Goal: Feedback & Contribution: Contribute content

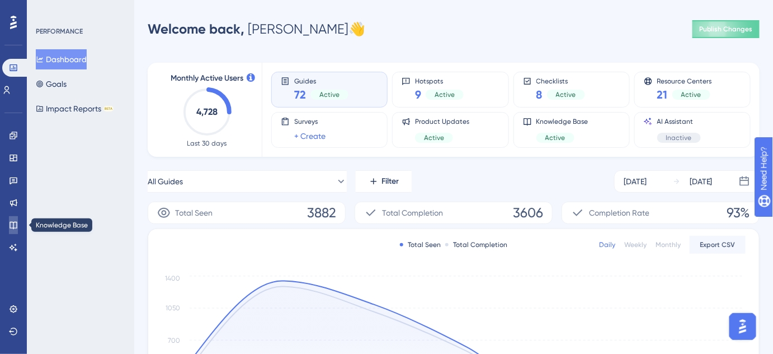
click at [15, 224] on icon at bounding box center [13, 224] width 9 height 9
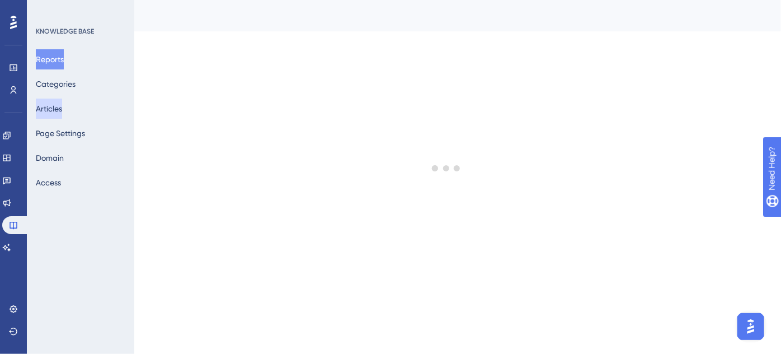
click at [62, 110] on button "Articles" at bounding box center [49, 108] width 26 height 20
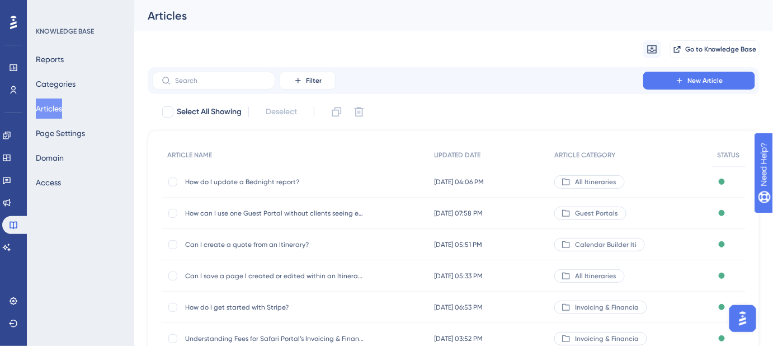
click at [433, 30] on div "Articles" at bounding box center [453, 15] width 639 height 31
click at [560, 113] on div "Select All Showing Deselect" at bounding box center [460, 112] width 599 height 18
click at [224, 81] on input "text" at bounding box center [220, 81] width 91 height 8
paste input "Can I filter Contacts by their travel history?"
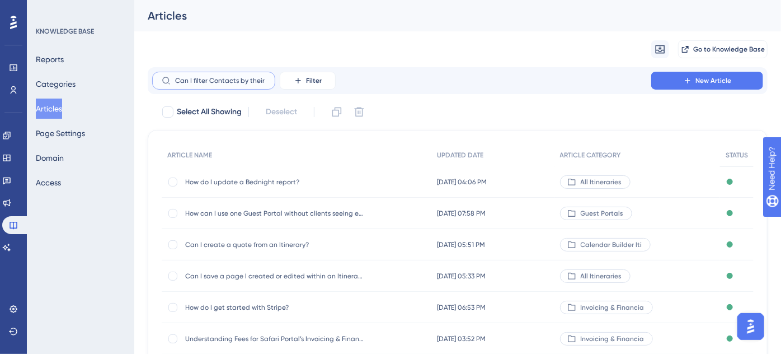
scroll to position [0, 40]
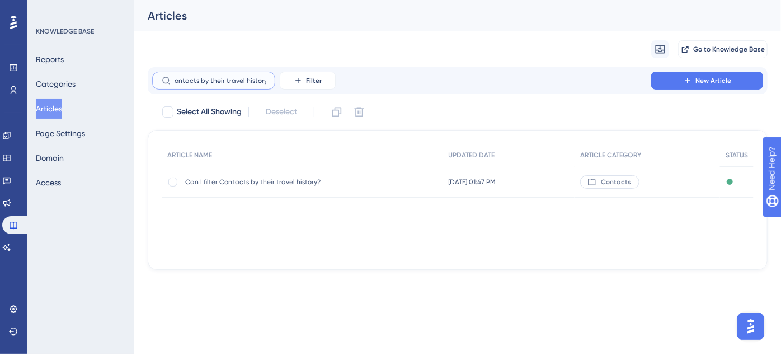
type input "Can I filter Contacts by their travel history?"
drag, startPoint x: 272, startPoint y: 178, endPoint x: 36, endPoint y: 16, distance: 286.4
click at [272, 178] on span "Can I filter Contacts by their travel history?" at bounding box center [274, 181] width 179 height 9
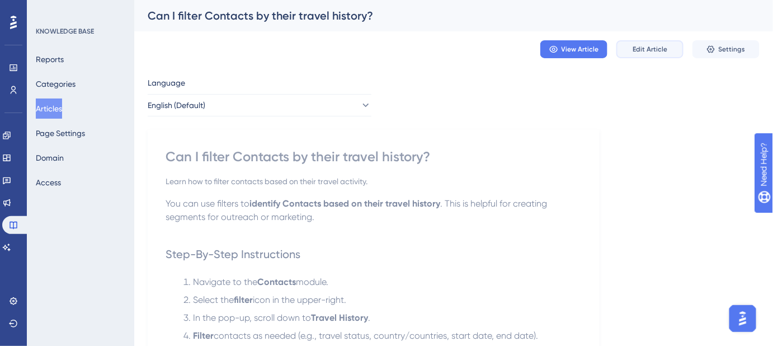
click at [647, 48] on span "Edit Article" at bounding box center [650, 49] width 35 height 9
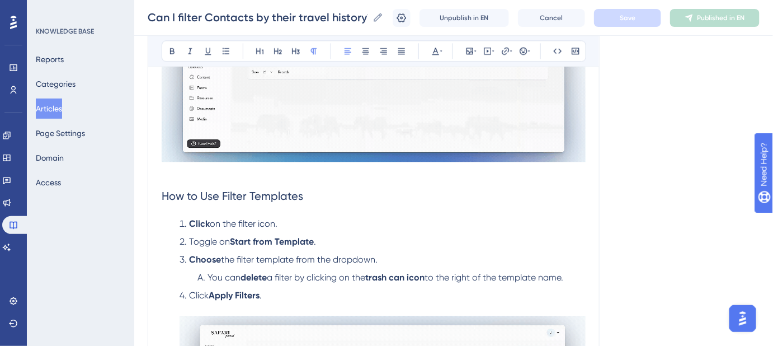
scroll to position [841, 0]
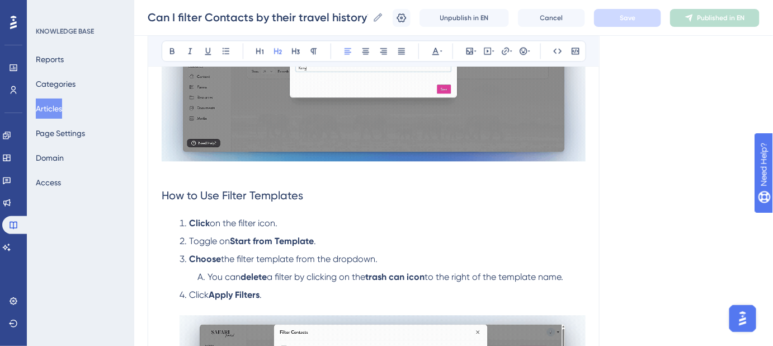
click at [277, 189] on span "How to Use Filter Templates" at bounding box center [233, 195] width 142 height 13
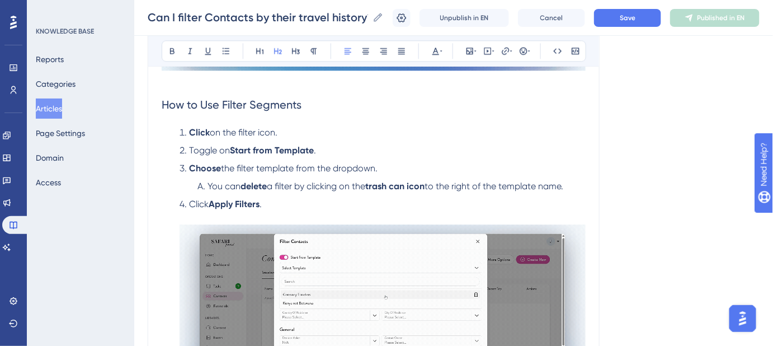
scroll to position [943, 0]
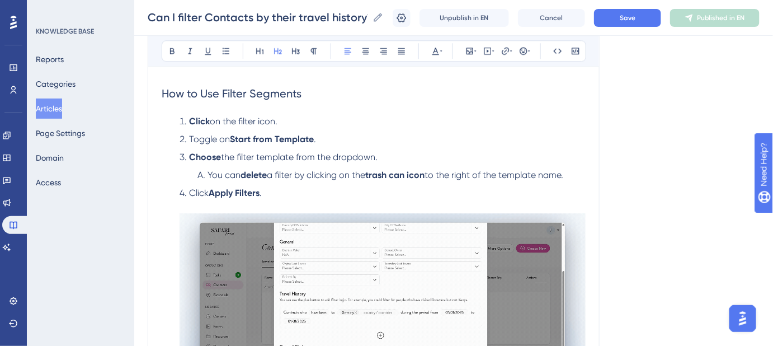
click at [291, 134] on strong "Start from Template" at bounding box center [272, 139] width 84 height 11
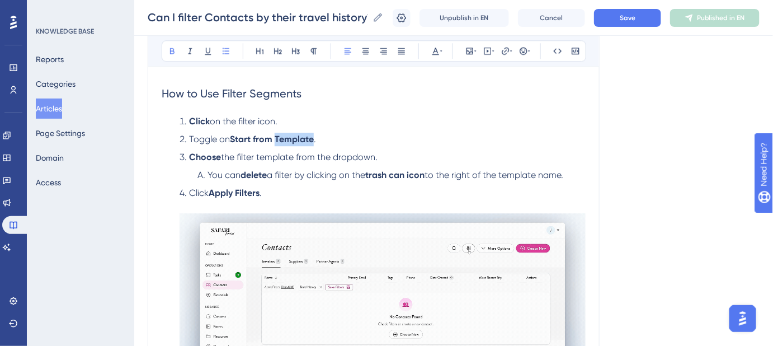
click at [291, 134] on strong "Start from Template" at bounding box center [272, 139] width 84 height 11
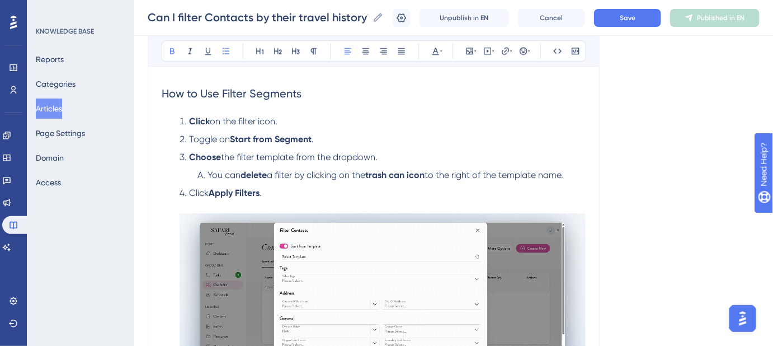
click at [280, 152] on span "the filter template from the dropdown." at bounding box center [299, 157] width 157 height 11
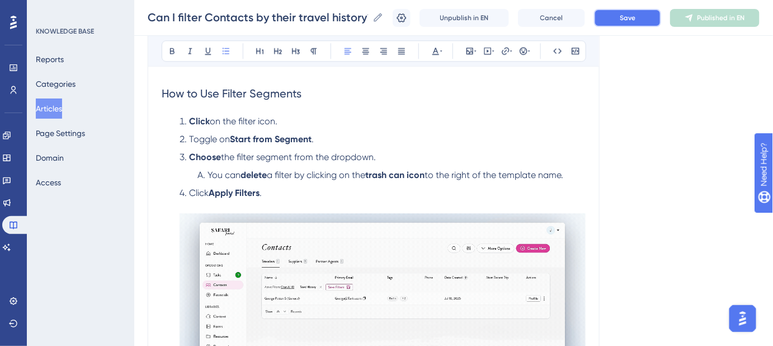
click at [645, 20] on button "Save" at bounding box center [627, 18] width 67 height 18
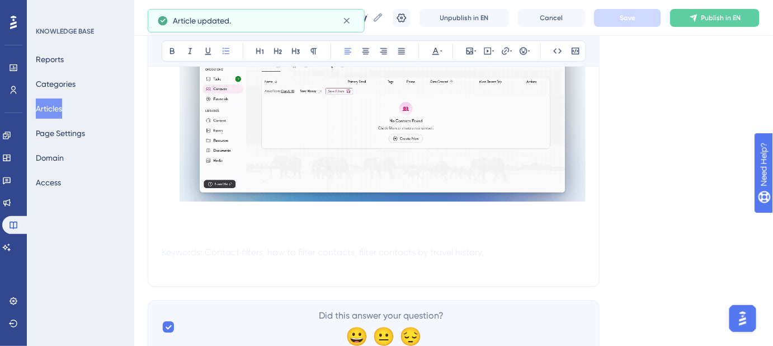
scroll to position [1166, 0]
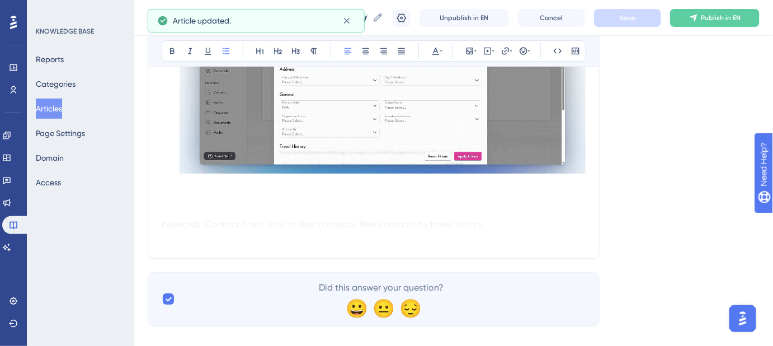
click at [176, 177] on p at bounding box center [374, 183] width 424 height 13
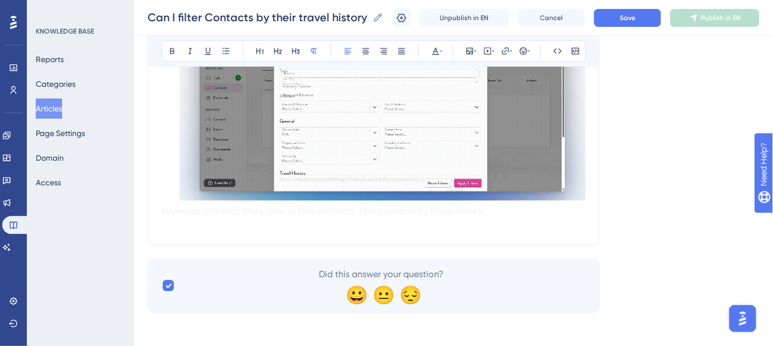
scroll to position [1126, 0]
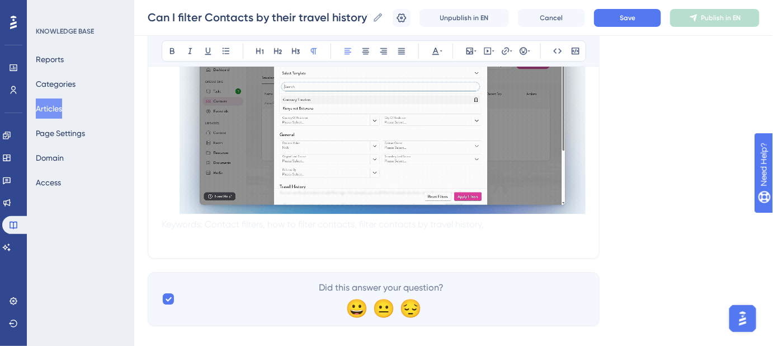
drag, startPoint x: 493, startPoint y: 211, endPoint x: 147, endPoint y: 211, distance: 346.8
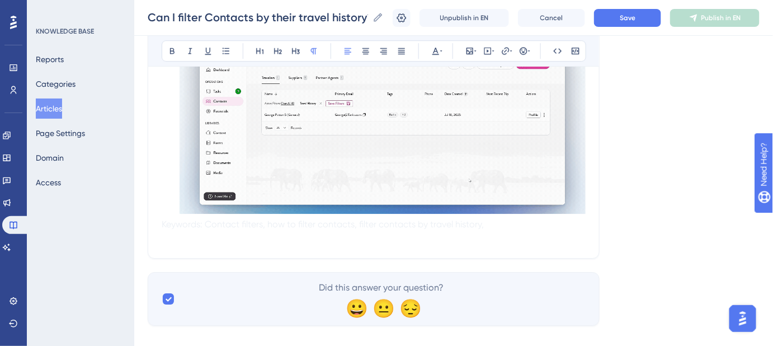
click at [511, 218] on p "Keywords: Contact filters, how to filter contacts, filter contacts by travel hi…" at bounding box center [374, 224] width 424 height 13
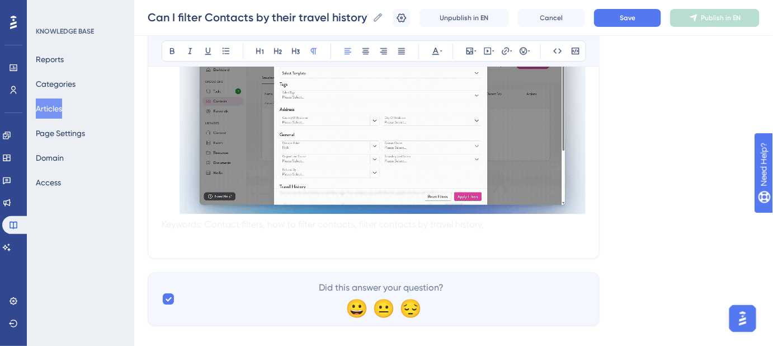
click at [511, 218] on p "Keywords: Contact filters, how to filter contacts, filter contacts by travel hi…" at bounding box center [374, 224] width 424 height 13
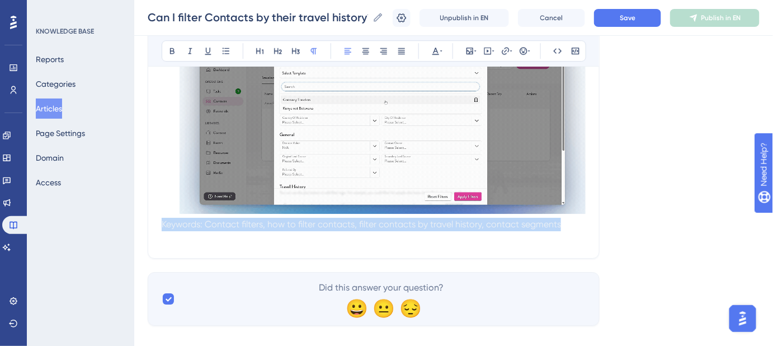
drag, startPoint x: 567, startPoint y: 210, endPoint x: 150, endPoint y: 205, distance: 416.2
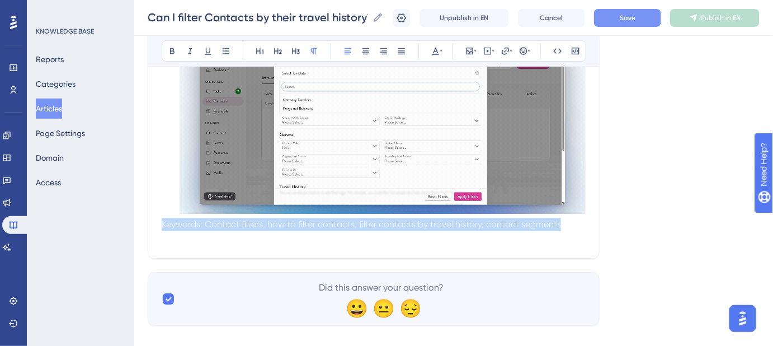
click at [620, 22] on button "Save" at bounding box center [627, 18] width 67 height 18
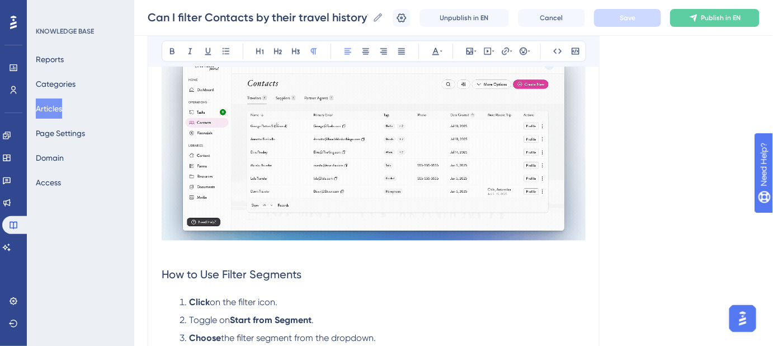
scroll to position [719, 0]
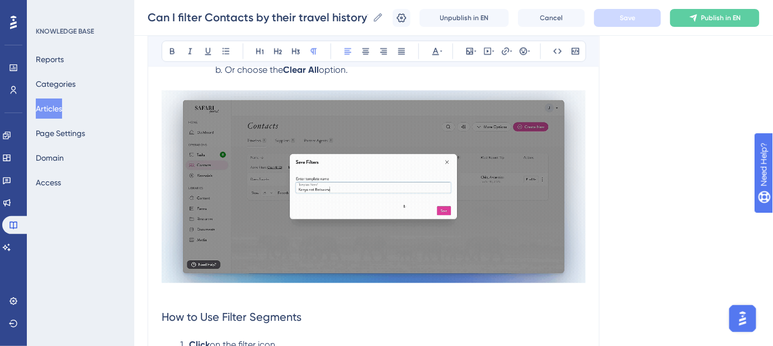
click at [635, 185] on div "Language English (Default) Can I filter Contacts by their travel history? Learn…" at bounding box center [454, 42] width 612 height 1380
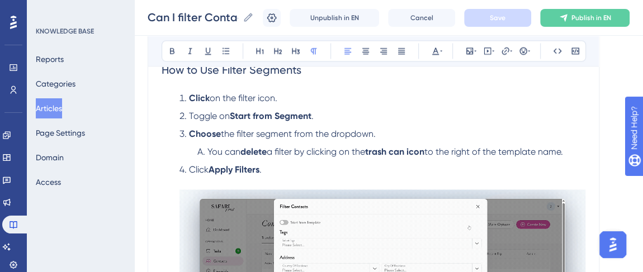
scroll to position [1017, 0]
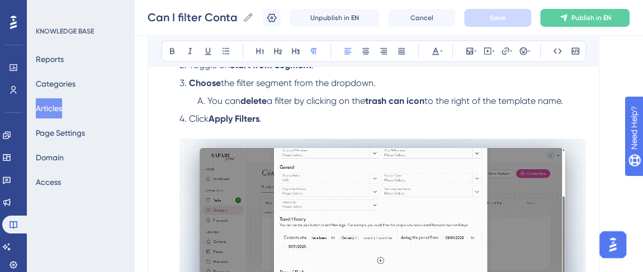
click at [285, 95] on span "a filter by clicking on the" at bounding box center [316, 100] width 98 height 11
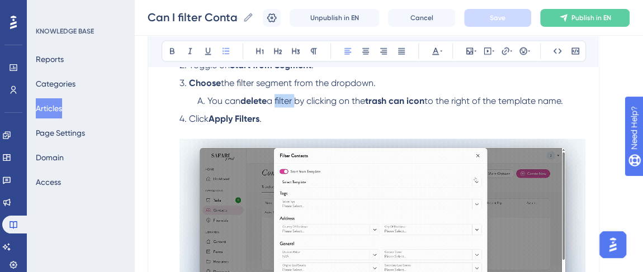
click at [285, 95] on span "a filter by clicking on the" at bounding box center [316, 100] width 98 height 11
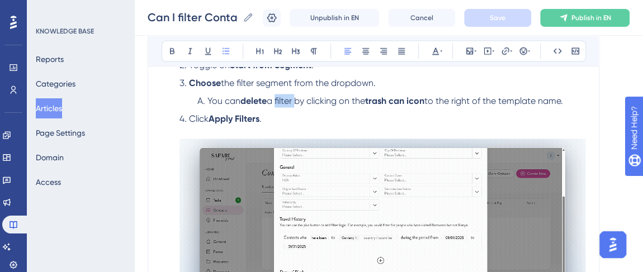
click at [299, 95] on span "a filter by clicking on the" at bounding box center [316, 100] width 98 height 11
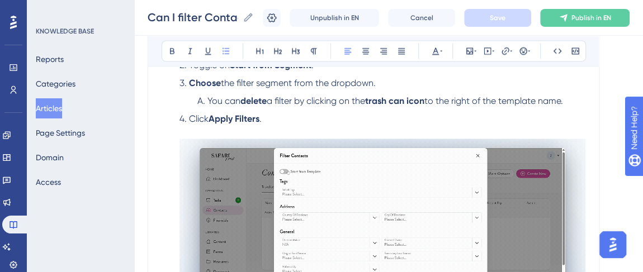
click at [303, 95] on span "a filter by clicking on the" at bounding box center [316, 100] width 98 height 11
click at [300, 95] on span "a filter by clicking on the" at bounding box center [316, 100] width 98 height 11
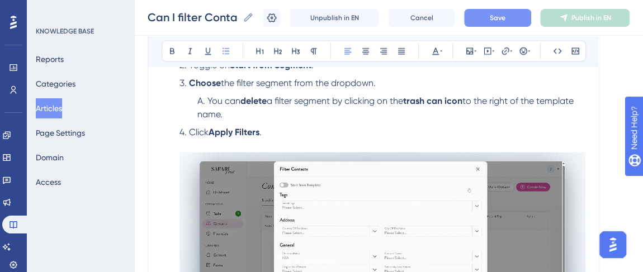
click at [506, 17] on span "Save" at bounding box center [498, 17] width 16 height 9
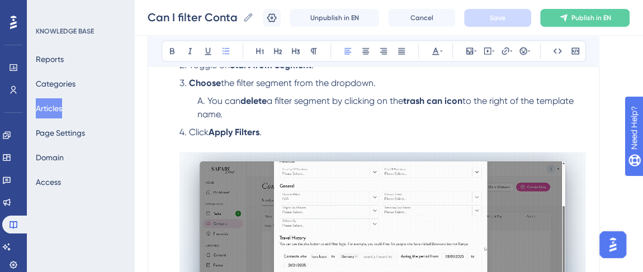
click at [558, 95] on span "to the right of the template name." at bounding box center [386, 107] width 379 height 24
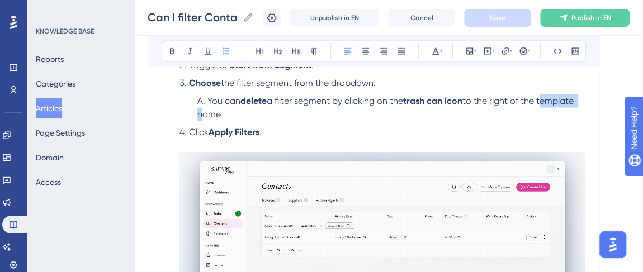
click at [558, 95] on span "to the right of the template name." at bounding box center [386, 107] width 379 height 24
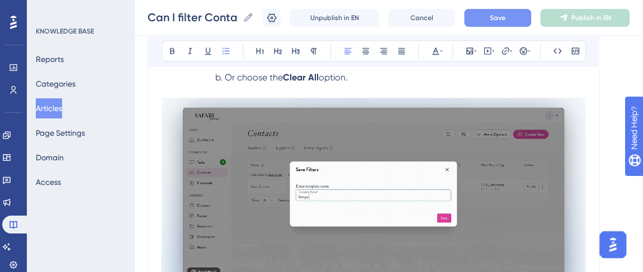
scroll to position [458, 0]
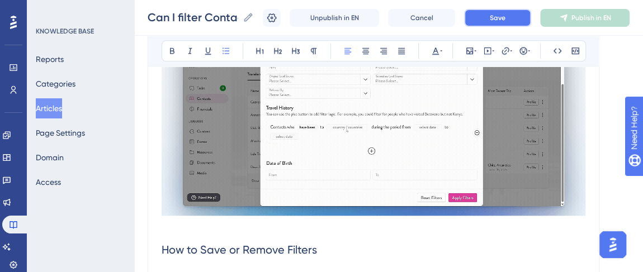
click at [493, 18] on button "Save" at bounding box center [497, 18] width 67 height 18
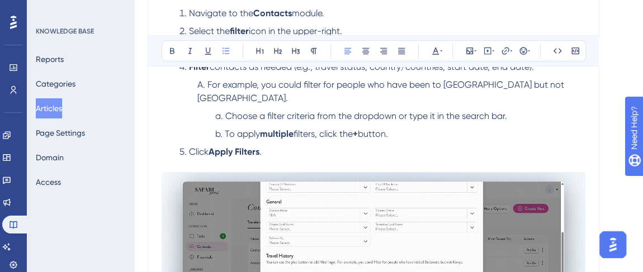
scroll to position [356, 0]
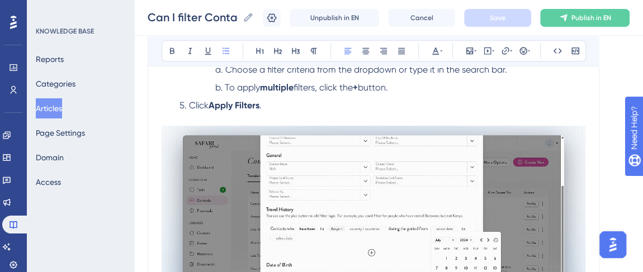
click at [347, 156] on img at bounding box center [374, 222] width 424 height 192
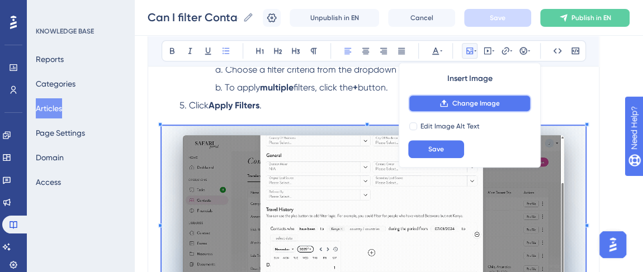
click at [449, 103] on button "Change Image" at bounding box center [469, 104] width 123 height 18
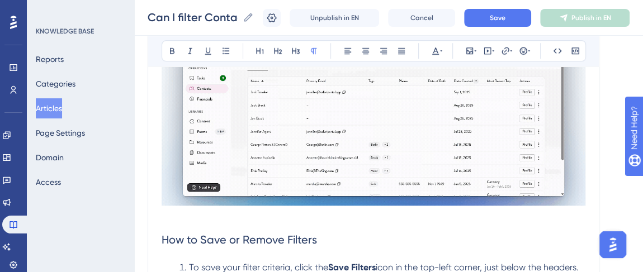
scroll to position [508, 0]
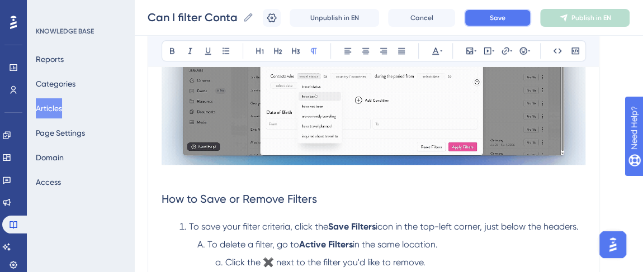
click at [516, 12] on button "Save" at bounding box center [497, 18] width 67 height 18
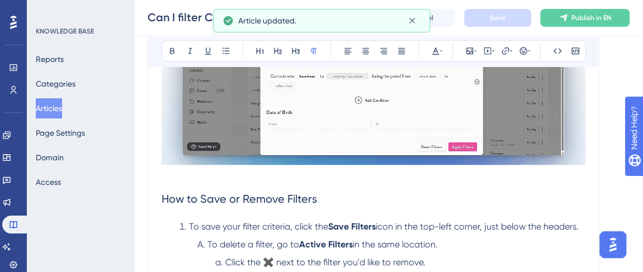
scroll to position [559, 0]
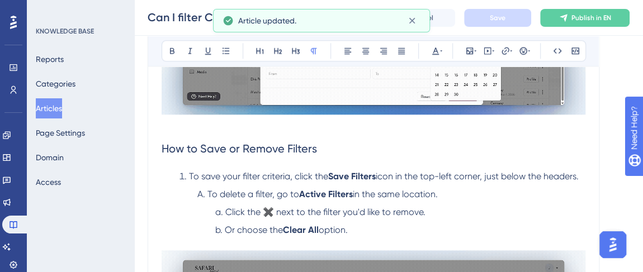
click at [272, 171] on span "To save your filter criteria, click the" at bounding box center [258, 176] width 139 height 11
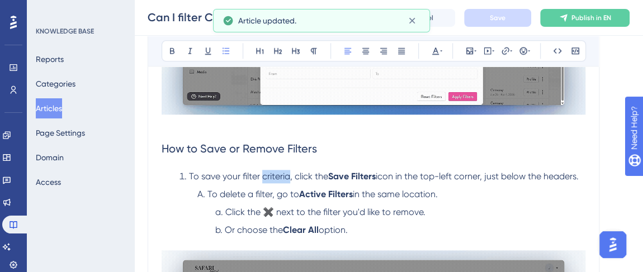
click at [272, 171] on span "To save your filter criteria, click the" at bounding box center [258, 176] width 139 height 11
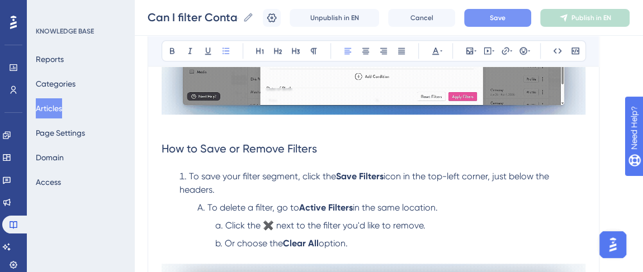
click at [506, 15] on span "Save" at bounding box center [498, 17] width 16 height 9
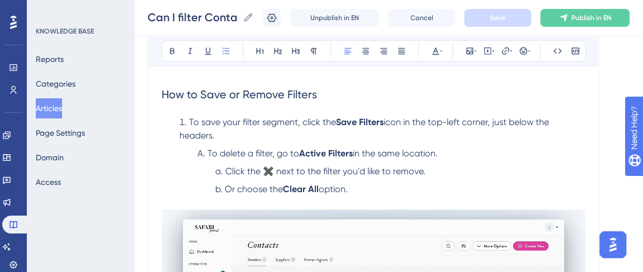
scroll to position [610, 0]
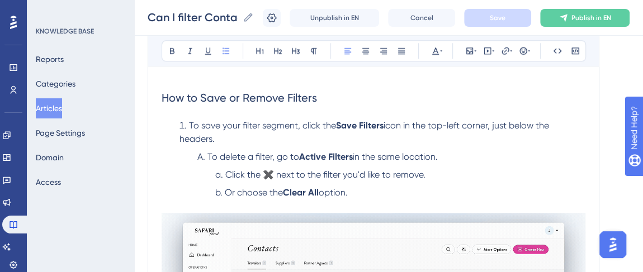
click at [371, 120] on strong "Save Filters" at bounding box center [360, 125] width 48 height 11
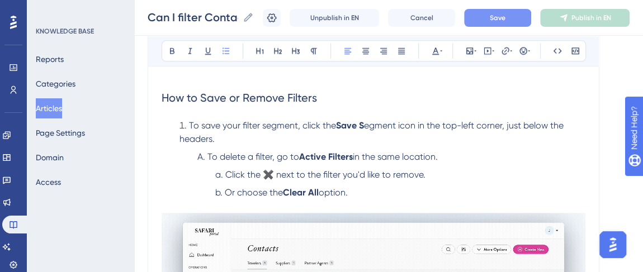
click at [383, 120] on span "egment icon in the top-left corner, just below the headers." at bounding box center [373, 132] width 387 height 24
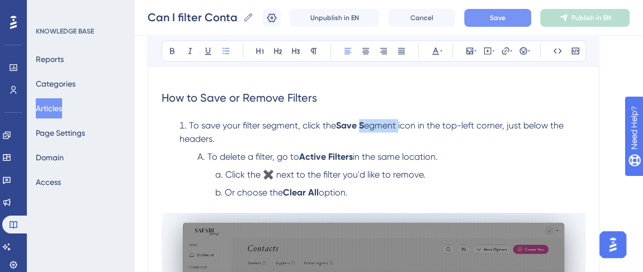
click at [383, 120] on span "egment icon in the top-left corner, just below the headers." at bounding box center [373, 132] width 387 height 24
click at [506, 20] on span "Save" at bounding box center [498, 17] width 16 height 9
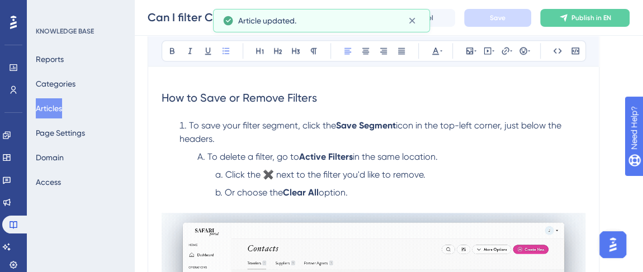
click at [456, 150] on li "To delete a filter, go to Active Filters in the same location." at bounding box center [389, 156] width 393 height 13
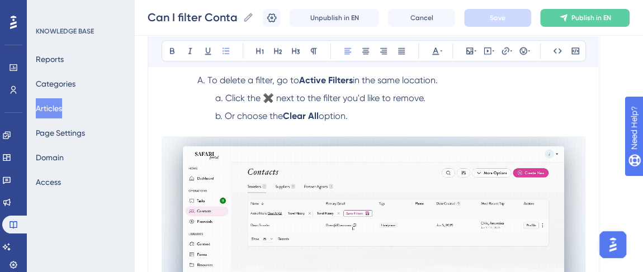
scroll to position [711, 0]
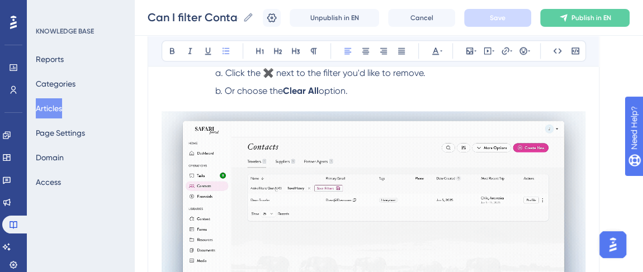
click at [352, 124] on img at bounding box center [374, 207] width 424 height 192
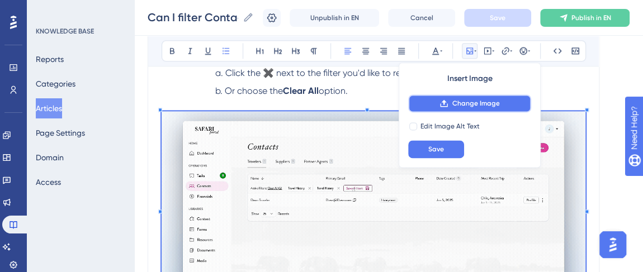
click at [464, 105] on span "Change Image" at bounding box center [476, 103] width 48 height 9
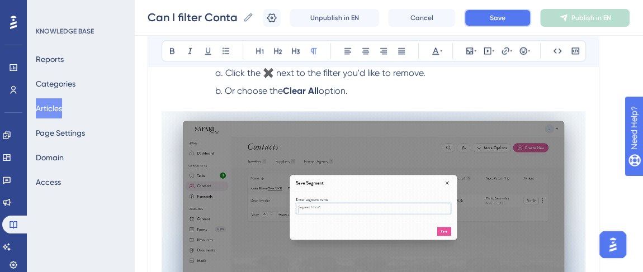
click at [521, 12] on button "Save" at bounding box center [497, 18] width 67 height 18
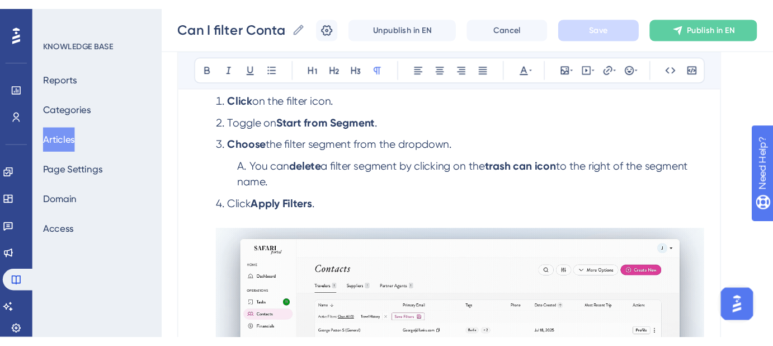
scroll to position [1017, 0]
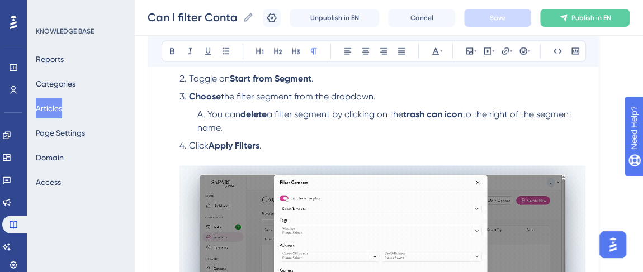
click at [380, 186] on img at bounding box center [383, 258] width 406 height 184
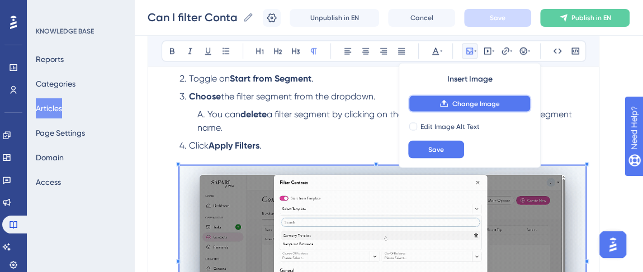
click at [453, 102] on span "Change Image" at bounding box center [476, 103] width 48 height 9
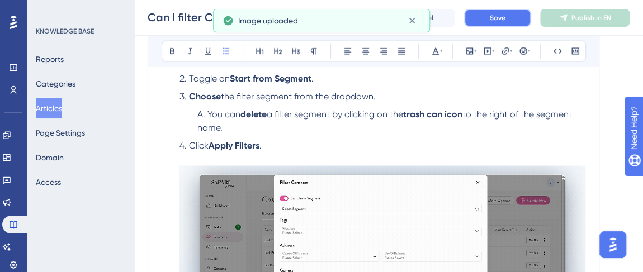
click at [496, 19] on button "Save" at bounding box center [497, 18] width 67 height 18
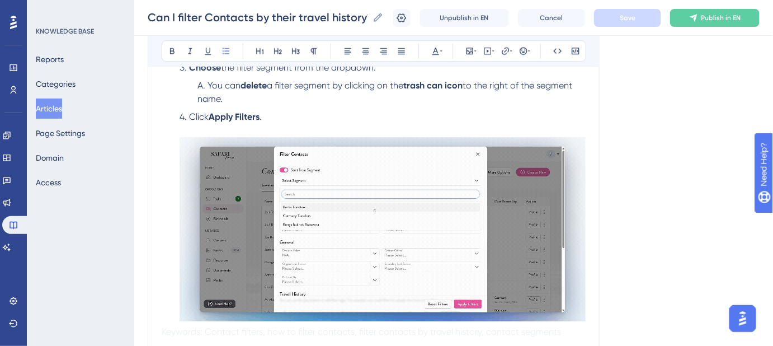
scroll to position [1119, 0]
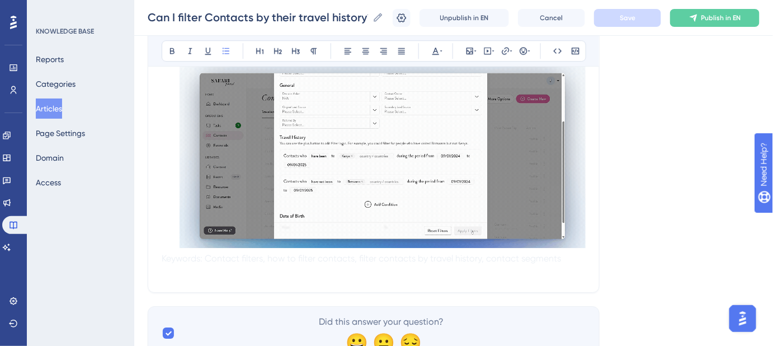
click at [229, 265] on p at bounding box center [374, 271] width 424 height 13
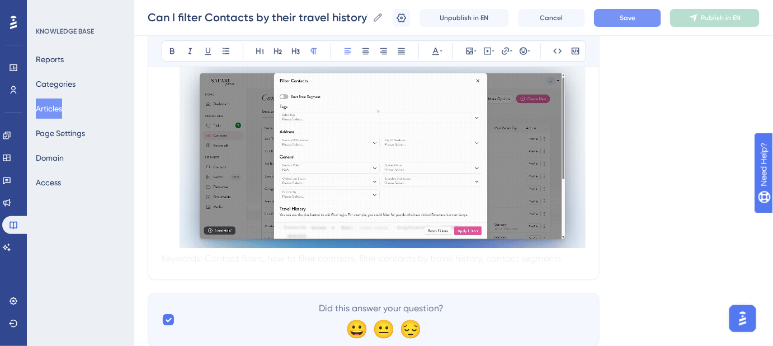
click at [635, 17] on span "Save" at bounding box center [628, 17] width 16 height 9
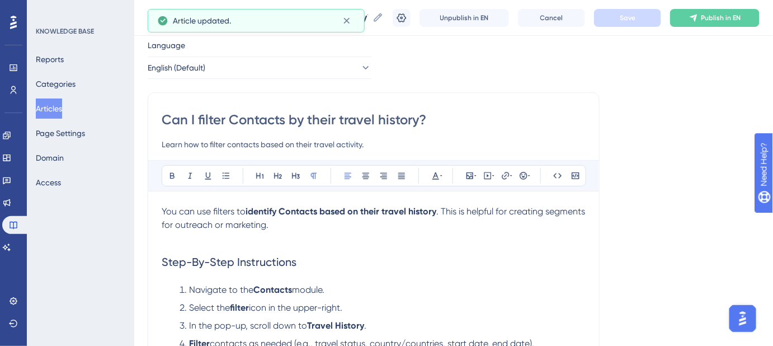
scroll to position [50, 0]
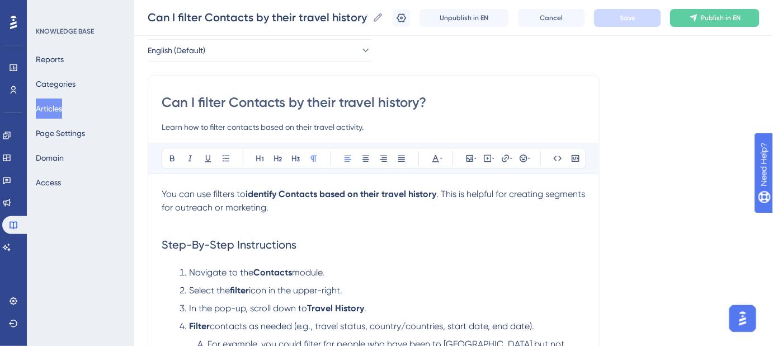
click at [233, 194] on span "You can use filters to" at bounding box center [204, 194] width 84 height 11
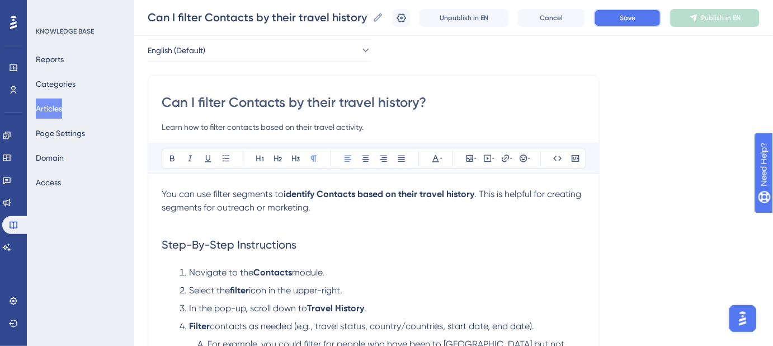
click at [622, 17] on button "Save" at bounding box center [627, 18] width 67 height 18
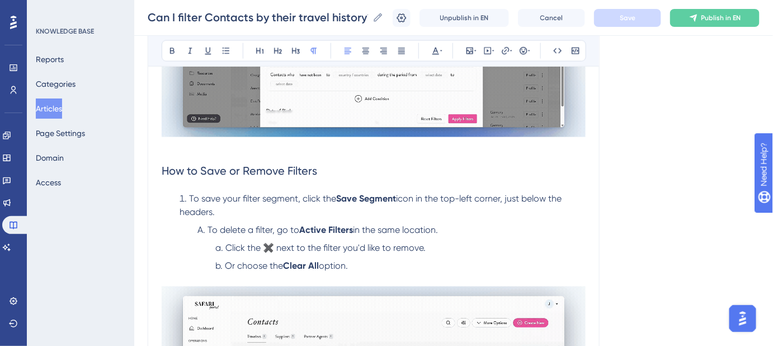
scroll to position [559, 0]
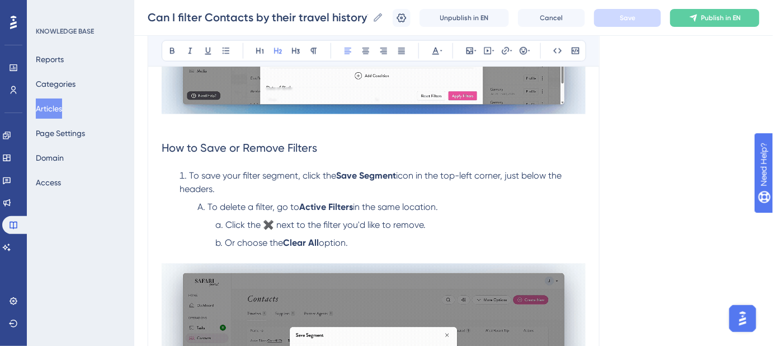
click at [306, 142] on span "How to Save or Remove Filters" at bounding box center [239, 148] width 155 height 13
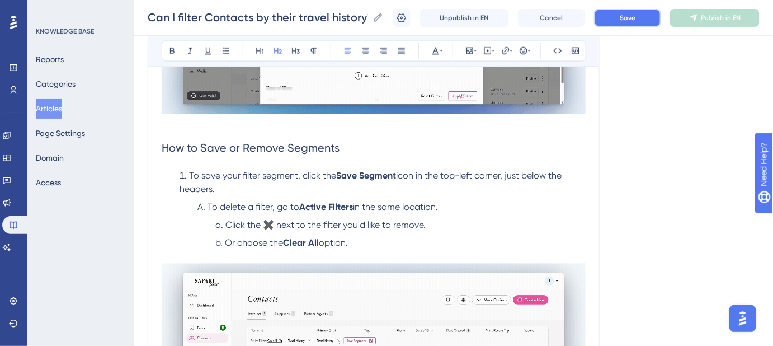
click at [636, 11] on button "Save" at bounding box center [627, 18] width 67 height 18
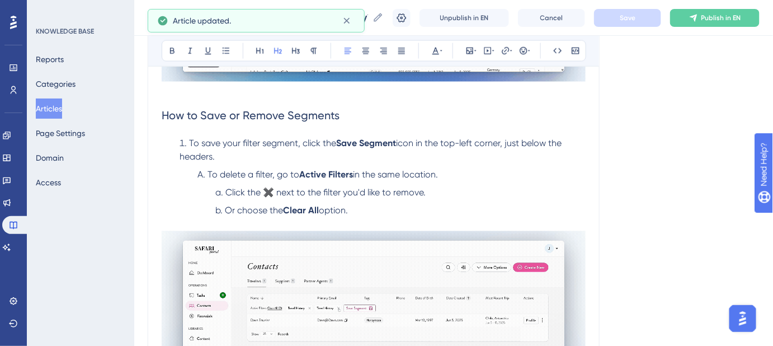
scroll to position [610, 0]
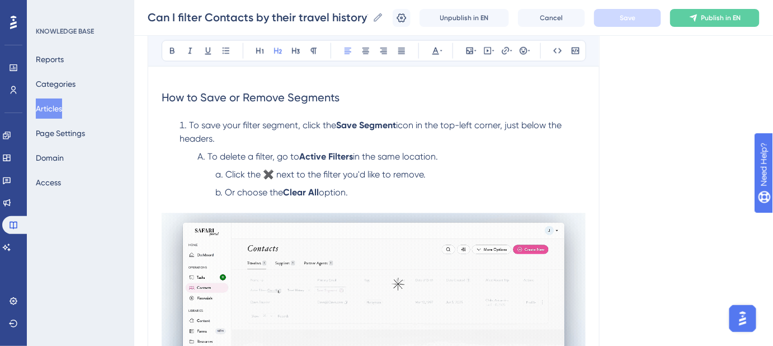
click at [262, 152] on span "To delete a filter, go to" at bounding box center [254, 157] width 92 height 11
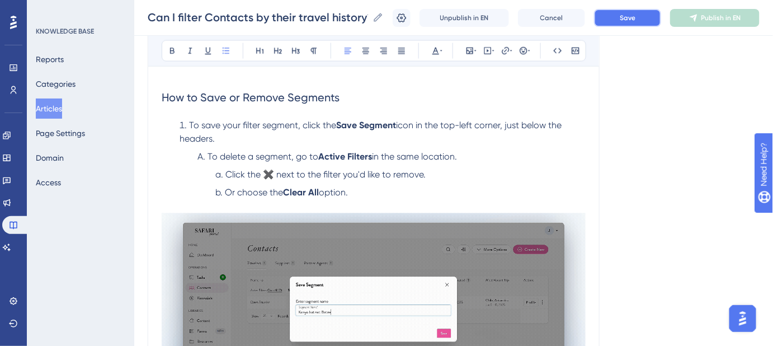
click at [624, 23] on button "Save" at bounding box center [627, 18] width 67 height 18
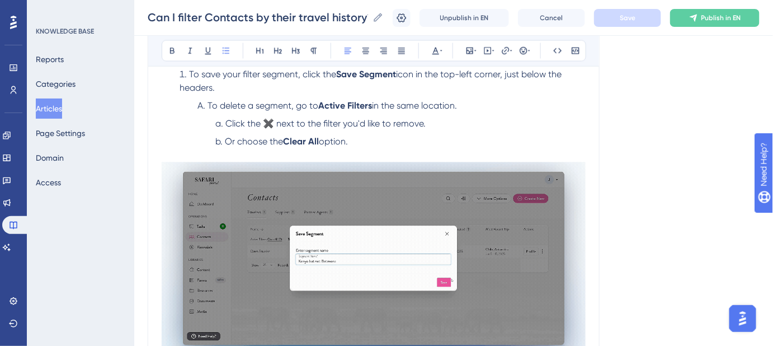
scroll to position [559, 0]
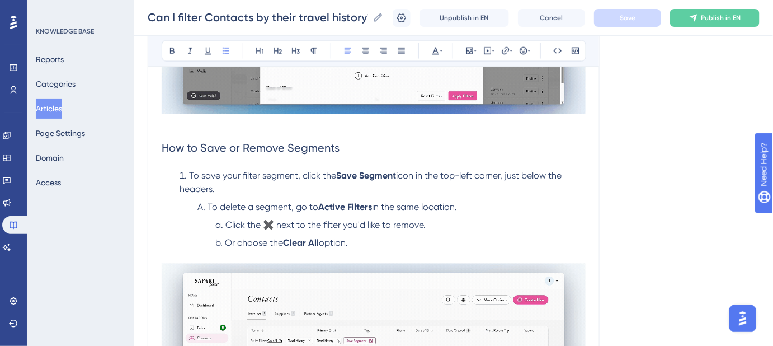
click at [273, 202] on span "To delete a segment, go to" at bounding box center [263, 207] width 111 height 11
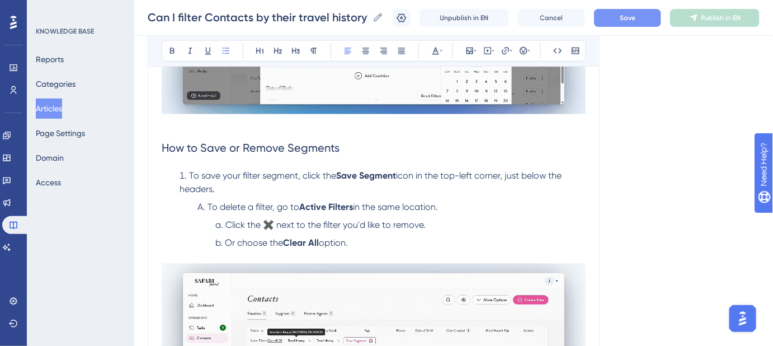
click at [618, 22] on button "Save" at bounding box center [627, 18] width 67 height 18
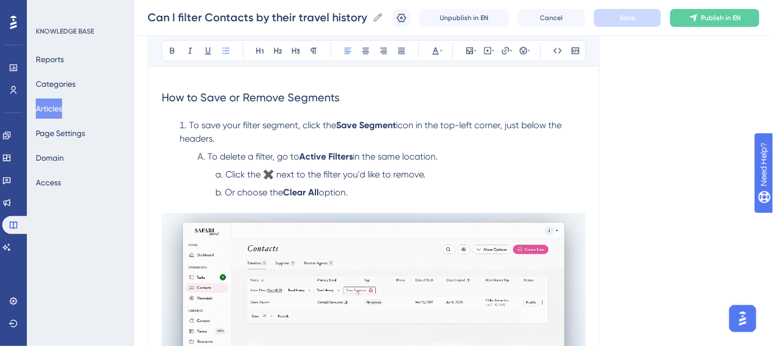
scroll to position [661, 0]
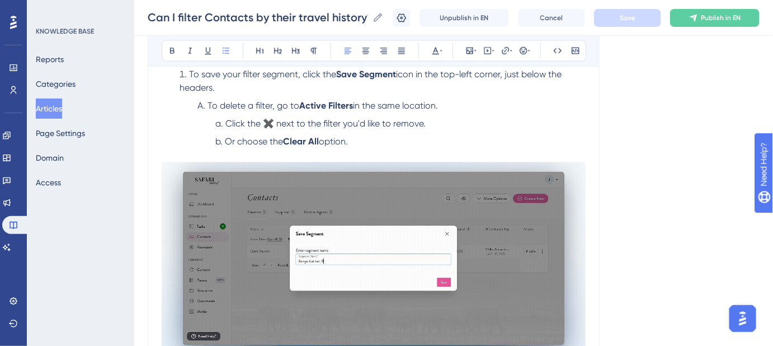
click at [273, 101] on span "To delete a filter, go to" at bounding box center [254, 106] width 92 height 11
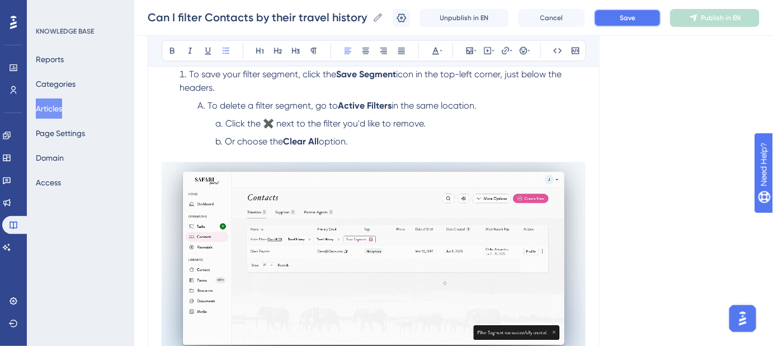
click at [626, 22] on button "Save" at bounding box center [627, 18] width 67 height 18
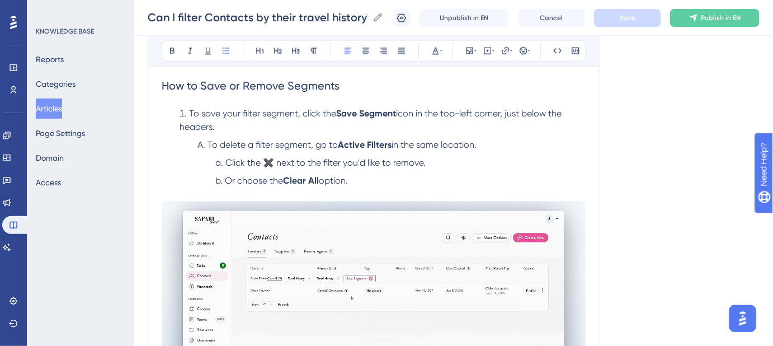
scroll to position [610, 0]
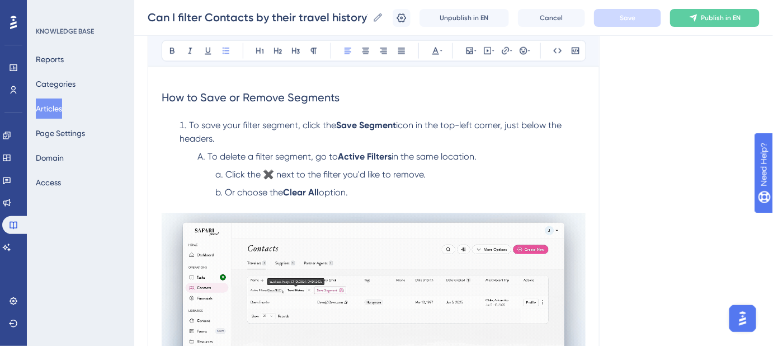
click at [240, 122] on li "To save your filter segment, click the Save Segment icon in the top-left corner…" at bounding box center [380, 132] width 411 height 27
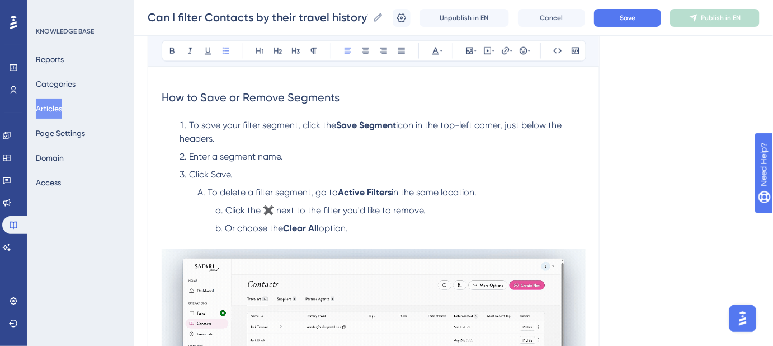
click at [221, 169] on span "Click Save." at bounding box center [211, 174] width 44 height 11
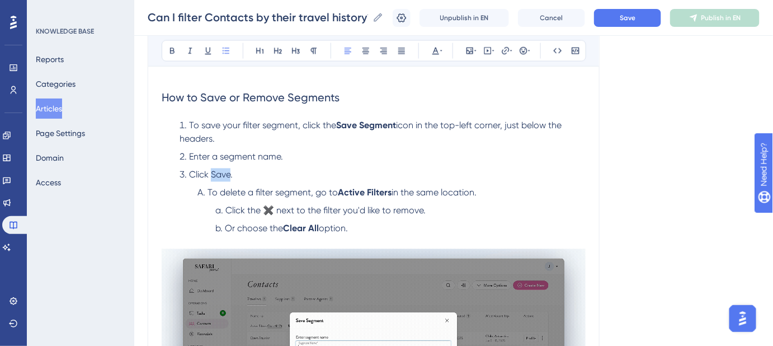
click at [222, 169] on span "Click Save." at bounding box center [211, 174] width 44 height 11
drag, startPoint x: 280, startPoint y: 140, endPoint x: 220, endPoint y: 144, distance: 60.0
click at [220, 152] on span "Enter a segment name." at bounding box center [236, 157] width 94 height 11
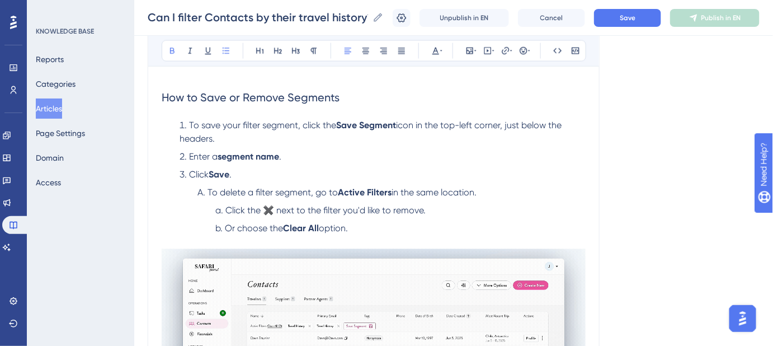
drag, startPoint x: 451, startPoint y: 150, endPoint x: 585, endPoint y: 82, distance: 149.6
click at [453, 150] on ol "To save your filter segment, click the Save Segment icon in the top-left corner…" at bounding box center [374, 184] width 424 height 130
click at [635, 19] on span "Save" at bounding box center [628, 17] width 16 height 9
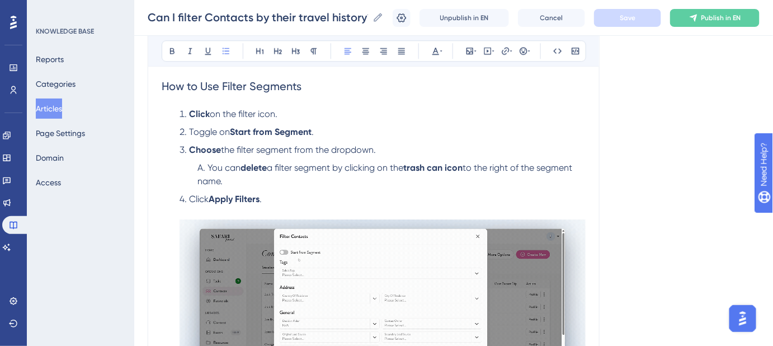
scroll to position [1017, 0]
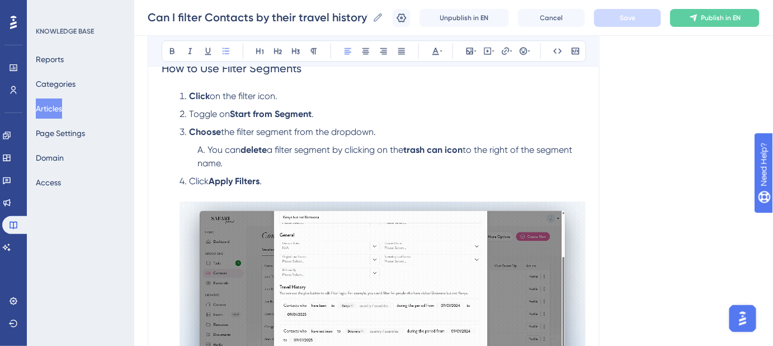
click at [228, 126] on span "the filter segment from the dropdown." at bounding box center [298, 131] width 155 height 11
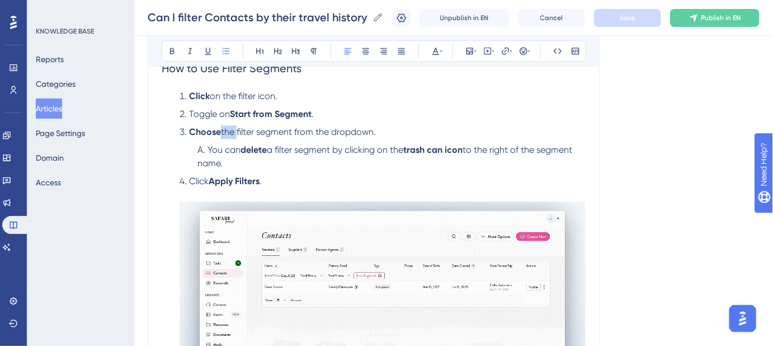
click at [228, 126] on span "the filter segment from the dropdown." at bounding box center [298, 131] width 155 height 11
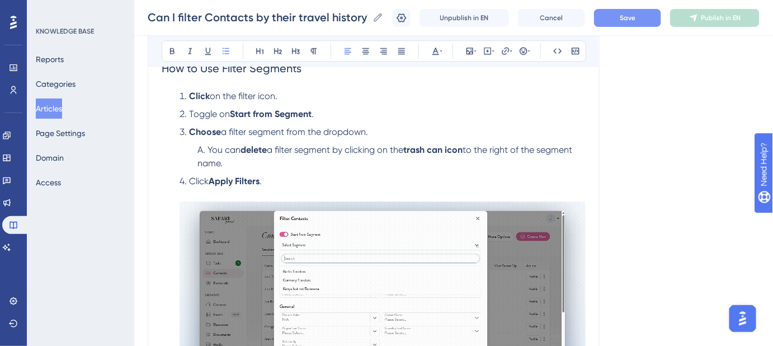
click at [645, 18] on button "Save" at bounding box center [627, 18] width 67 height 18
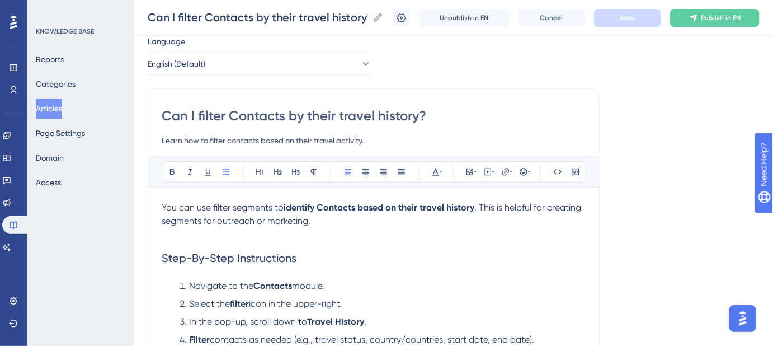
scroll to position [0, 0]
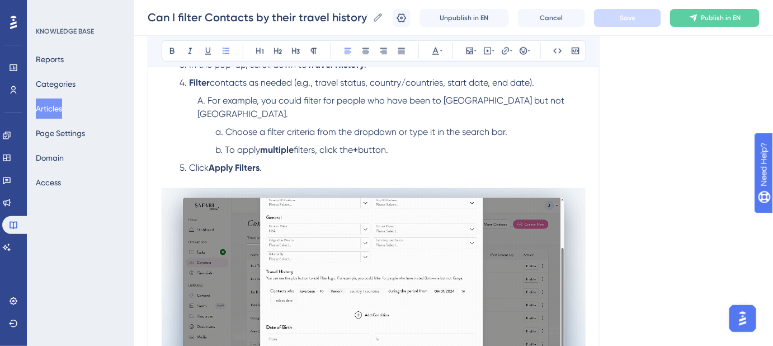
scroll to position [305, 0]
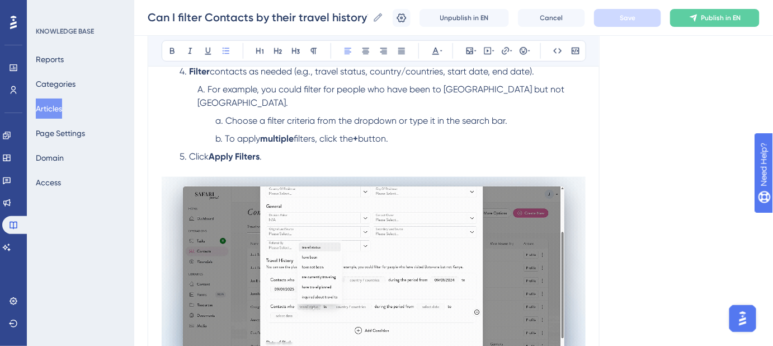
click at [227, 115] on span "Choose a filter criteria from the dropdown or type it in the search bar." at bounding box center [366, 120] width 282 height 11
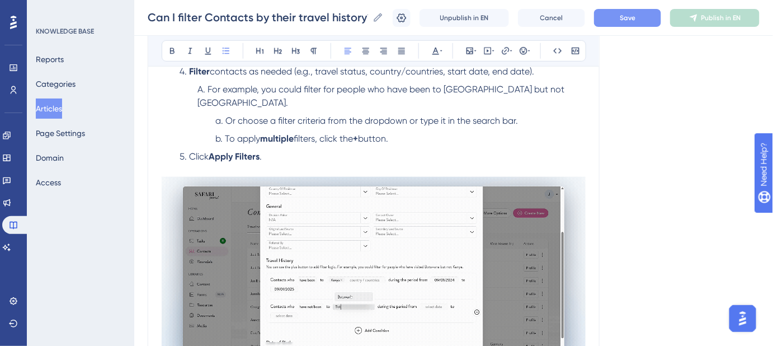
click at [626, 23] on button "Save" at bounding box center [627, 18] width 67 height 18
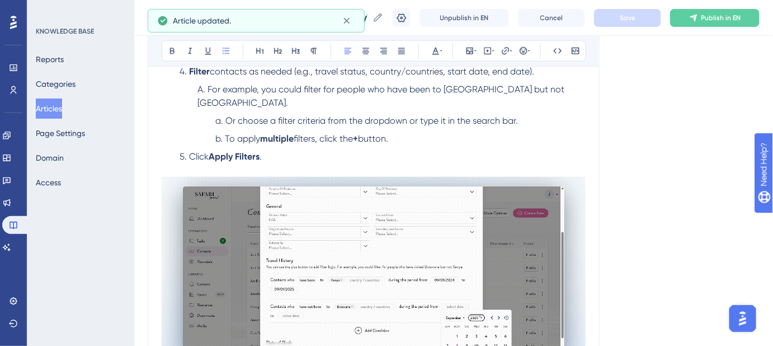
click at [307, 115] on span "Or choose a filter criteria from the dropdown or type it in the search bar." at bounding box center [371, 120] width 293 height 11
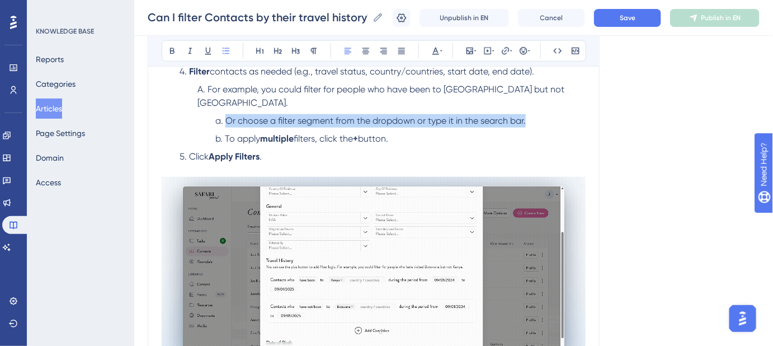
drag, startPoint x: 528, startPoint y: 105, endPoint x: 225, endPoint y: 105, distance: 303.2
click at [225, 114] on li "Or choose a filter segment from the dropdown or type it in the search bar." at bounding box center [398, 120] width 375 height 13
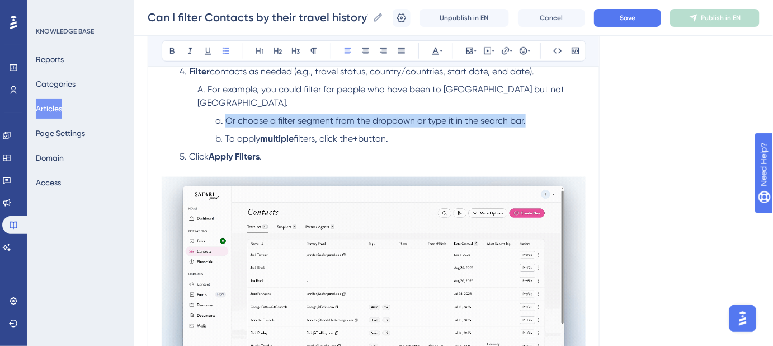
copy span "Or choose a filter segment from the dropdown or type it in the search bar."
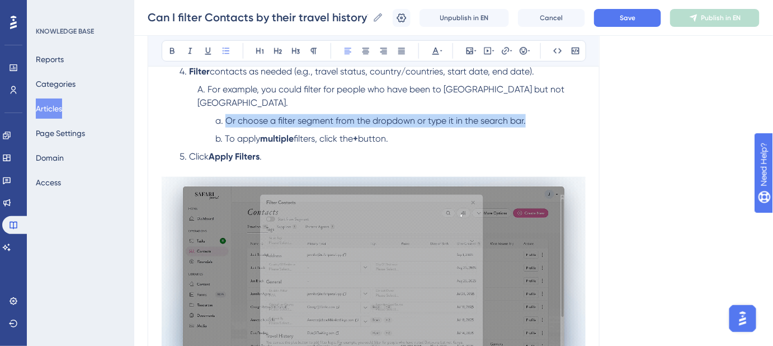
click at [515, 132] on li "To apply multiple filters, click the + button." at bounding box center [398, 138] width 375 height 13
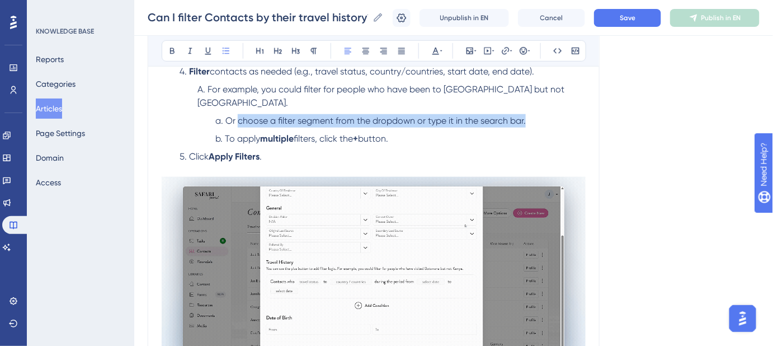
drag, startPoint x: 533, startPoint y: 108, endPoint x: 238, endPoint y: 109, distance: 294.8
click at [238, 114] on li "Or choose a filter segment from the dropdown or type it in the search bar." at bounding box center [398, 120] width 375 height 13
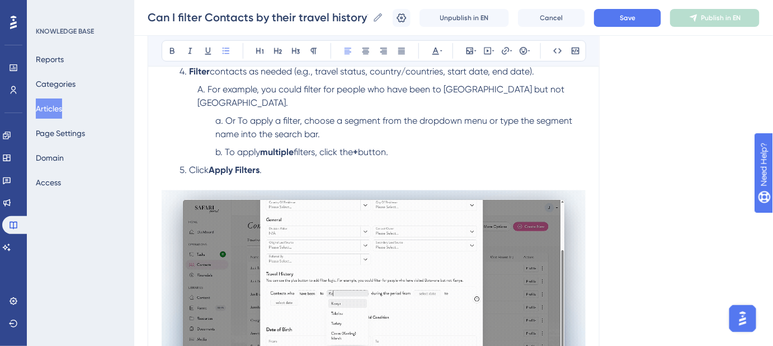
click at [244, 115] on span "Or To apply a filter, choose a segment from the dropdown menu or type the segme…" at bounding box center [394, 127] width 359 height 24
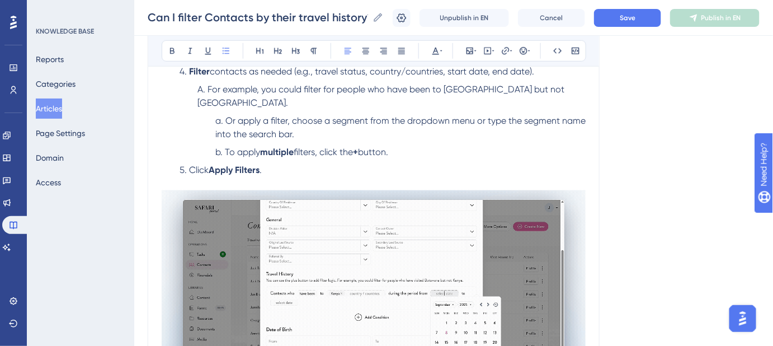
click at [270, 115] on span "Or apply a filter, choose a segment from the dropdown menu or type the segment …" at bounding box center [401, 127] width 373 height 24
click at [268, 115] on span "Or apply a filter, choose a segment from the dropdown menu or type the segment …" at bounding box center [401, 127] width 373 height 24
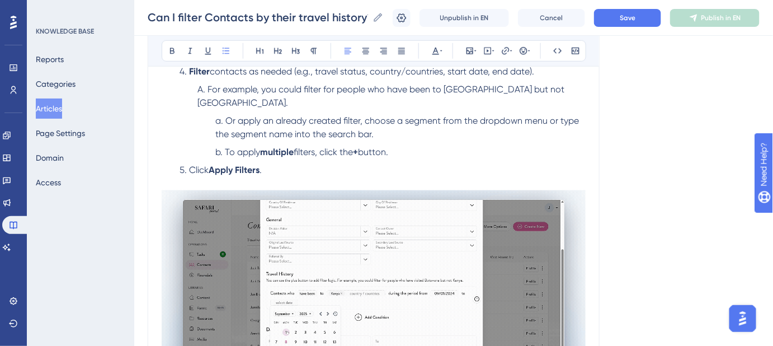
click at [362, 115] on span "Or apply an already created filter, choose a segment from the dropdown menu or …" at bounding box center [398, 127] width 366 height 24
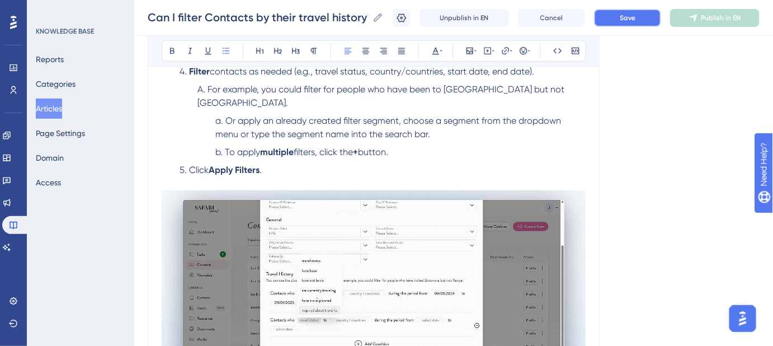
click at [641, 23] on button "Save" at bounding box center [627, 18] width 67 height 18
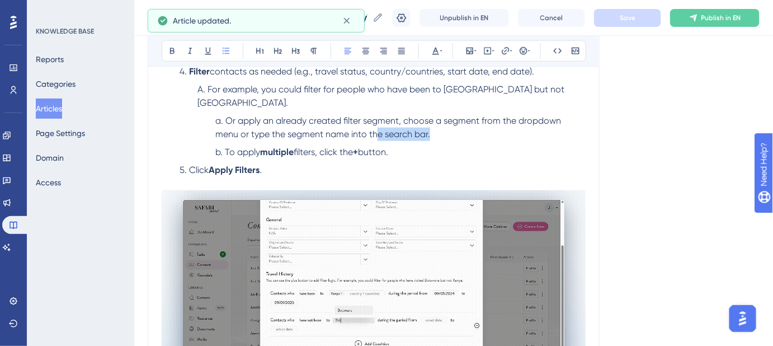
drag, startPoint x: 439, startPoint y: 123, endPoint x: 377, endPoint y: 123, distance: 61.5
click at [377, 123] on li "Or apply an already created filter segment, choose a segment from the dropdown …" at bounding box center [398, 127] width 375 height 27
click at [487, 145] on li "To apply multiple filters, click the + button." at bounding box center [398, 151] width 375 height 13
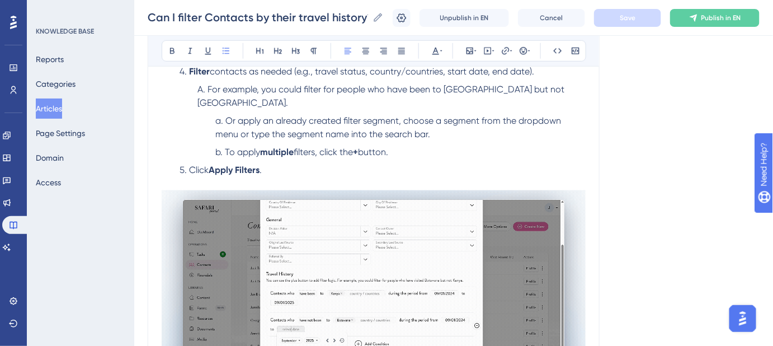
click at [238, 115] on span "Or apply an already created filter segment, choose a segment from the dropdown …" at bounding box center [389, 127] width 348 height 24
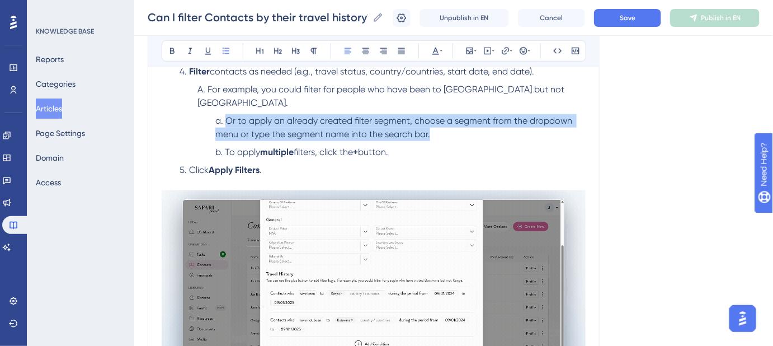
drag, startPoint x: 423, startPoint y: 117, endPoint x: 228, endPoint y: 105, distance: 195.0
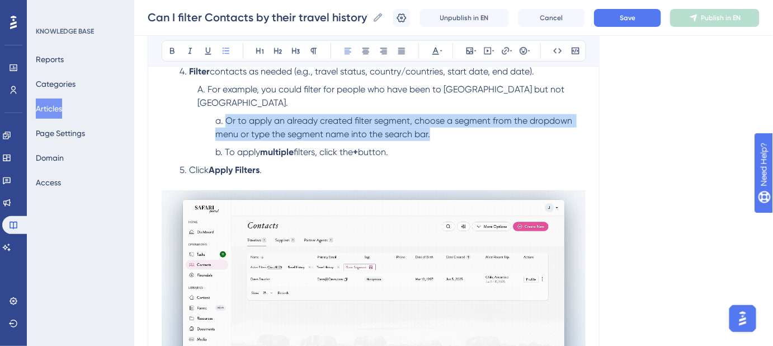
click at [228, 114] on li "Or to apply an already created filter segment, choose a segment from the dropdo…" at bounding box center [398, 127] width 375 height 27
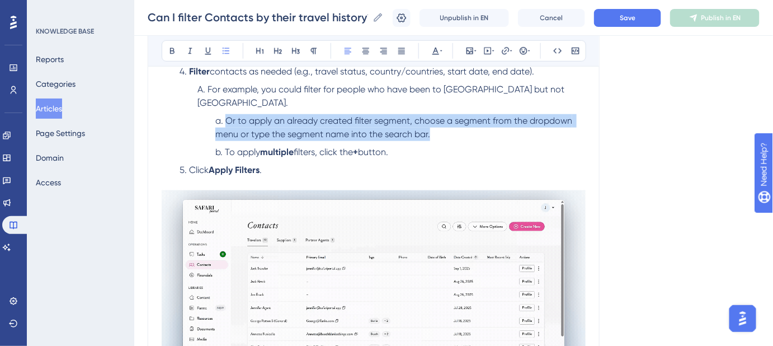
copy span "Or to apply an already created filter segment, choose a segment from the dropdo…"
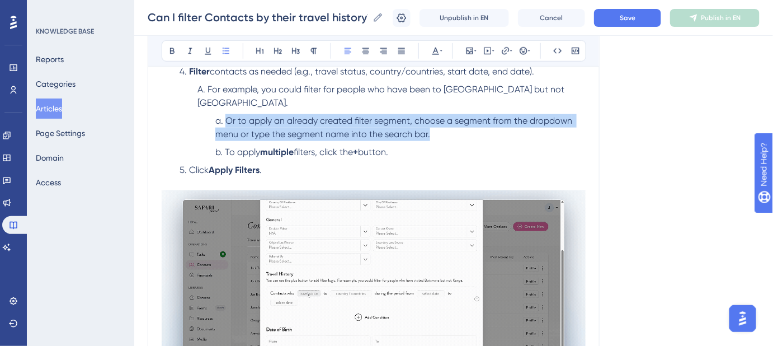
click at [442, 114] on li "Or to apply an already created filter segment, choose a segment from the dropdo…" at bounding box center [398, 127] width 375 height 27
drag, startPoint x: 440, startPoint y: 122, endPoint x: 225, endPoint y: 110, distance: 215.1
click at [225, 114] on li "Or to apply an already created filter segment, choose a segment from the dropdo…" at bounding box center [398, 127] width 375 height 27
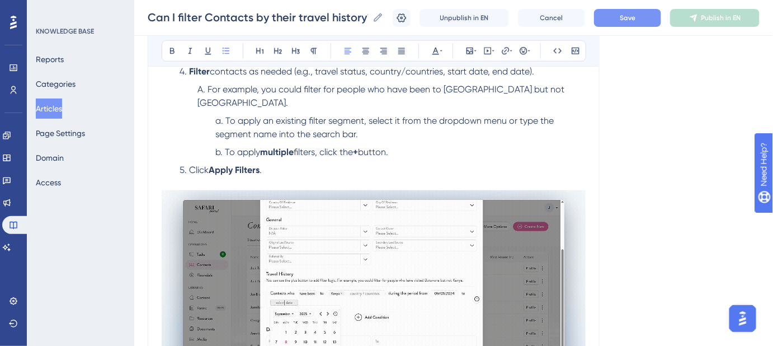
click at [622, 23] on button "Save" at bounding box center [627, 18] width 67 height 18
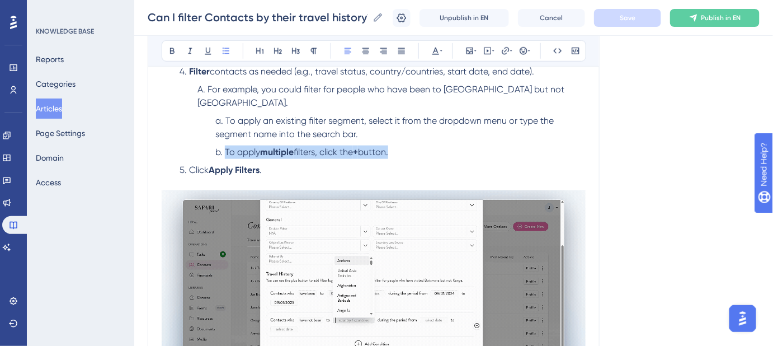
drag, startPoint x: 403, startPoint y: 138, endPoint x: 224, endPoint y: 136, distance: 179.0
click at [224, 145] on li "To apply multiple filters, click the + button." at bounding box center [398, 151] width 375 height 13
copy li "To apply multiple filters, click the + button."
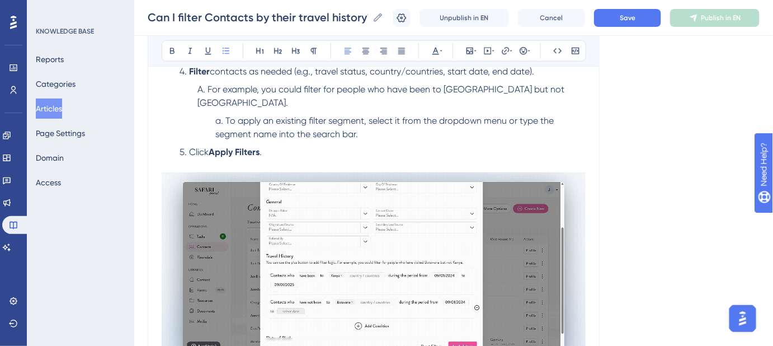
click at [226, 115] on span "To apply an existing filter segment, select it from the dropdown menu or type t…" at bounding box center [385, 127] width 341 height 24
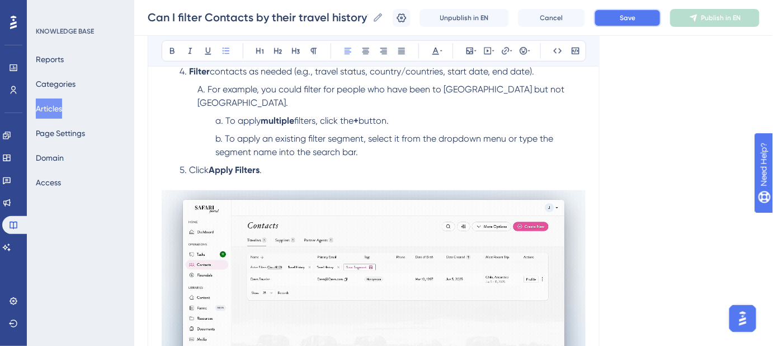
click at [628, 18] on span "Save" at bounding box center [628, 17] width 16 height 9
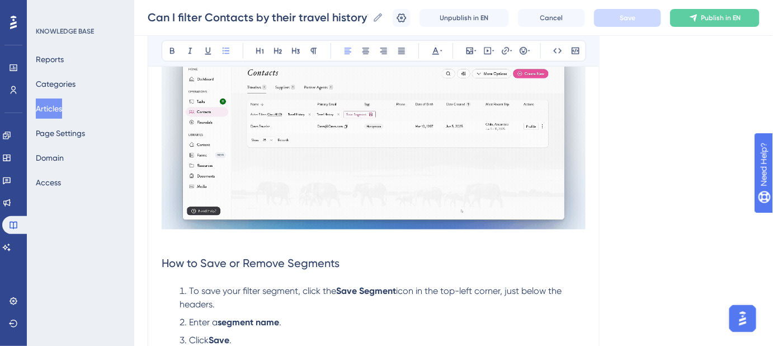
scroll to position [610, 0]
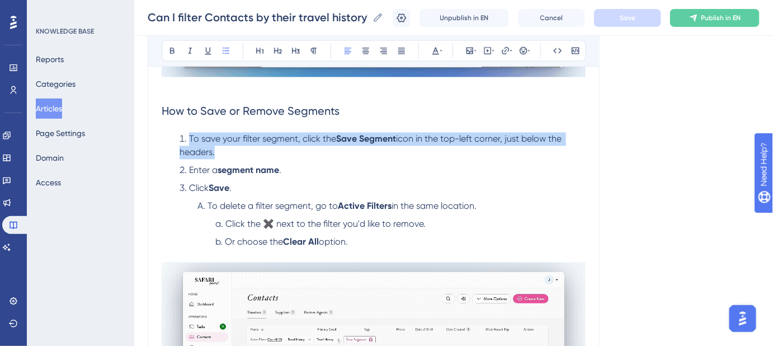
drag, startPoint x: 215, startPoint y: 139, endPoint x: 189, endPoint y: 127, distance: 28.8
click at [189, 133] on li "To save your filter segment, click the Save Segment icon in the top-left corner…" at bounding box center [380, 146] width 411 height 27
copy li "To save your filter segment, click the Save Segment icon in the top-left corner…"
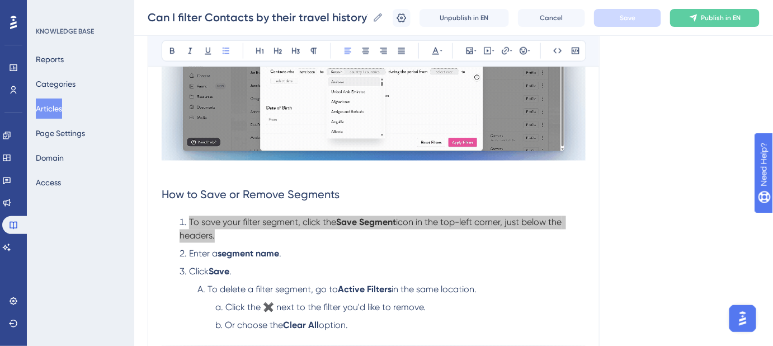
scroll to position [559, 0]
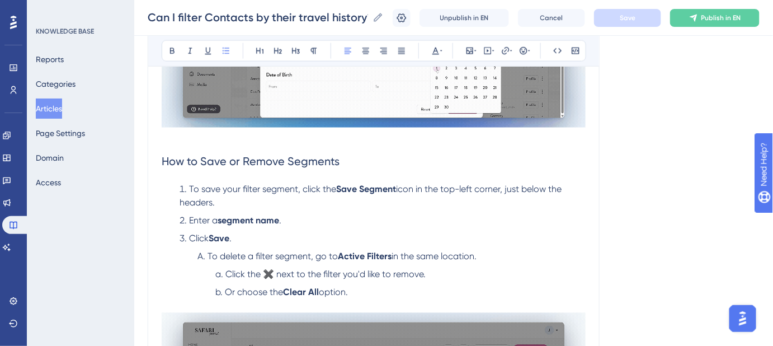
click at [631, 271] on div "Language English (Default) Can I filter Contacts by their travel history? Learn…" at bounding box center [454, 233] width 612 height 1443
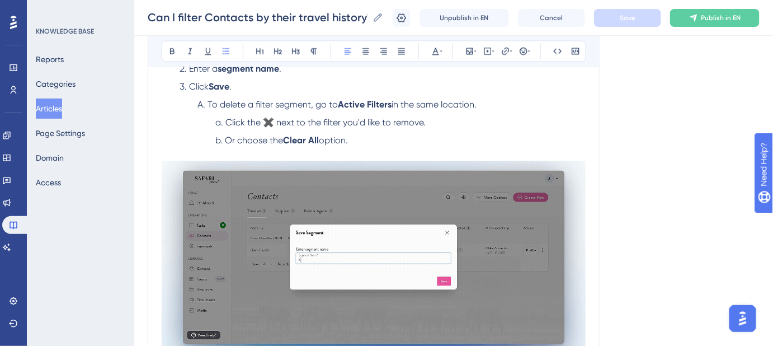
scroll to position [661, 0]
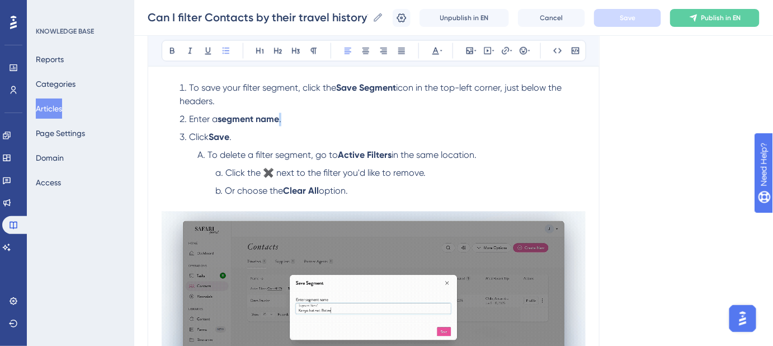
drag, startPoint x: 287, startPoint y: 107, endPoint x: 281, endPoint y: 107, distance: 6.2
click at [281, 113] on li "Enter a segment name ." at bounding box center [380, 119] width 411 height 13
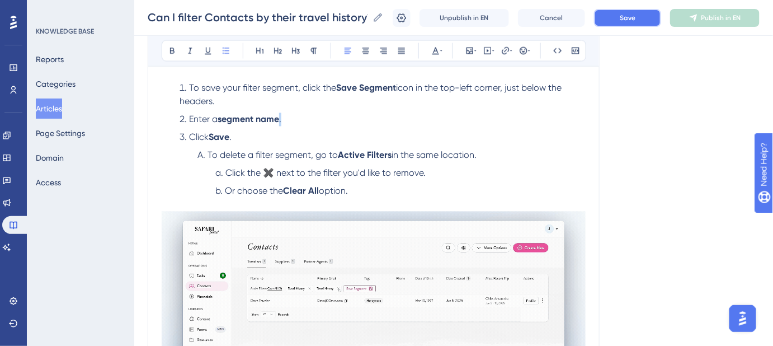
click at [625, 19] on button "Save" at bounding box center [627, 18] width 67 height 18
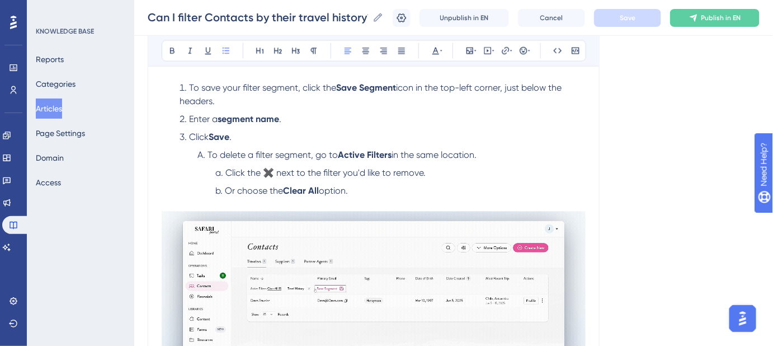
click at [668, 234] on div "Language English (Default) Can I filter Contacts by their travel history? Learn…" at bounding box center [454, 132] width 612 height 1443
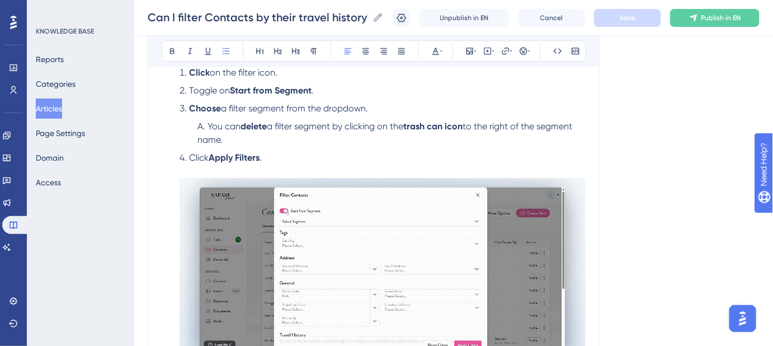
scroll to position [1138, 0]
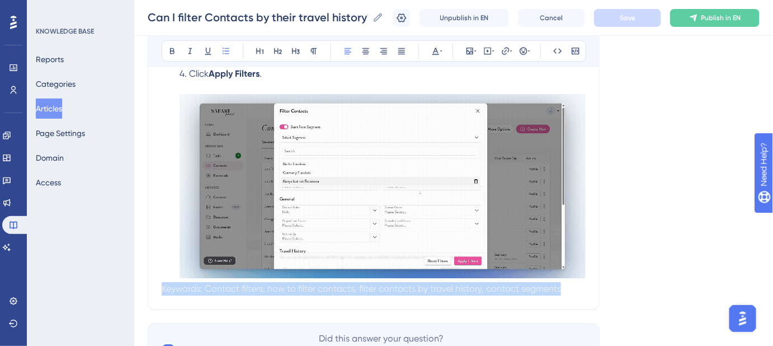
drag, startPoint x: 574, startPoint y: 275, endPoint x: 458, endPoint y: 279, distance: 116.4
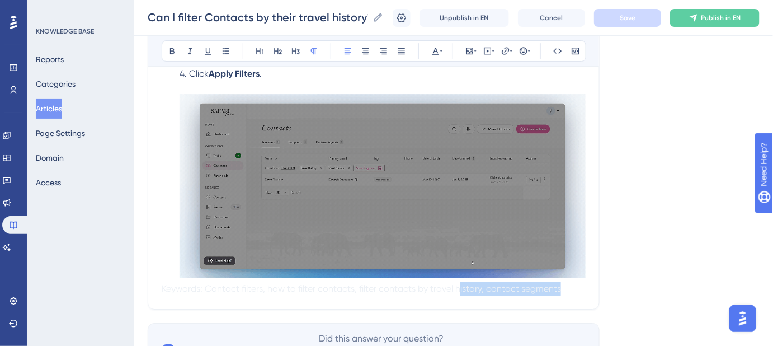
drag, startPoint x: 461, startPoint y: 277, endPoint x: 583, endPoint y: 284, distance: 121.6
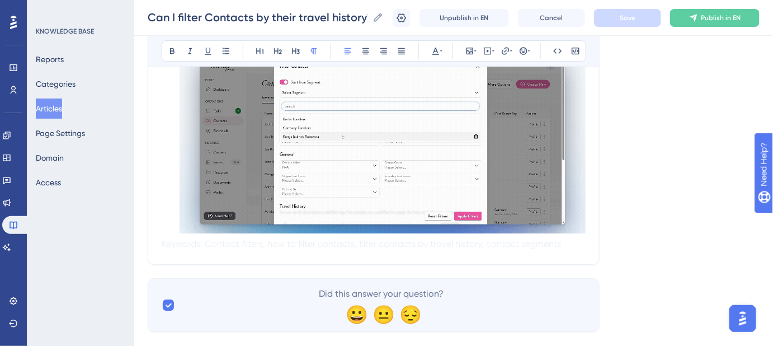
scroll to position [1189, 0]
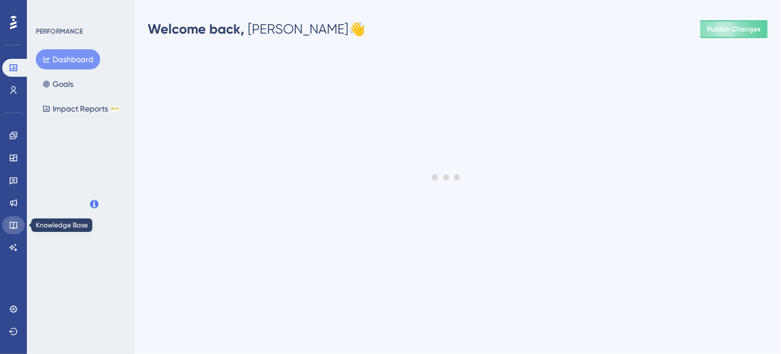
click at [16, 229] on link at bounding box center [13, 225] width 22 height 18
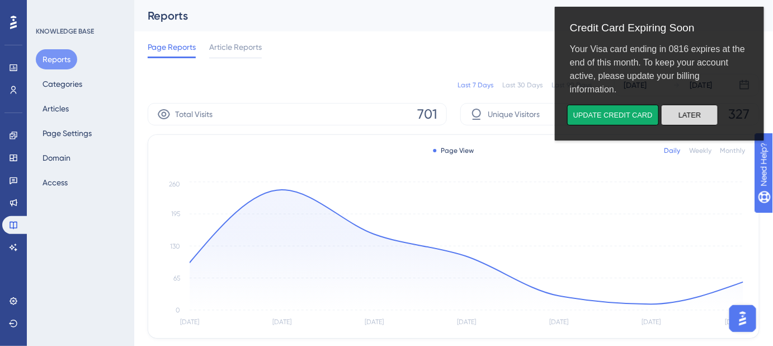
click at [693, 117] on button "Later" at bounding box center [689, 115] width 57 height 21
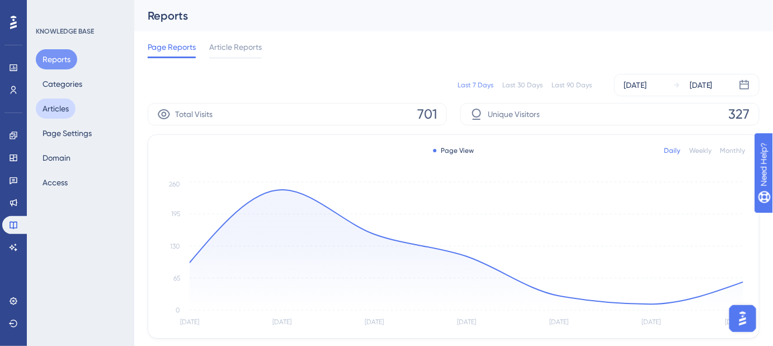
click at [62, 107] on button "Articles" at bounding box center [56, 108] width 40 height 20
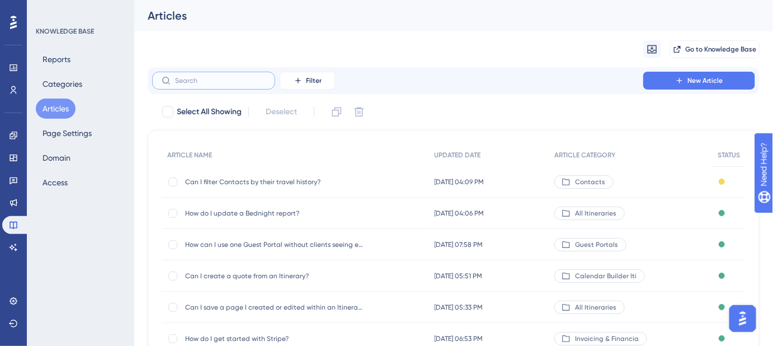
click at [215, 79] on input "text" at bounding box center [220, 81] width 91 height 8
paste input "How do I filter my Contacts?"
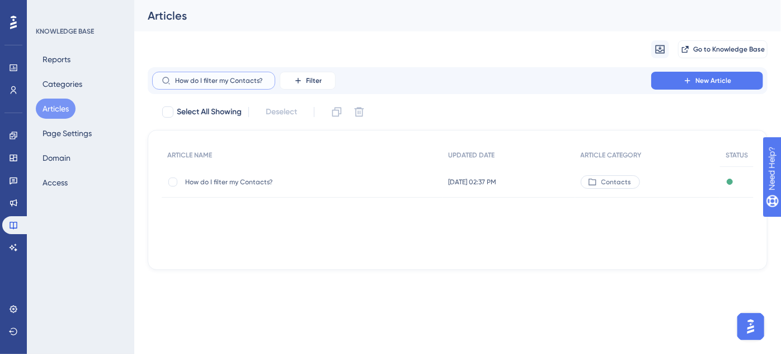
type input "How do I filter my Contacts?"
click at [234, 177] on span "How do I filter my Contacts?" at bounding box center [274, 181] width 179 height 9
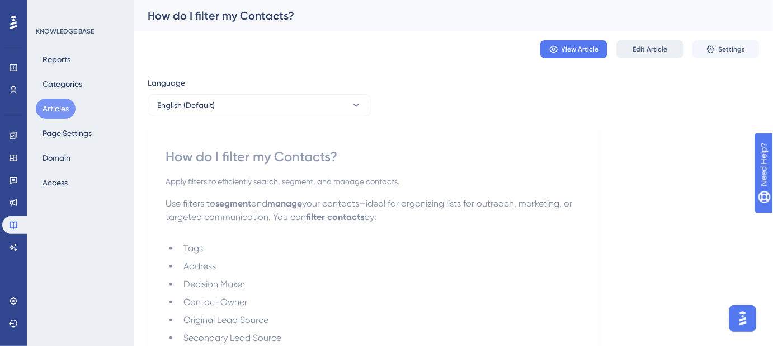
click at [647, 54] on button "Edit Article" at bounding box center [649, 49] width 67 height 18
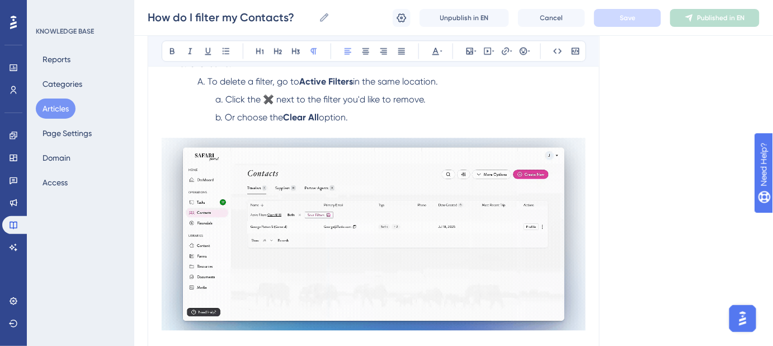
scroll to position [894, 0]
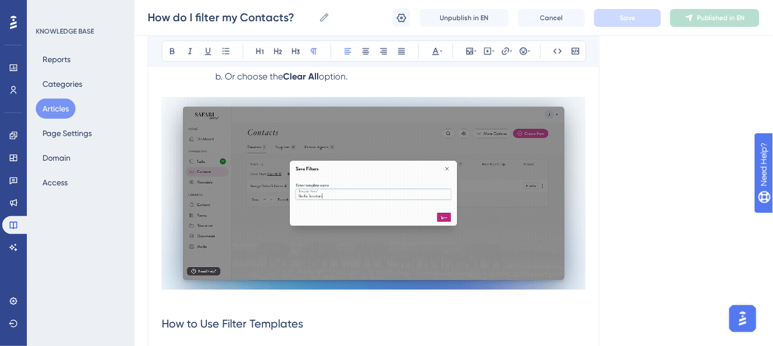
click at [362, 145] on img at bounding box center [374, 193] width 424 height 192
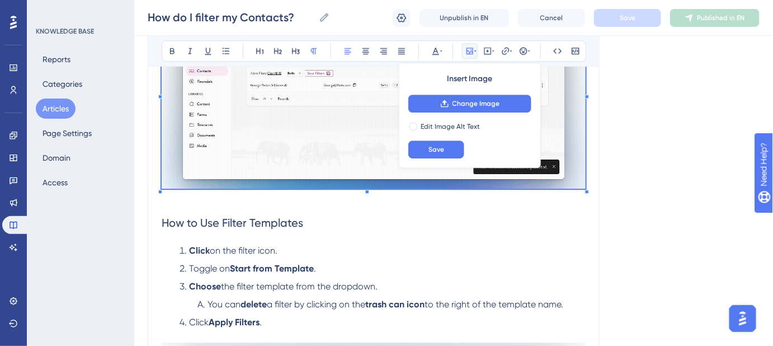
scroll to position [996, 0]
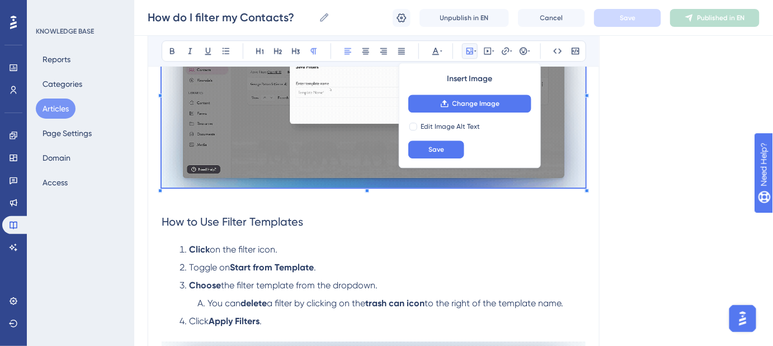
click at [533, 251] on li "Click on the filter icon." at bounding box center [380, 249] width 411 height 13
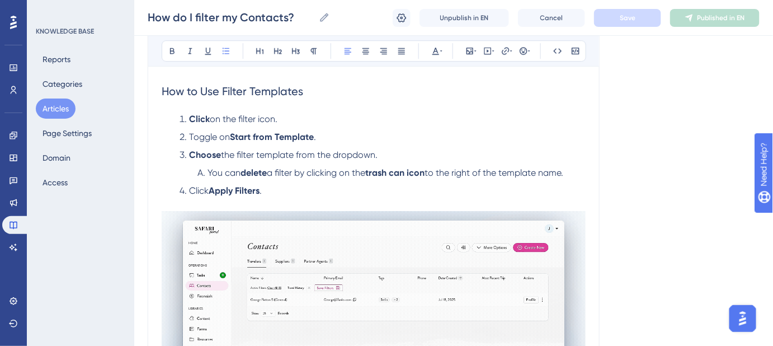
scroll to position [1228, 0]
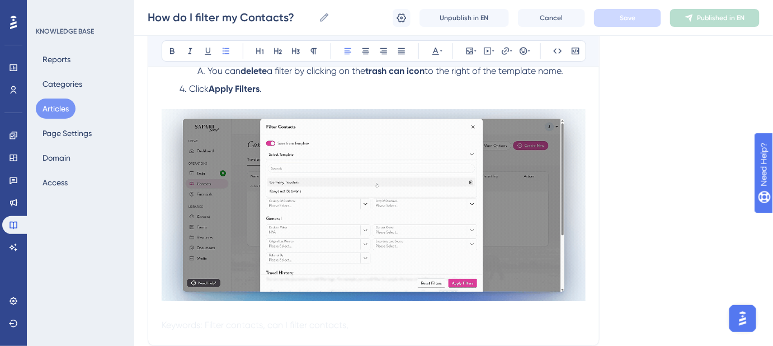
click at [430, 211] on img at bounding box center [374, 205] width 424 height 192
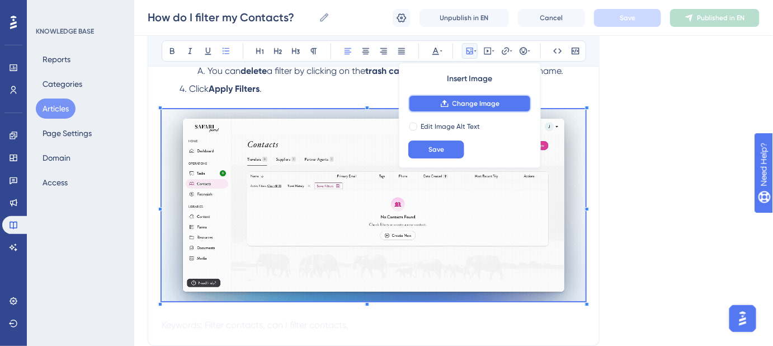
click at [519, 101] on button "Change Image" at bounding box center [469, 104] width 123 height 18
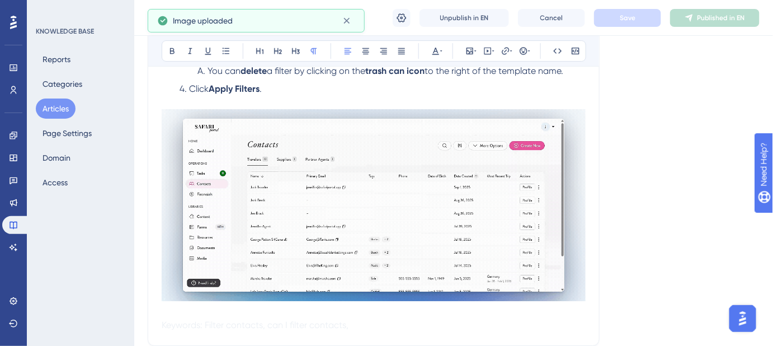
scroll to position [1147, 0]
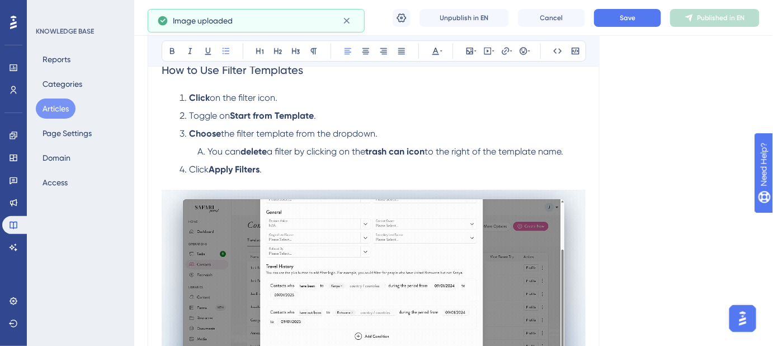
click at [301, 149] on span "a filter by clicking on the" at bounding box center [316, 151] width 98 height 11
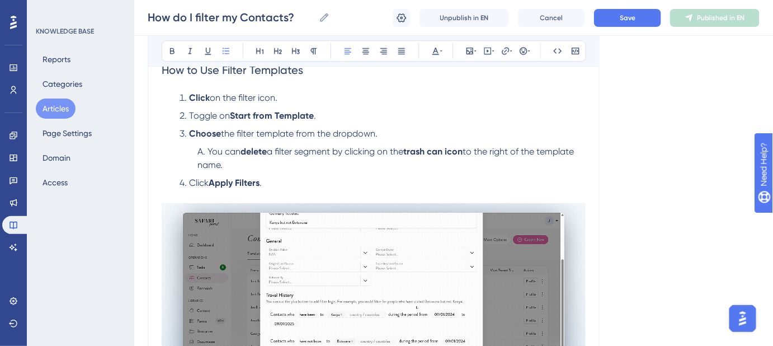
click at [568, 153] on span "to the right of the template name." at bounding box center [386, 158] width 379 height 24
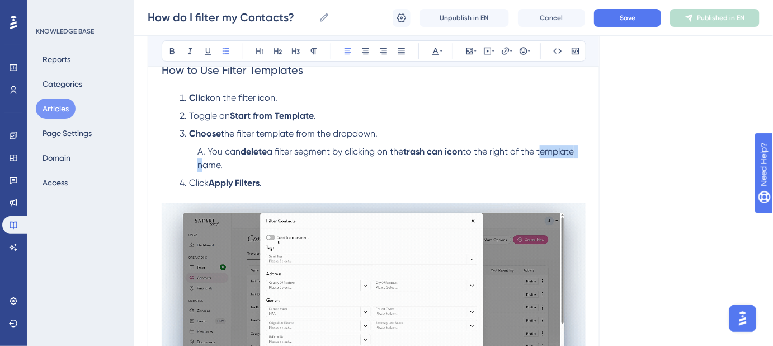
click at [568, 153] on span "to the right of the template name." at bounding box center [386, 158] width 379 height 24
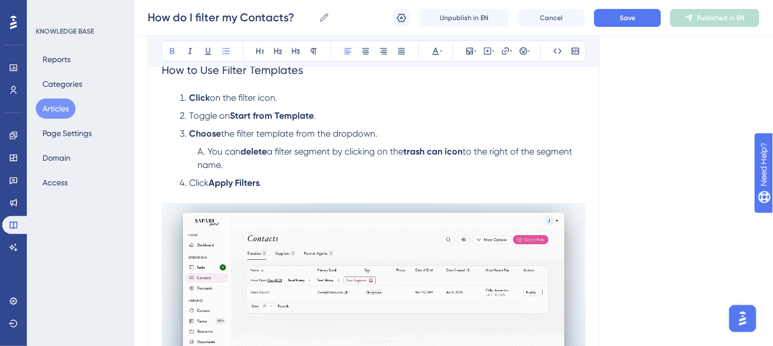
click at [292, 116] on strong "Start from Template" at bounding box center [272, 115] width 84 height 11
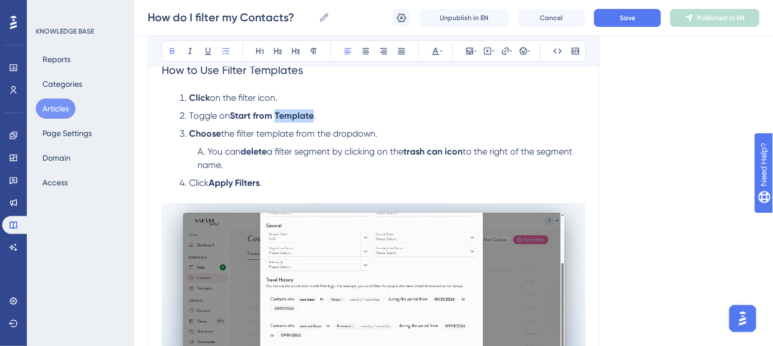
click at [292, 116] on strong "Start from Template" at bounding box center [272, 115] width 84 height 11
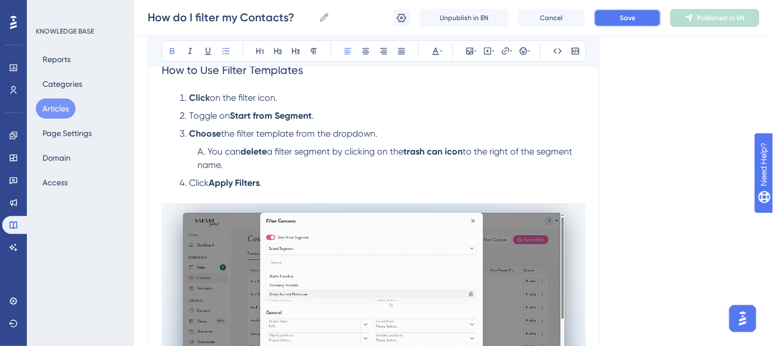
click at [616, 16] on button "Save" at bounding box center [627, 18] width 67 height 18
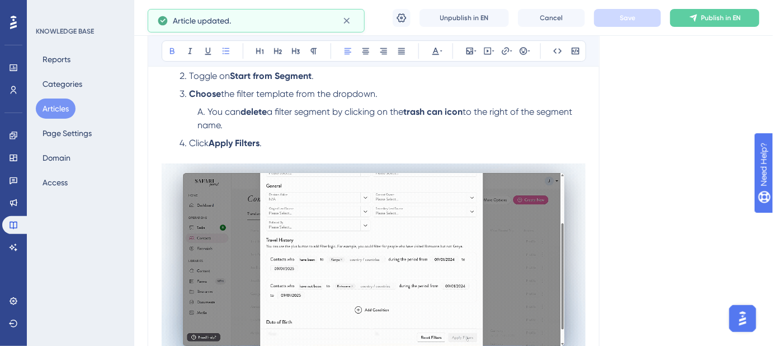
scroll to position [1198, 0]
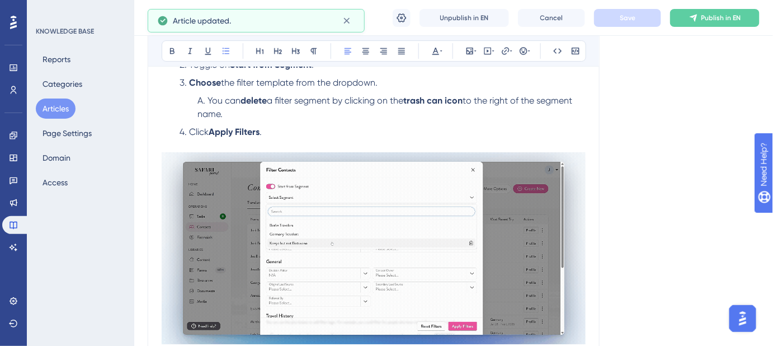
click at [267, 84] on span "the filter template from the dropdown." at bounding box center [299, 82] width 157 height 11
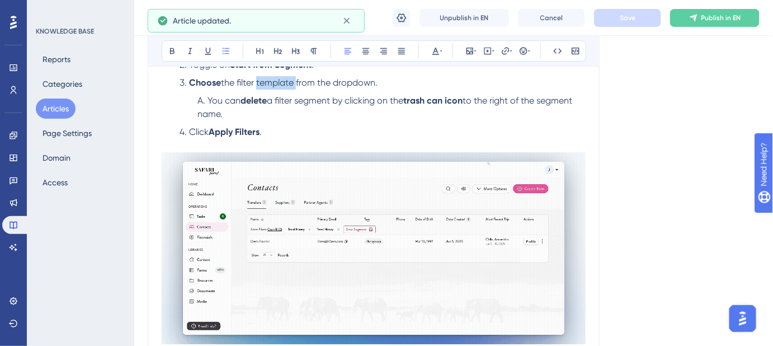
click at [267, 84] on span "the filter template from the dropdown." at bounding box center [299, 82] width 157 height 11
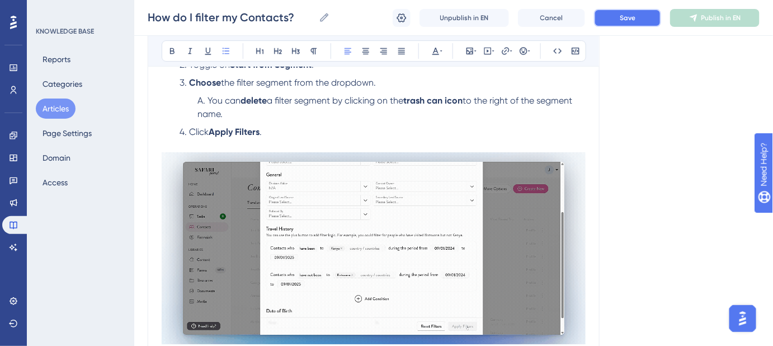
click at [623, 18] on span "Save" at bounding box center [628, 17] width 16 height 9
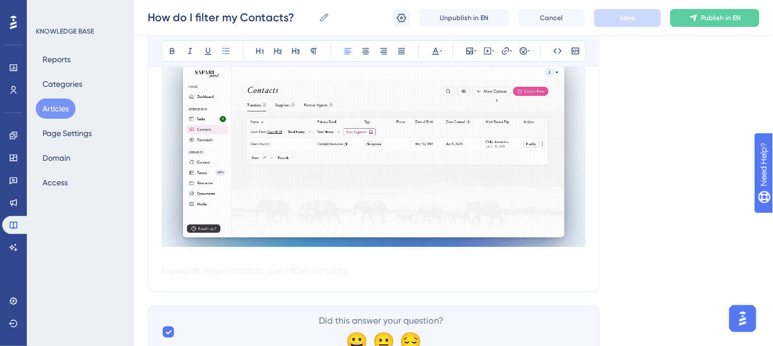
scroll to position [1343, 0]
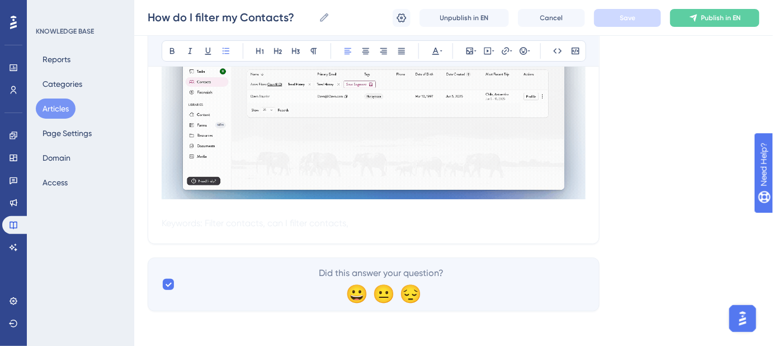
click at [481, 224] on p "Keywords: Filter contacts, can I filter contacts," at bounding box center [374, 222] width 424 height 13
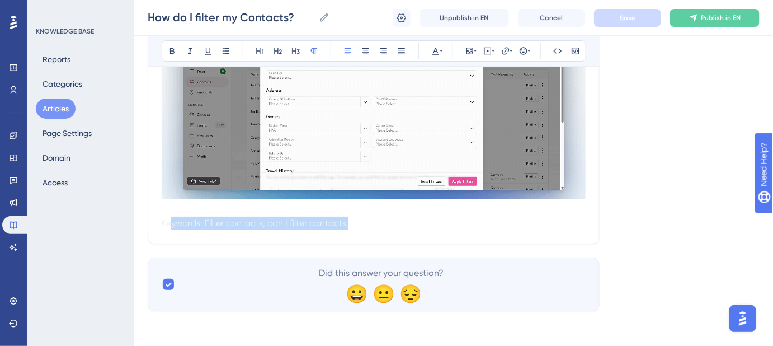
drag, startPoint x: 354, startPoint y: 225, endPoint x: 169, endPoint y: 225, distance: 184.6
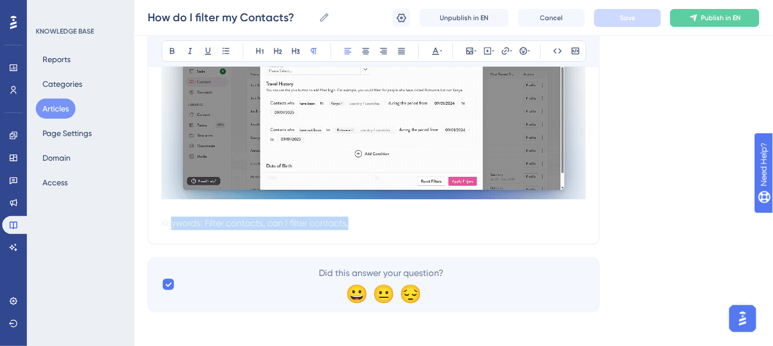
click at [169, 225] on p "Keywords: Filter contacts, can I filter contacts," at bounding box center [374, 222] width 424 height 13
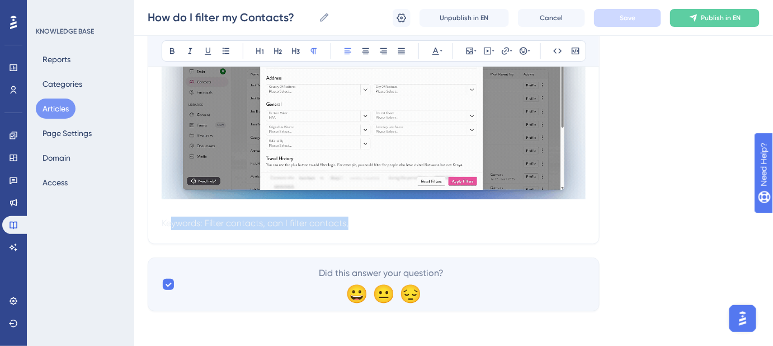
click at [372, 222] on p "Keywords: Filter contacts, can I filter contacts," at bounding box center [374, 222] width 424 height 13
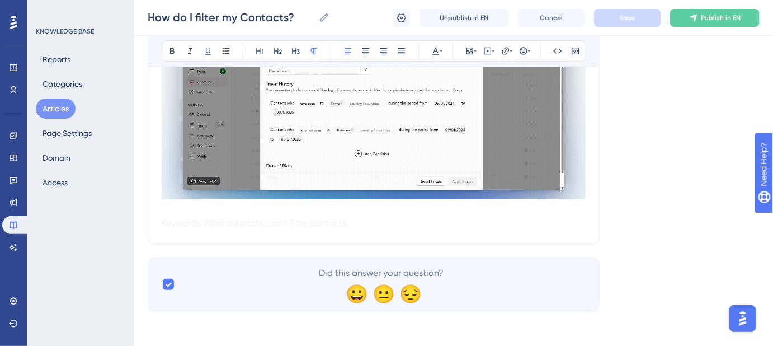
click at [372, 222] on p "Keywords: Filter contacts, can I filter contacts," at bounding box center [374, 222] width 424 height 13
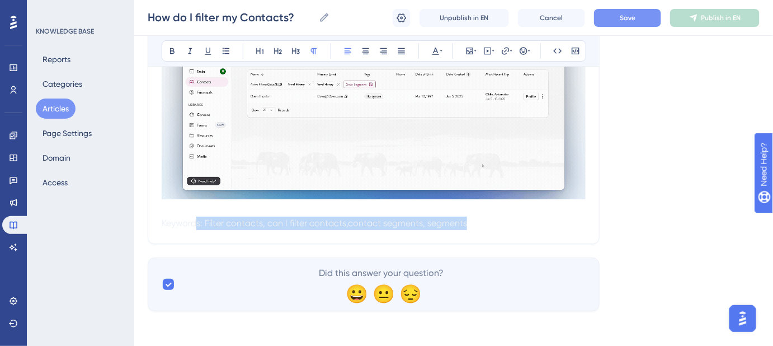
drag, startPoint x: 484, startPoint y: 227, endPoint x: 201, endPoint y: 232, distance: 283.1
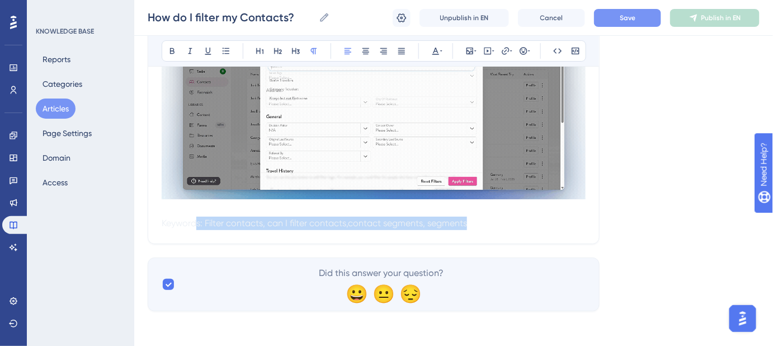
click at [345, 221] on span "Keywords: Filter contacts, can I filter contacts,contact segments, segments" at bounding box center [314, 223] width 305 height 11
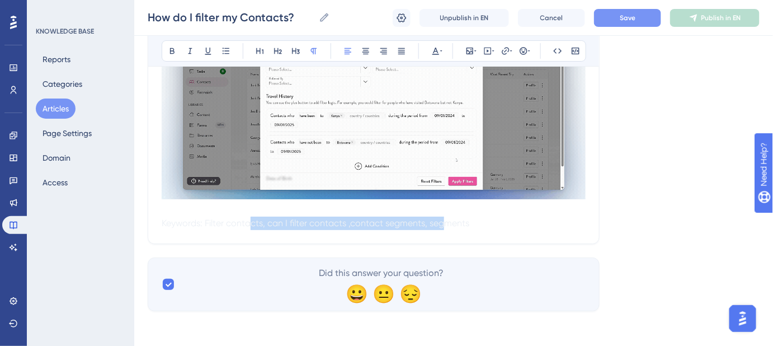
drag, startPoint x: 442, startPoint y: 222, endPoint x: 318, endPoint y: 225, distance: 124.2
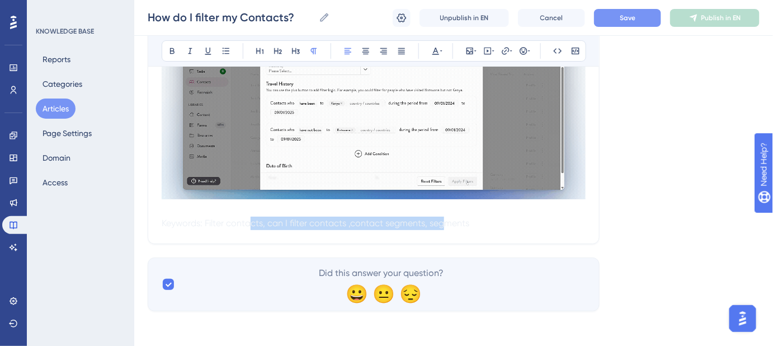
click at [248, 228] on p "Keywords: Filter contacts, can I filter contacts ,contact segments, segments" at bounding box center [374, 222] width 424 height 13
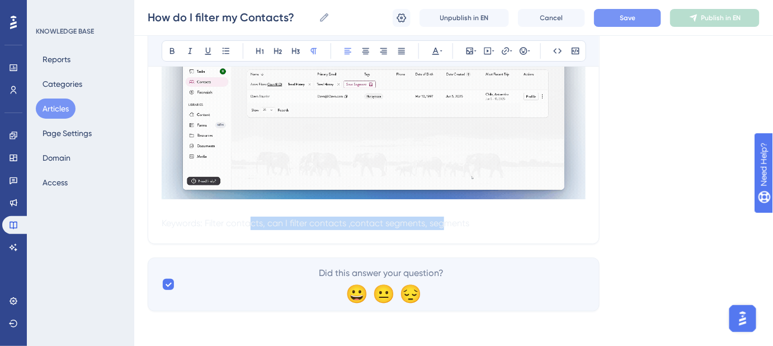
click at [347, 220] on span "Keywords: Filter contacts, can I filter contacts ,contact segments, segments" at bounding box center [316, 223] width 308 height 11
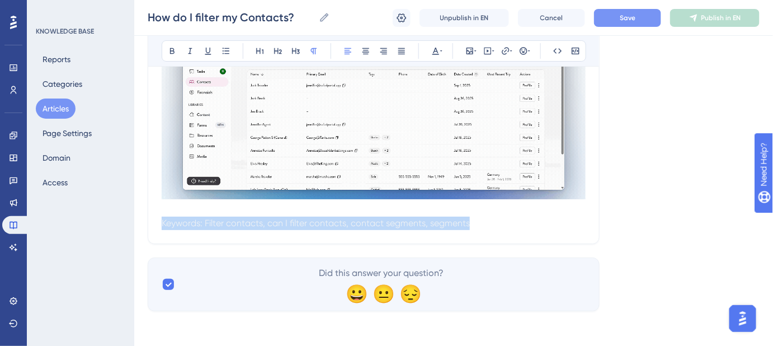
drag, startPoint x: 489, startPoint y: 223, endPoint x: 126, endPoint y: 225, distance: 363.6
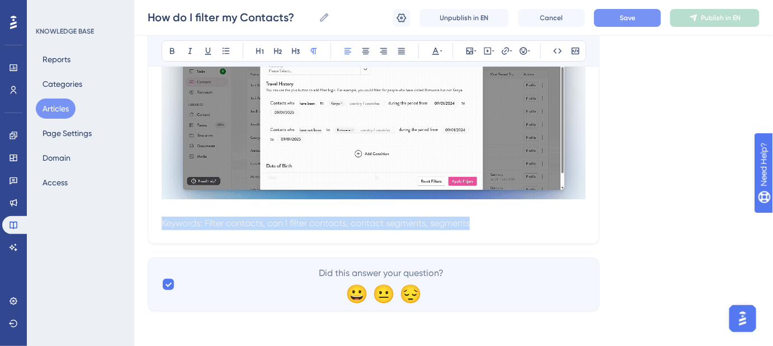
click at [634, 20] on span "Save" at bounding box center [628, 17] width 16 height 9
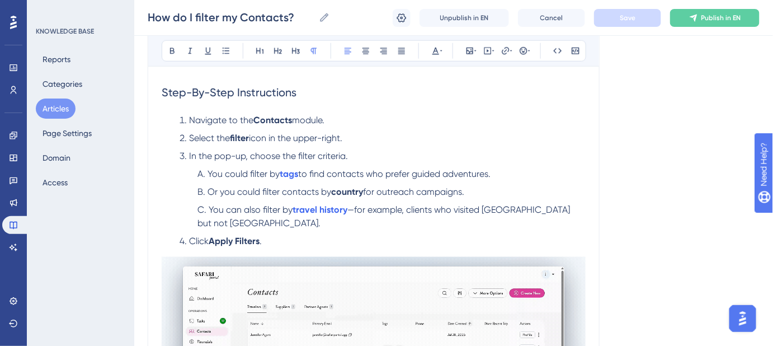
scroll to position [428, 0]
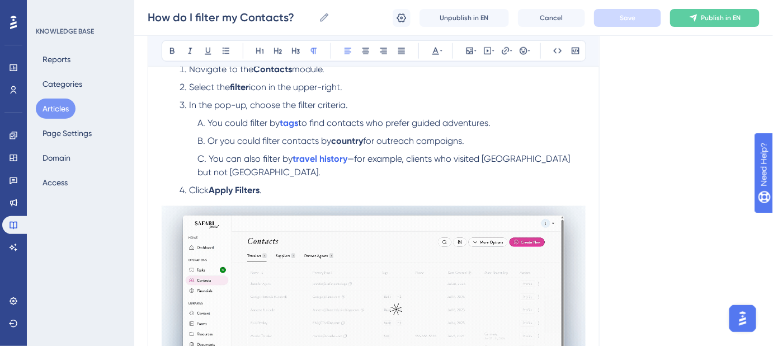
click at [304, 104] on span "In the pop-up, choose the filter criteria." at bounding box center [268, 105] width 159 height 11
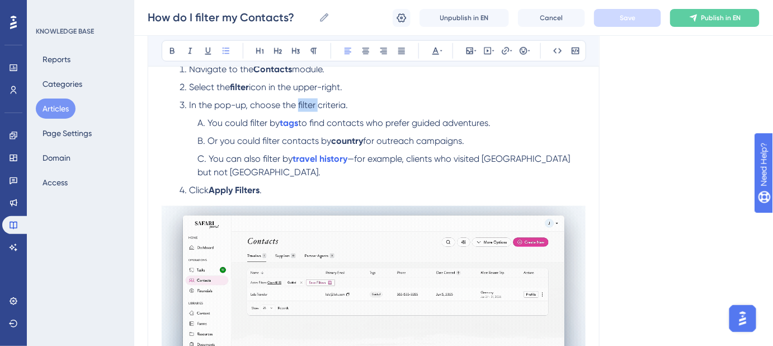
click at [304, 104] on span "In the pop-up, choose the filter criteria." at bounding box center [268, 105] width 159 height 11
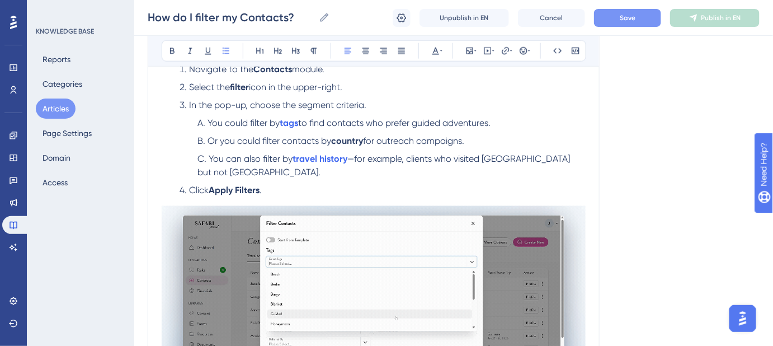
click at [617, 22] on button "Save" at bounding box center [627, 18] width 67 height 18
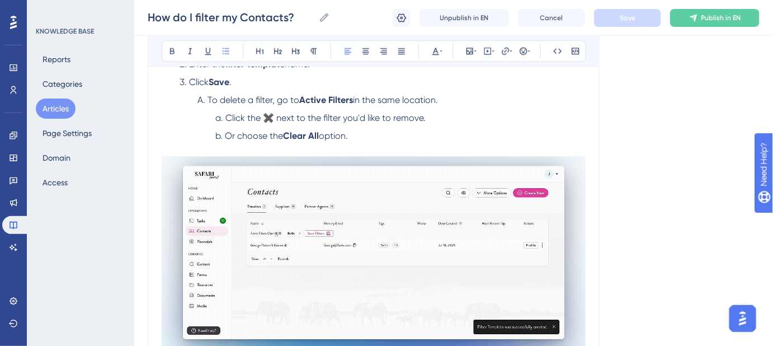
scroll to position [885, 0]
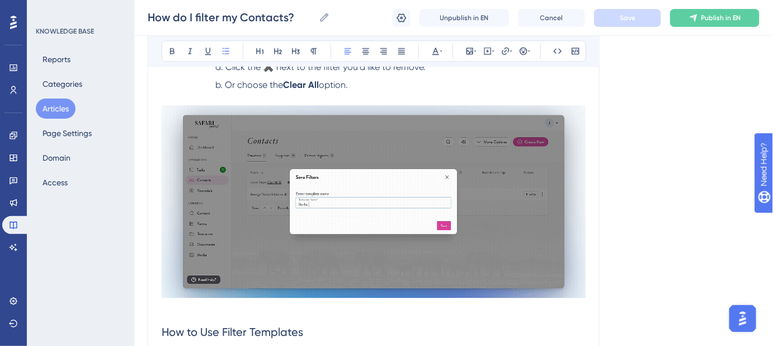
click at [436, 152] on img at bounding box center [374, 201] width 424 height 192
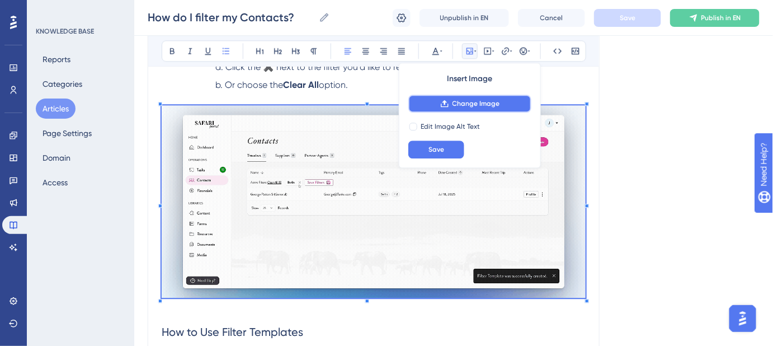
click at [481, 99] on span "Change Image" at bounding box center [477, 103] width 48 height 9
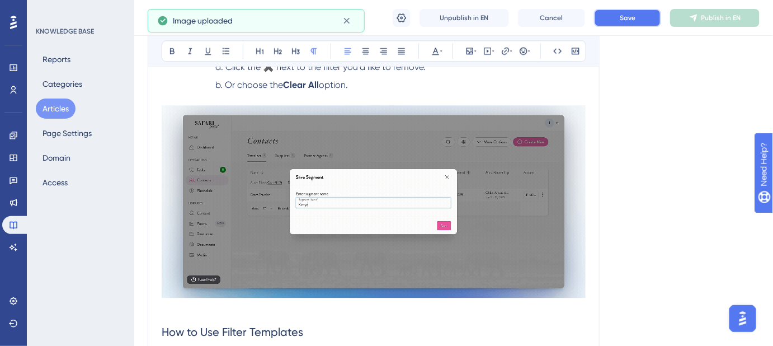
click at [635, 18] on button "Save" at bounding box center [627, 18] width 67 height 18
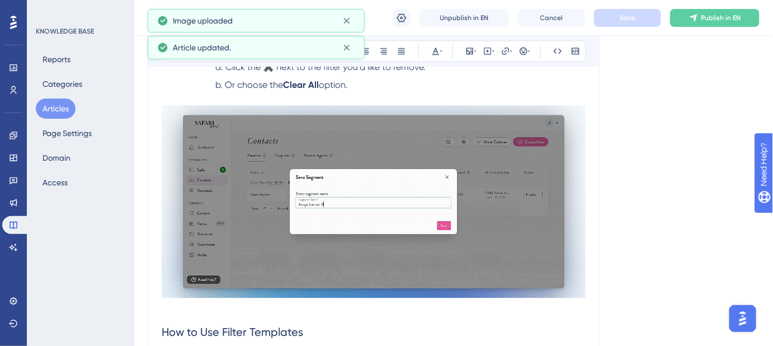
scroll to position [936, 0]
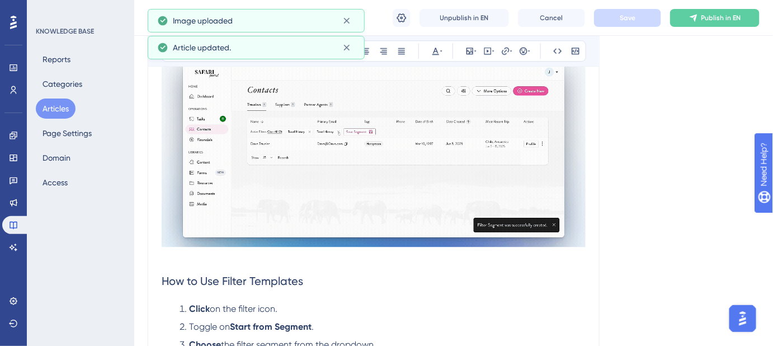
click at [275, 277] on span "How to Use Filter Templates" at bounding box center [233, 280] width 142 height 13
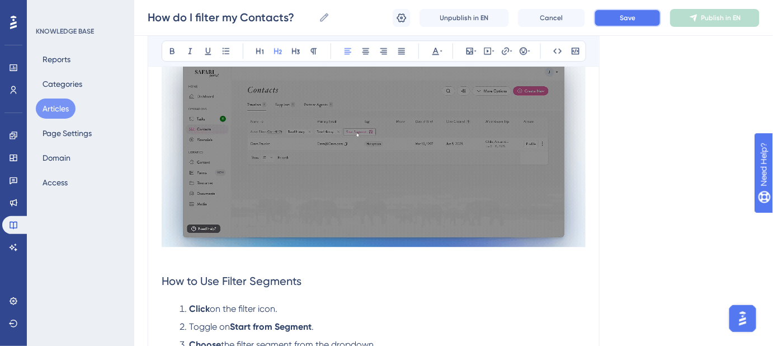
click at [610, 19] on button "Save" at bounding box center [627, 18] width 67 height 18
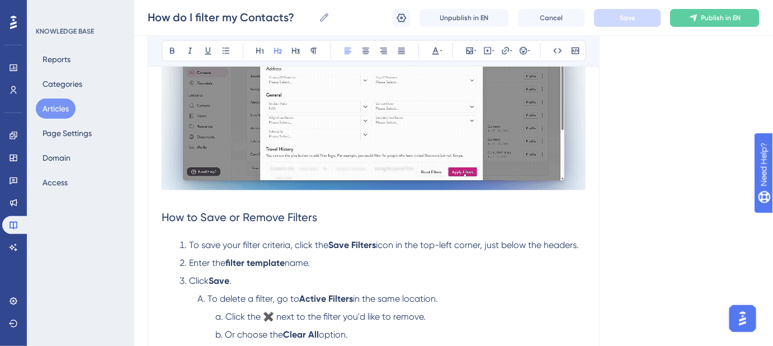
scroll to position [631, 0]
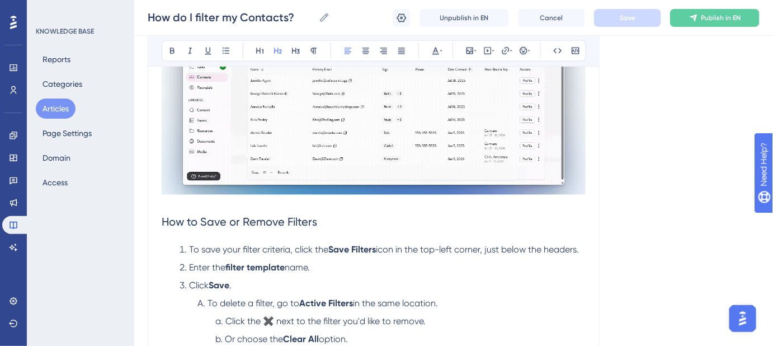
click at [299, 224] on span "How to Save or Remove Filters" at bounding box center [239, 221] width 155 height 13
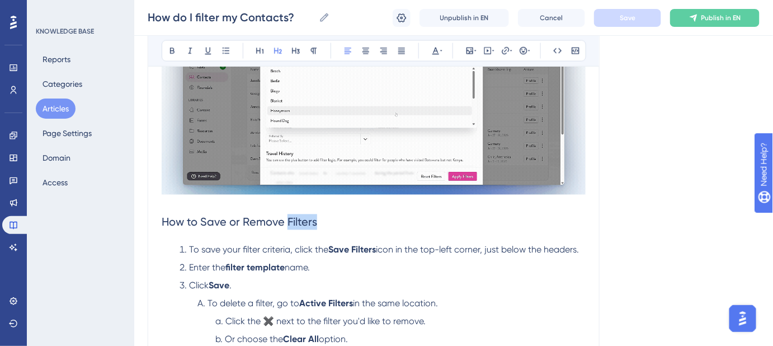
click at [299, 224] on span "How to Save or Remove Filters" at bounding box center [239, 221] width 155 height 13
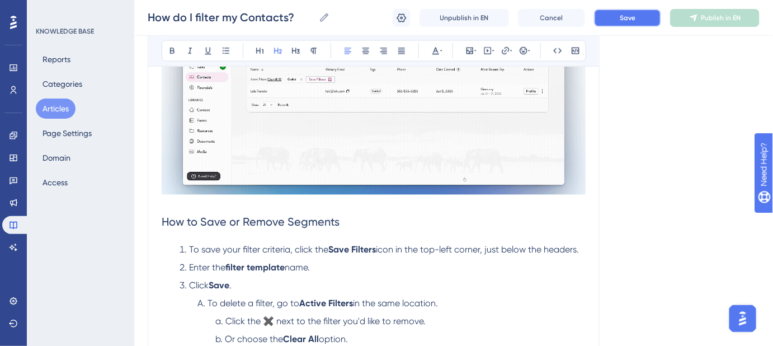
click at [618, 22] on button "Save" at bounding box center [627, 18] width 67 height 18
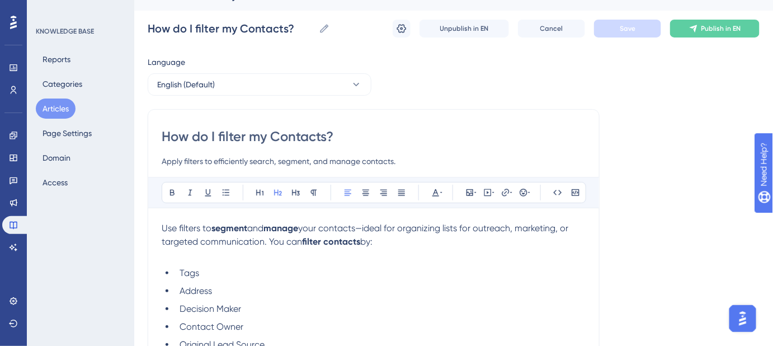
scroll to position [72, 0]
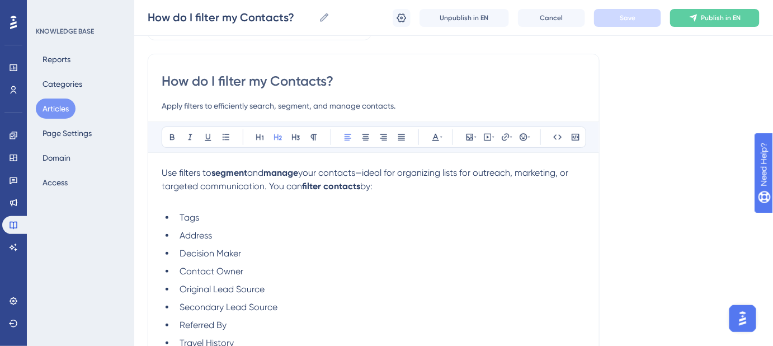
click at [314, 185] on strong "filter contacts" at bounding box center [331, 186] width 58 height 11
click at [314, 184] on strong "filter contacts" at bounding box center [331, 186] width 58 height 11
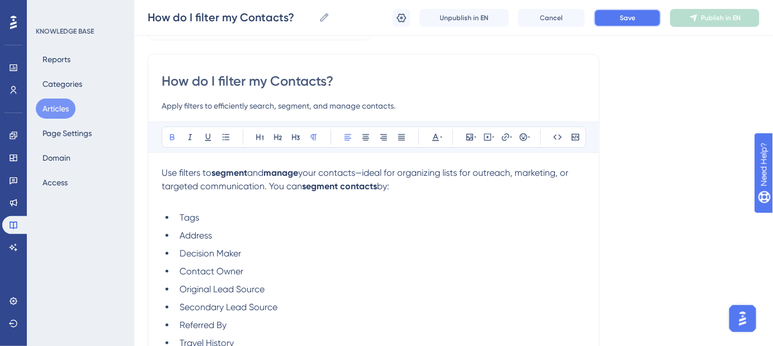
click at [628, 13] on span "Save" at bounding box center [628, 17] width 16 height 9
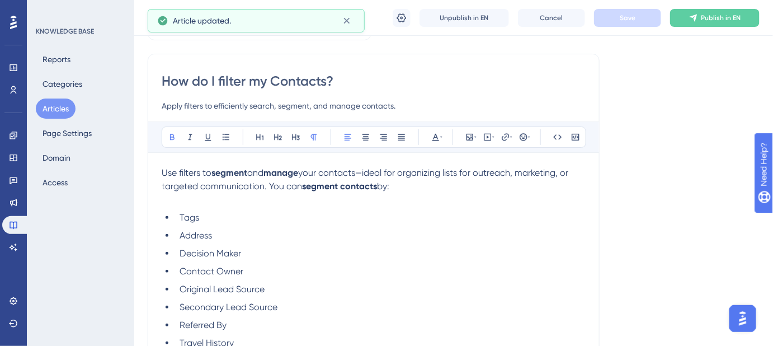
click at [316, 185] on strong "segment contacts" at bounding box center [339, 186] width 75 height 11
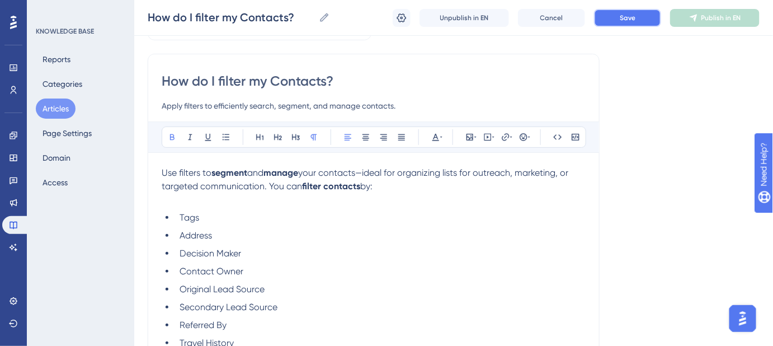
click at [632, 17] on span "Save" at bounding box center [628, 17] width 16 height 9
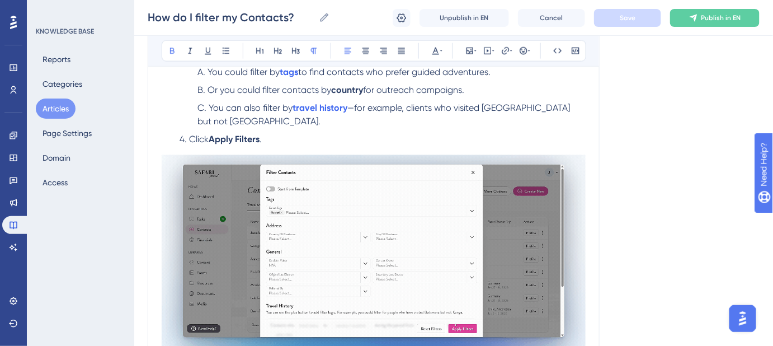
scroll to position [428, 0]
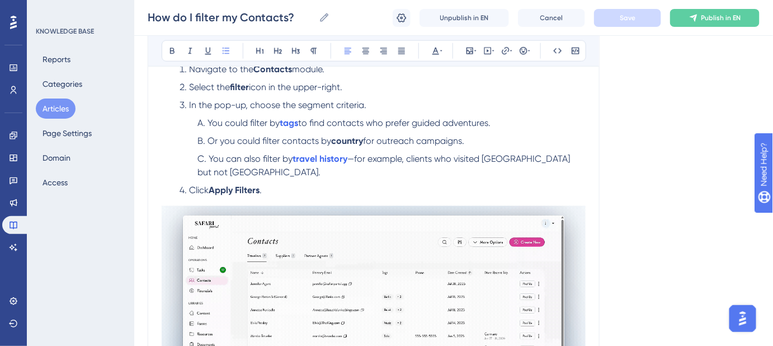
click at [307, 103] on span "In the pop-up, choose the segment criteria." at bounding box center [277, 105] width 177 height 11
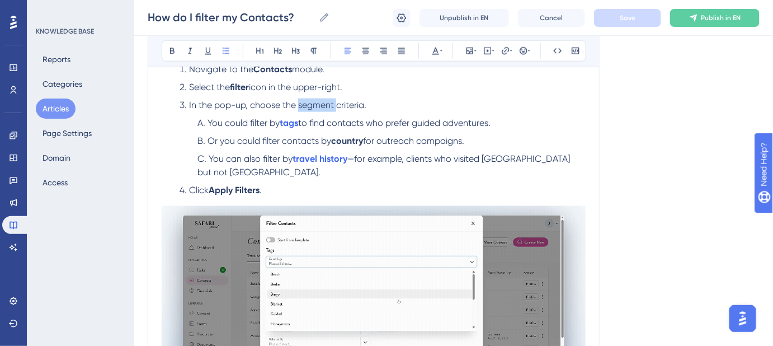
click at [307, 103] on span "In the pop-up, choose the segment criteria." at bounding box center [277, 105] width 177 height 11
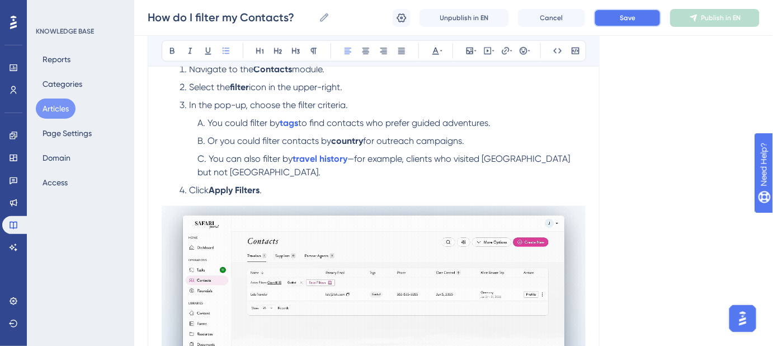
click at [615, 17] on button "Save" at bounding box center [627, 18] width 67 height 18
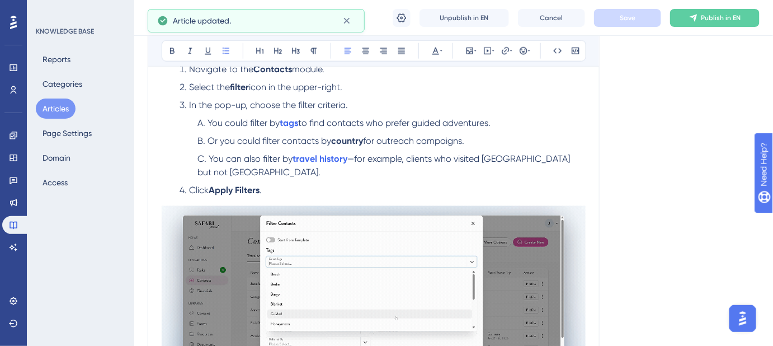
click at [301, 105] on span "In the pop-up, choose the filter criteria." at bounding box center [268, 105] width 159 height 11
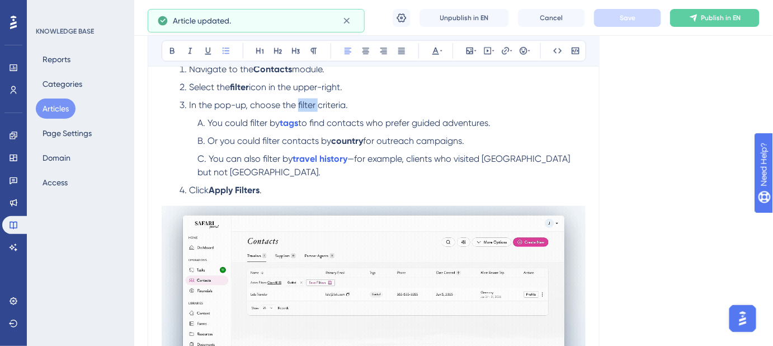
click at [301, 105] on span "In the pop-up, choose the filter criteria." at bounding box center [268, 105] width 159 height 11
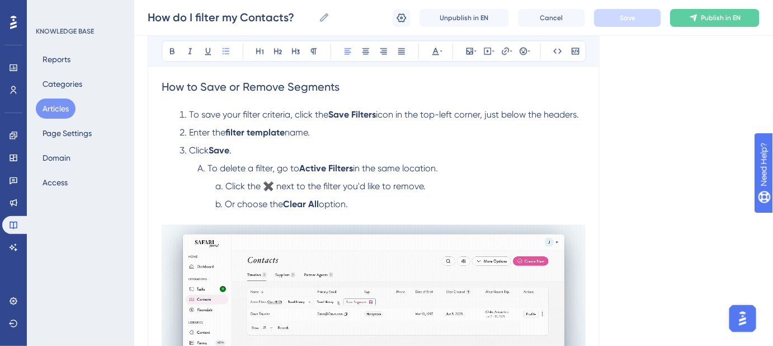
scroll to position [784, 0]
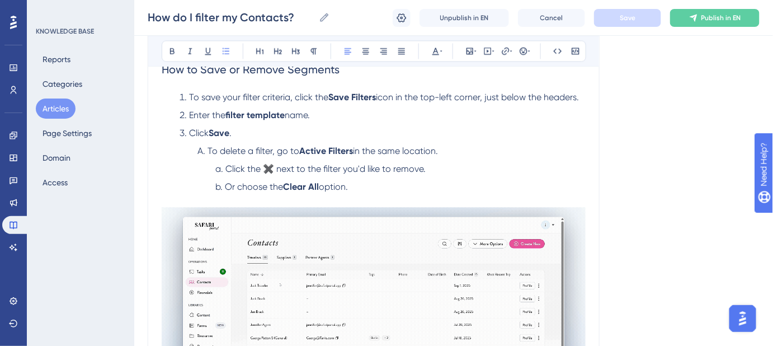
click at [361, 97] on strong "Save Filters" at bounding box center [352, 97] width 48 height 11
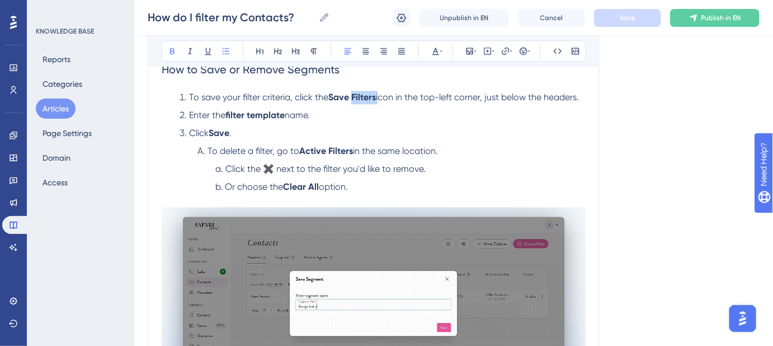
click at [361, 97] on strong "Save Filters" at bounding box center [352, 97] width 48 height 11
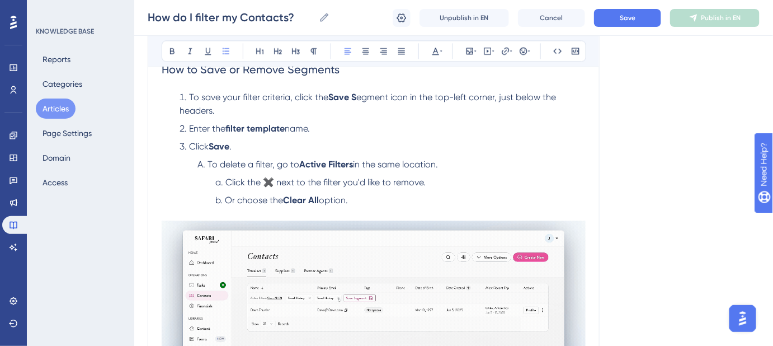
click at [371, 100] on span "egment icon in the top-left corner, just below the headers." at bounding box center [369, 104] width 379 height 24
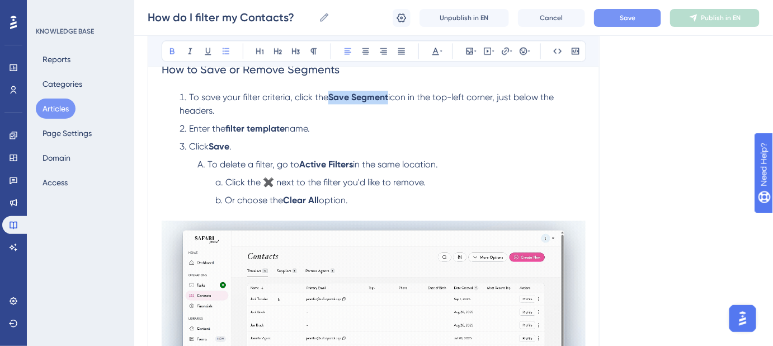
click at [626, 20] on span "Save" at bounding box center [628, 17] width 16 height 9
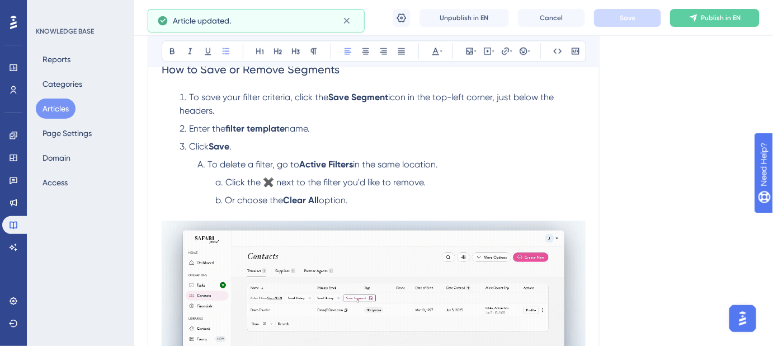
click at [573, 156] on ol "To save your filter criteria, click the Save Segment icon in the top-left corne…" at bounding box center [374, 149] width 424 height 116
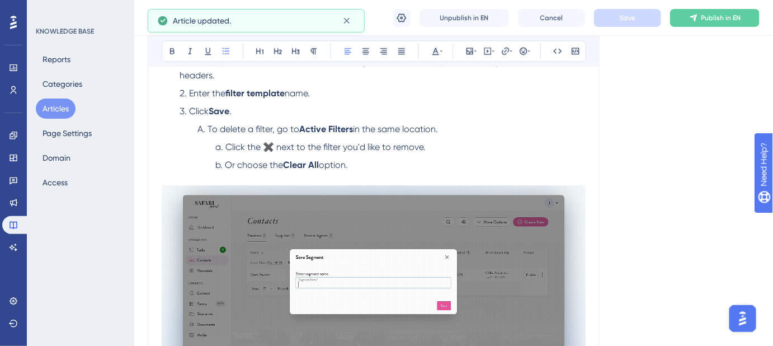
scroll to position [835, 0]
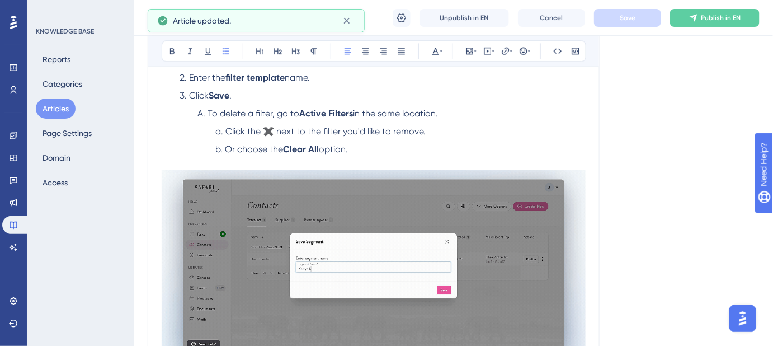
click at [261, 76] on strong "filter template" at bounding box center [254, 77] width 59 height 11
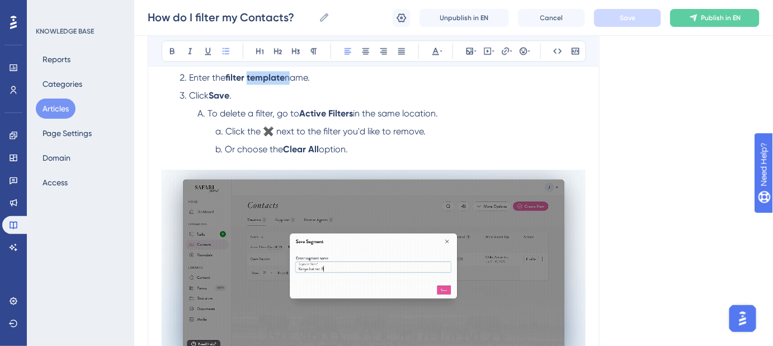
click at [261, 76] on strong "filter template" at bounding box center [254, 77] width 59 height 11
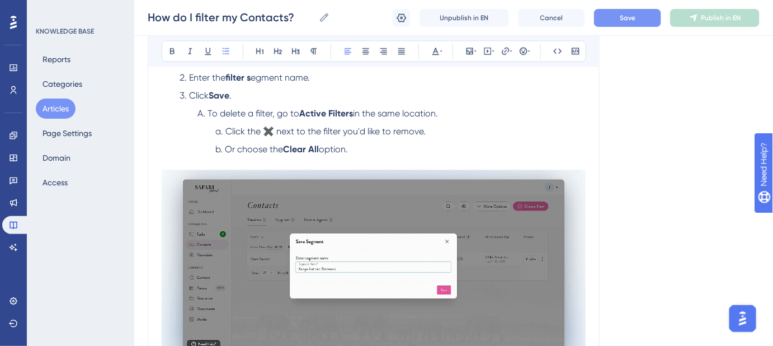
click at [261, 76] on span "egment name." at bounding box center [280, 77] width 59 height 11
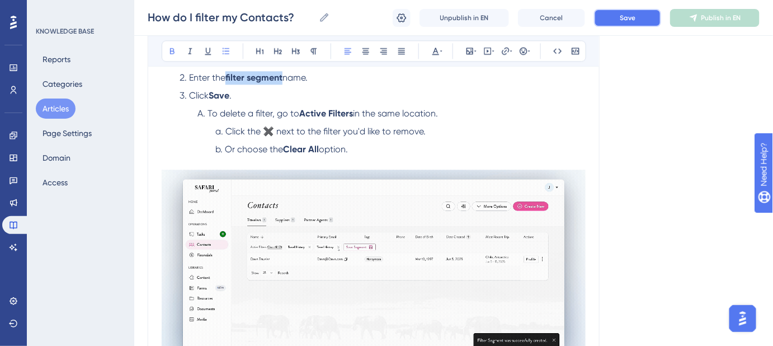
click at [628, 14] on span "Save" at bounding box center [628, 17] width 16 height 9
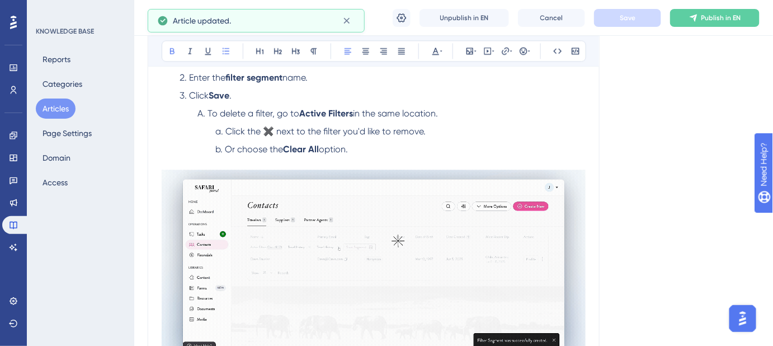
click at [264, 112] on span "To delete a filter, go to" at bounding box center [254, 113] width 92 height 11
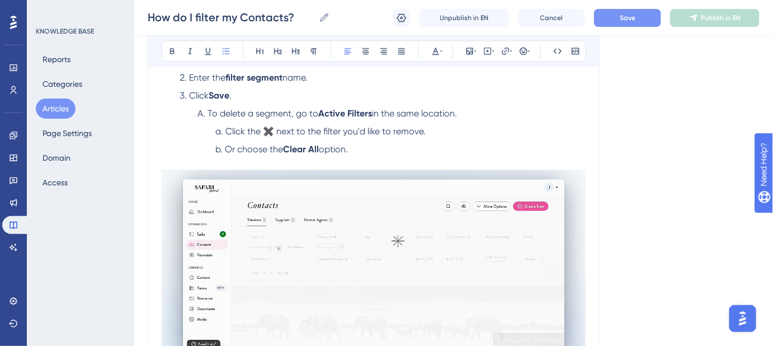
click at [616, 26] on div "How do I filter my Contacts? How do I filter my Contacts? Unpublish in EN Cance…" at bounding box center [453, 18] width 639 height 36
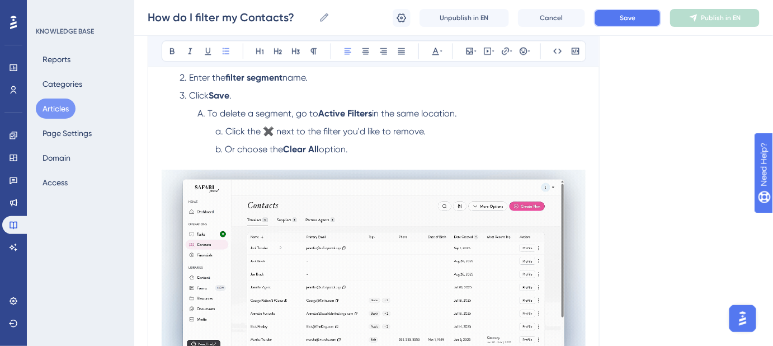
click at [618, 22] on button "Save" at bounding box center [627, 18] width 67 height 18
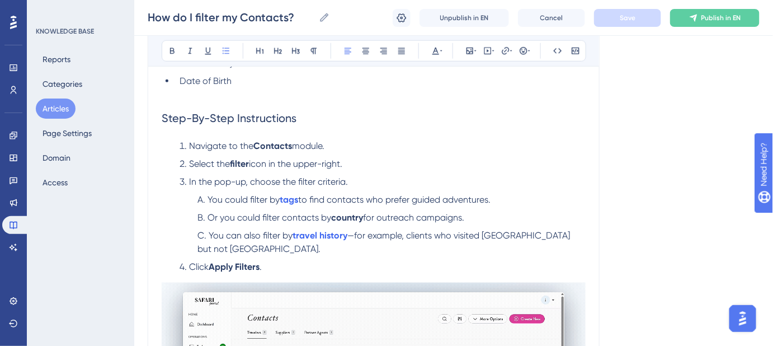
scroll to position [224, 0]
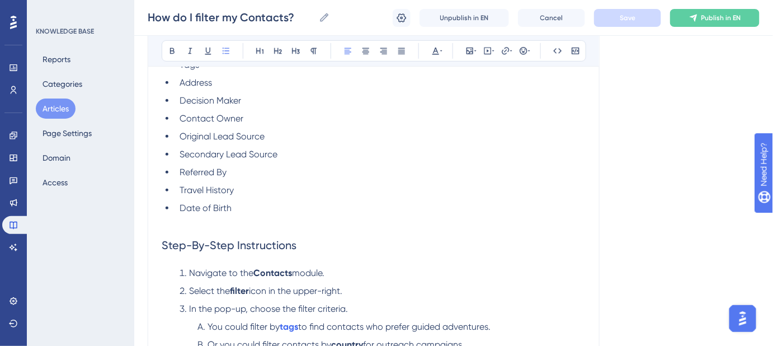
drag, startPoint x: 405, startPoint y: 260, endPoint x: 498, endPoint y: 260, distance: 92.9
click at [407, 260] on h2 "Step-By-Step Instructions" at bounding box center [374, 245] width 424 height 34
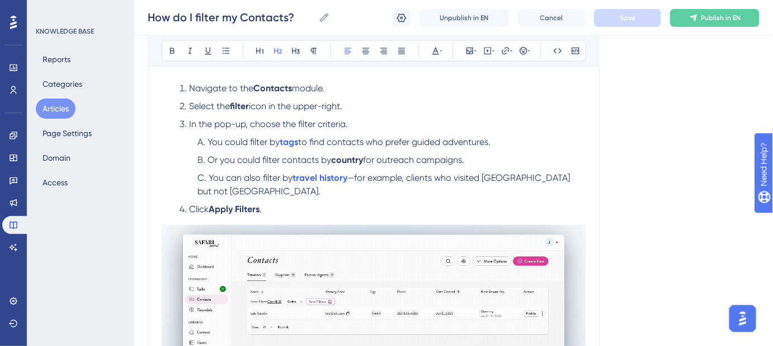
scroll to position [407, 0]
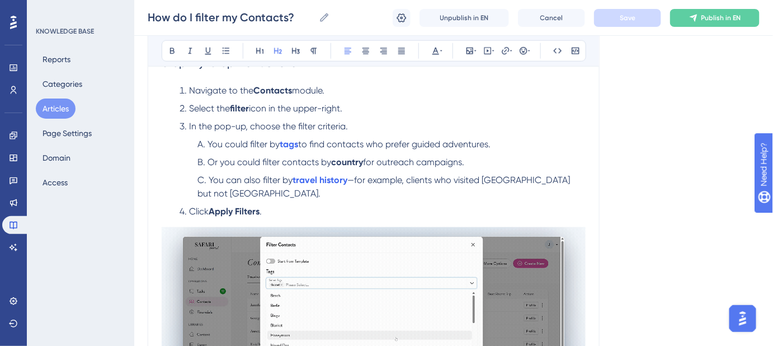
click at [304, 126] on span "In the pop-up, choose the filter criteria." at bounding box center [268, 126] width 159 height 11
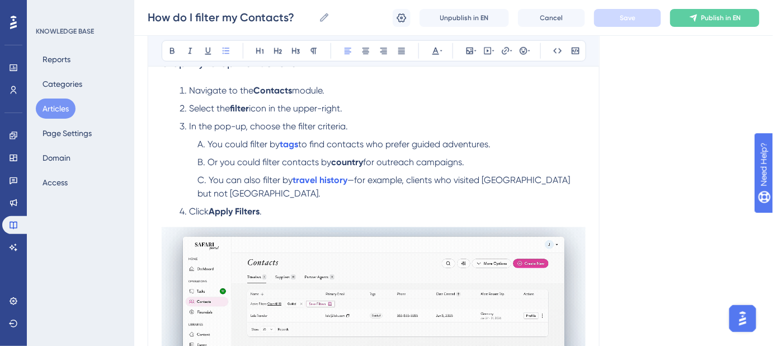
click at [304, 126] on span "In the pop-up, choose the filter criteria." at bounding box center [268, 126] width 159 height 11
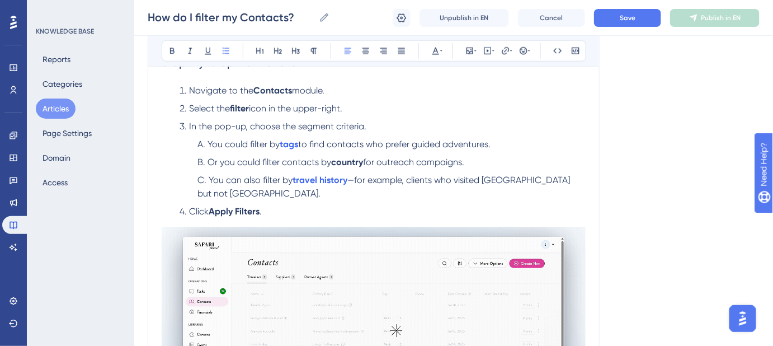
click at [260, 144] on span "You could filter by" at bounding box center [244, 144] width 72 height 11
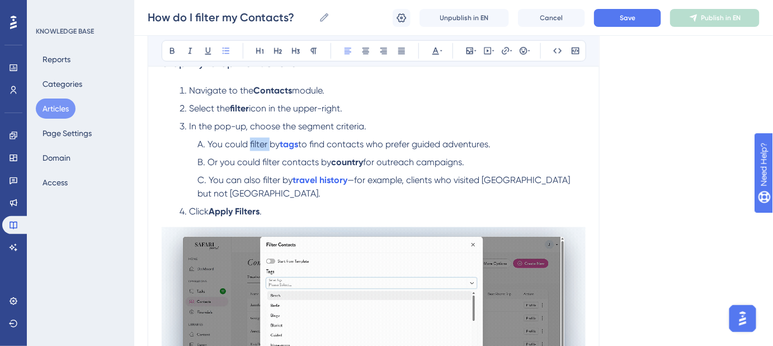
click at [260, 144] on span "You could filter by" at bounding box center [244, 144] width 72 height 11
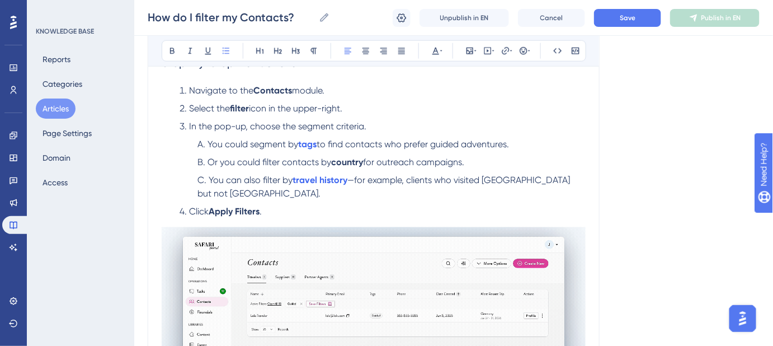
click at [271, 162] on span "Or you could filter contacts by" at bounding box center [270, 162] width 124 height 11
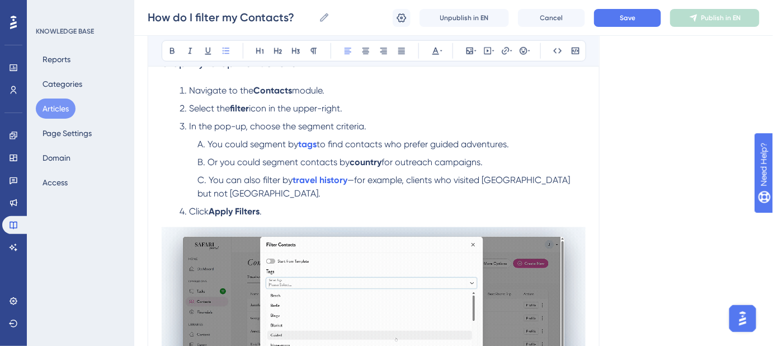
click at [271, 183] on span "You can also filter by" at bounding box center [251, 180] width 84 height 11
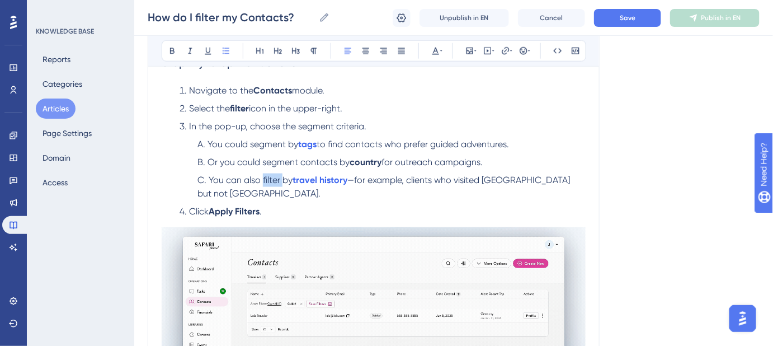
click at [271, 183] on span "You can also filter by" at bounding box center [251, 180] width 84 height 11
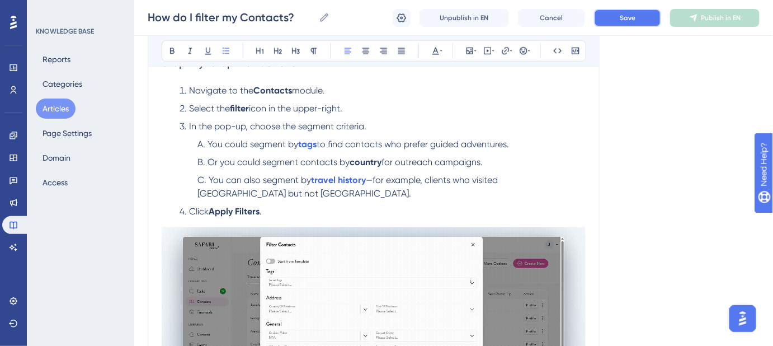
click at [619, 26] on button "Save" at bounding box center [627, 18] width 67 height 18
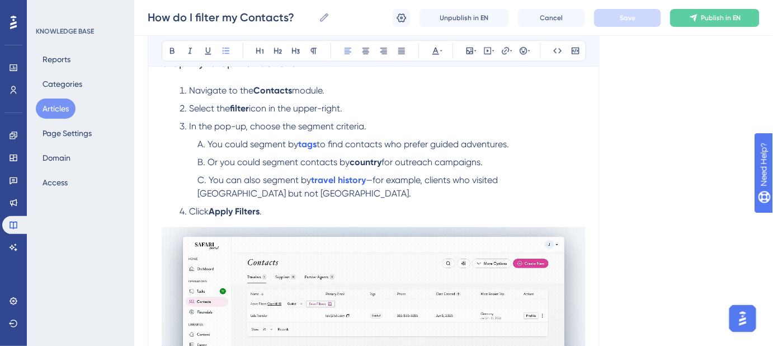
click at [267, 147] on span "You could segment by" at bounding box center [253, 144] width 91 height 11
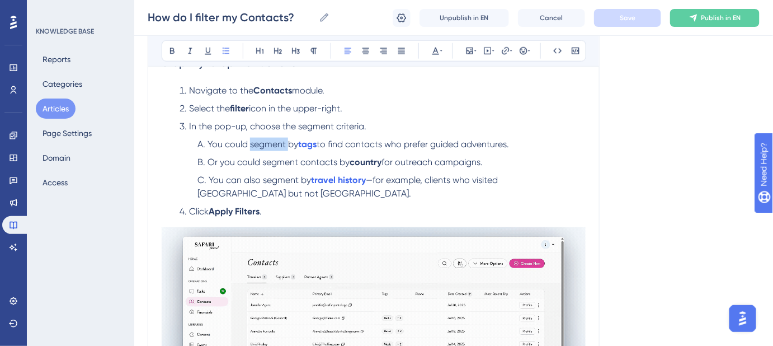
click at [267, 147] on span "You could segment by" at bounding box center [253, 144] width 91 height 11
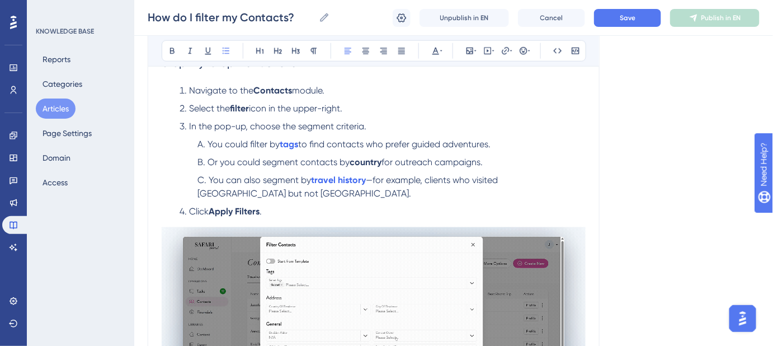
click at [268, 165] on span "Or you could segment contacts by" at bounding box center [279, 162] width 142 height 11
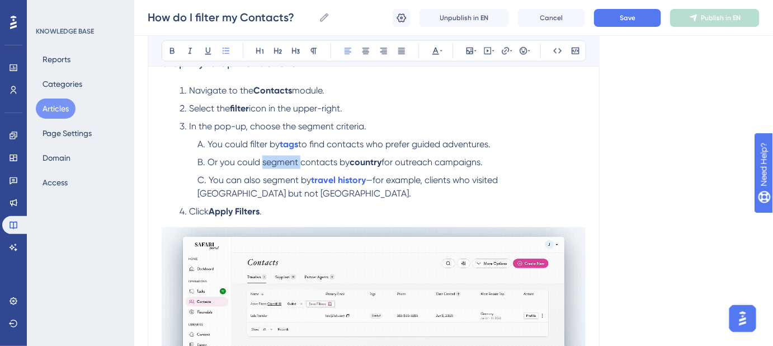
click at [268, 165] on span "Or you could segment contacts by" at bounding box center [279, 162] width 142 height 11
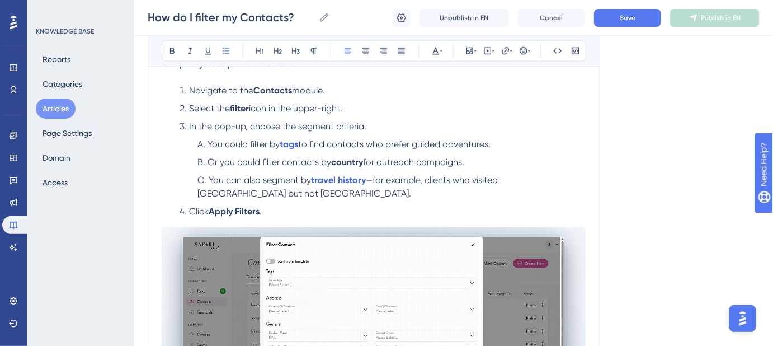
click at [280, 185] on li "You can also segment by travel history —for example, clients who visited Kenya …" at bounding box center [389, 186] width 393 height 27
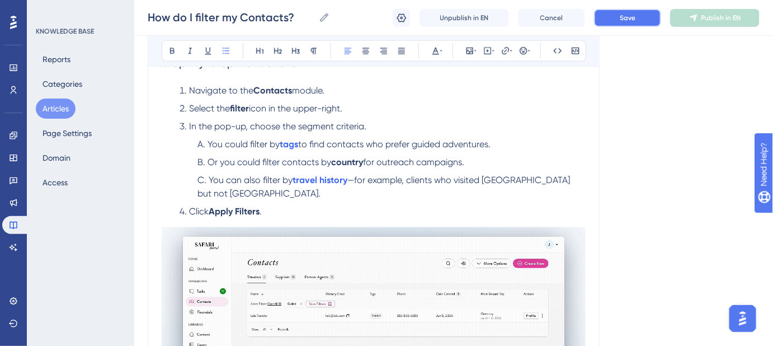
click at [633, 21] on span "Save" at bounding box center [628, 17] width 16 height 9
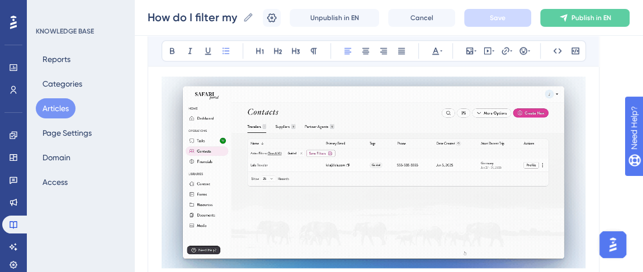
scroll to position [559, 0]
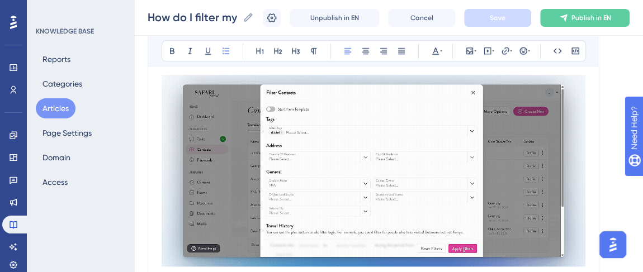
click at [370, 126] on img at bounding box center [374, 171] width 424 height 192
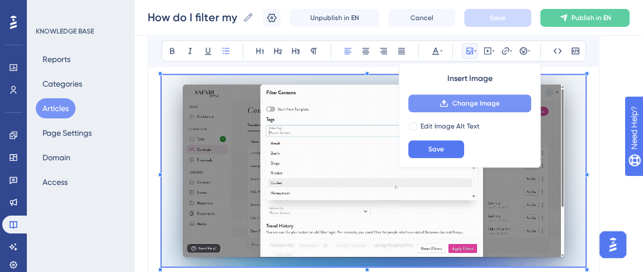
click at [447, 106] on icon at bounding box center [444, 103] width 7 height 7
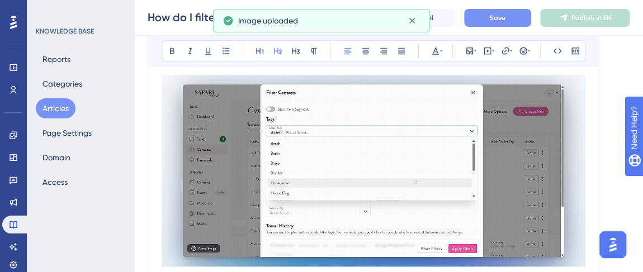
click at [492, 19] on button "Save" at bounding box center [497, 18] width 67 height 18
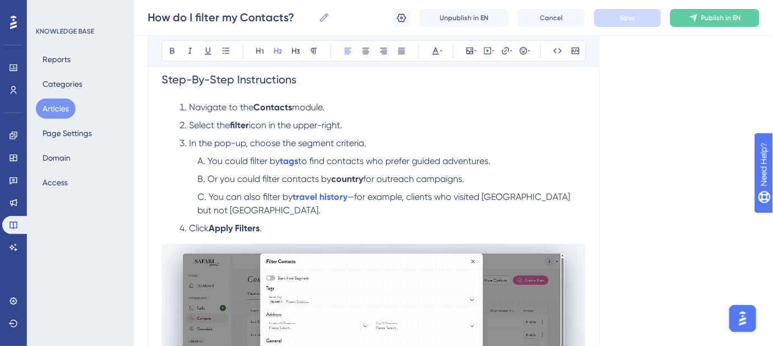
scroll to position [390, 0]
click at [322, 143] on span "In the pop-up, choose the segment criteria." at bounding box center [277, 142] width 177 height 11
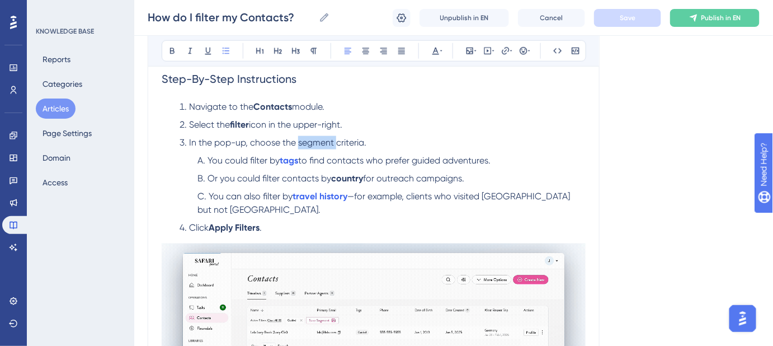
click at [322, 143] on span "In the pop-up, choose the segment criteria." at bounding box center [277, 142] width 177 height 11
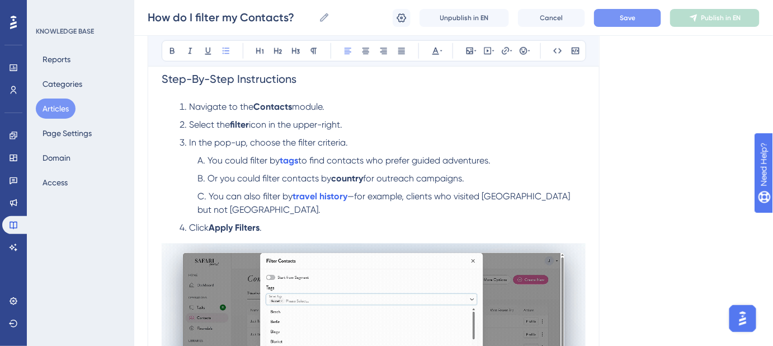
click at [642, 16] on button "Save" at bounding box center [627, 18] width 67 height 18
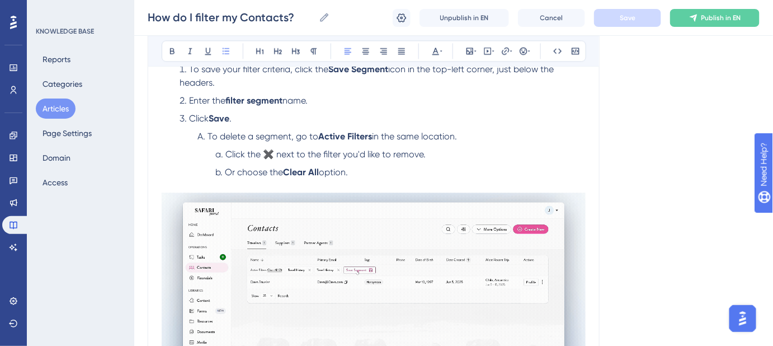
scroll to position [813, 0]
click at [237, 100] on strong "filter segment" at bounding box center [253, 98] width 57 height 11
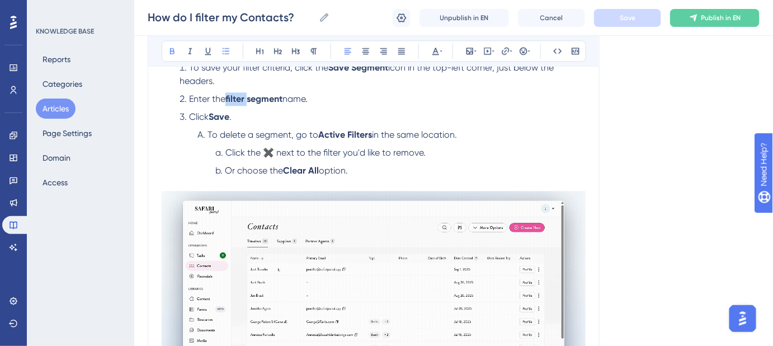
click at [237, 100] on strong "filter segment" at bounding box center [253, 98] width 57 height 11
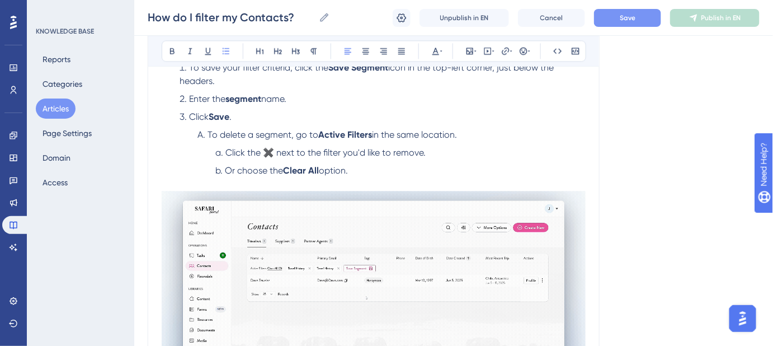
click at [614, 19] on button "Save" at bounding box center [627, 18] width 67 height 18
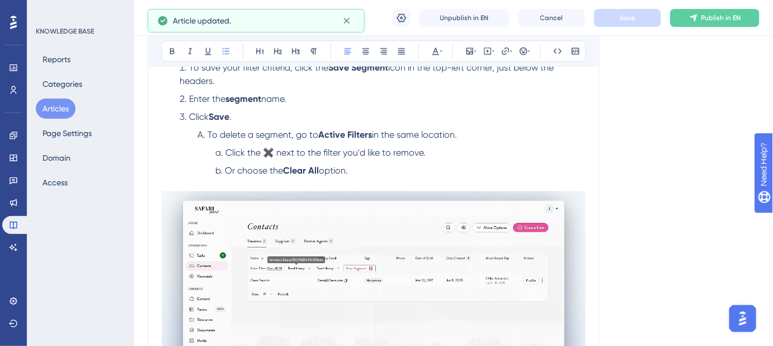
click at [280, 98] on span "name." at bounding box center [273, 98] width 25 height 11
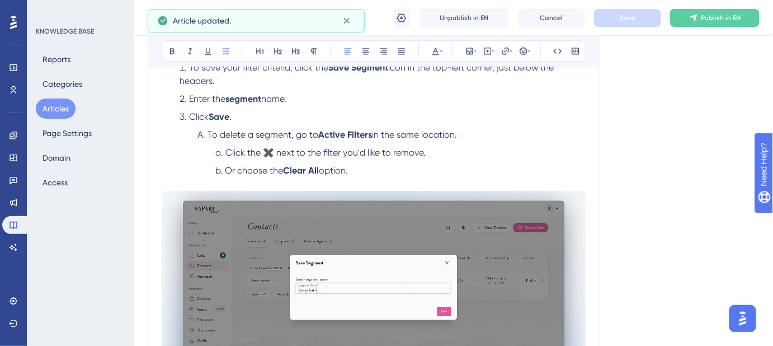
click at [280, 98] on span "name." at bounding box center [273, 98] width 25 height 11
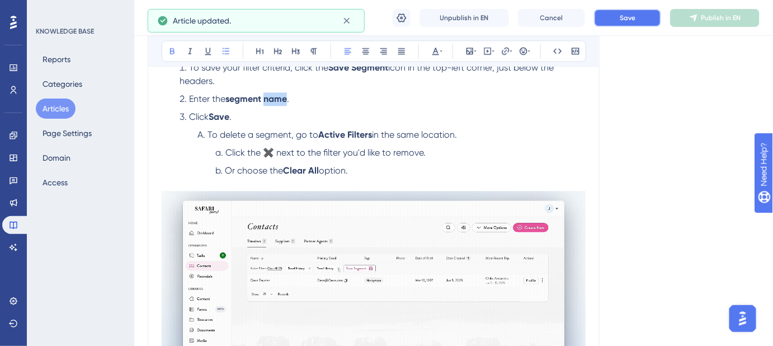
click at [619, 20] on button "Save" at bounding box center [627, 18] width 67 height 18
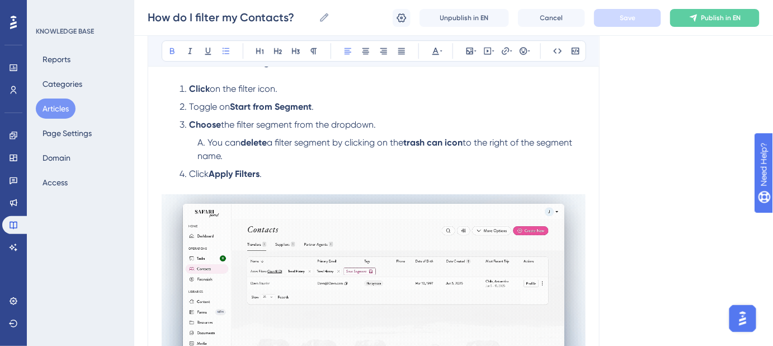
scroll to position [1169, 0]
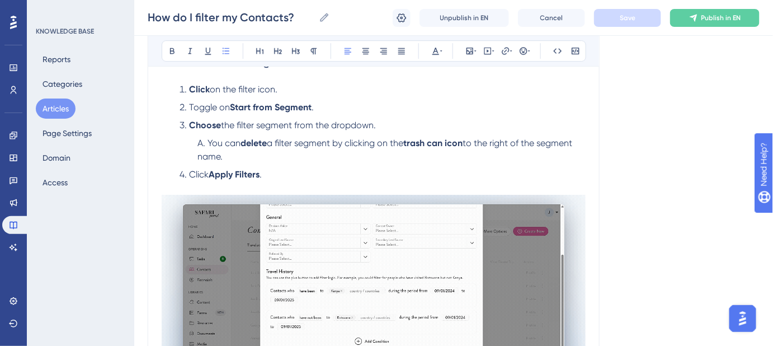
click at [244, 124] on span "the filter segment from the dropdown." at bounding box center [298, 125] width 155 height 11
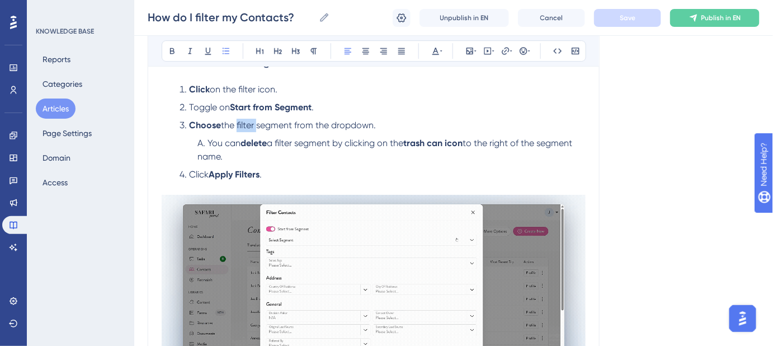
click at [244, 124] on span "the filter segment from the dropdown." at bounding box center [298, 125] width 155 height 11
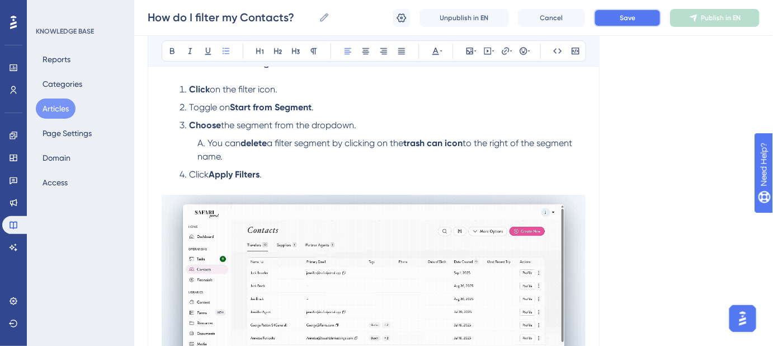
click at [620, 20] on span "Save" at bounding box center [628, 17] width 16 height 9
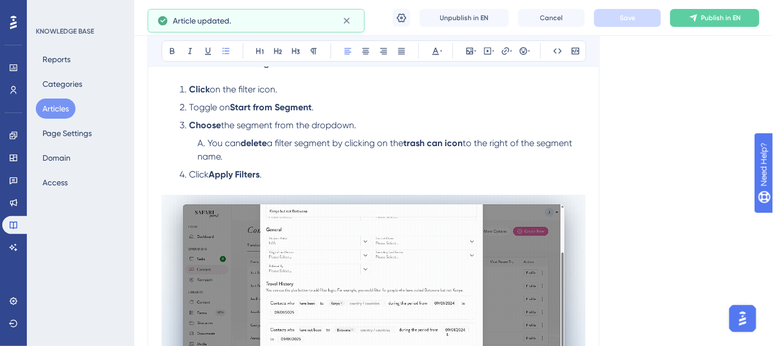
click at [283, 144] on span "a filter segment by clicking on the" at bounding box center [335, 143] width 136 height 11
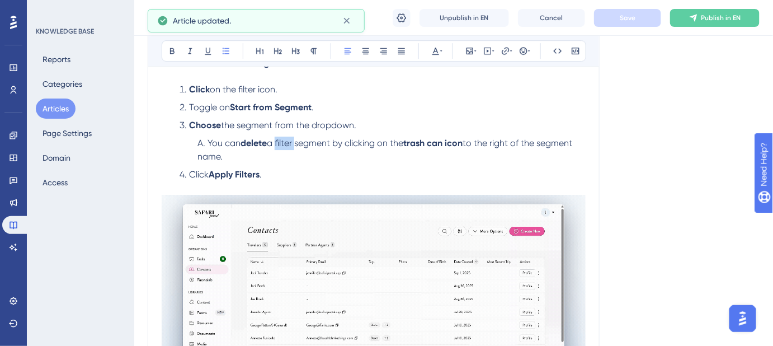
click at [283, 144] on span "a filter segment by clicking on the" at bounding box center [335, 143] width 136 height 11
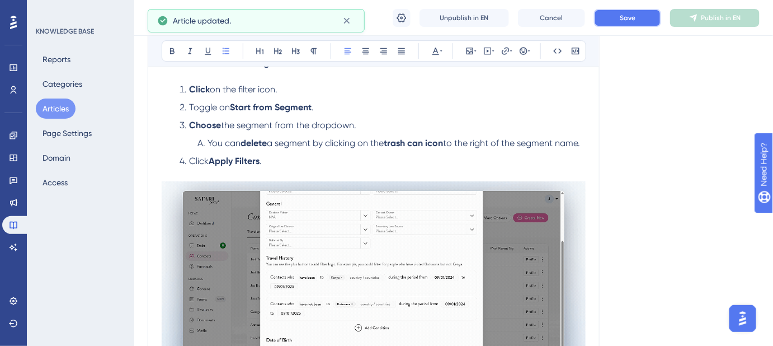
click at [631, 20] on span "Save" at bounding box center [628, 17] width 16 height 9
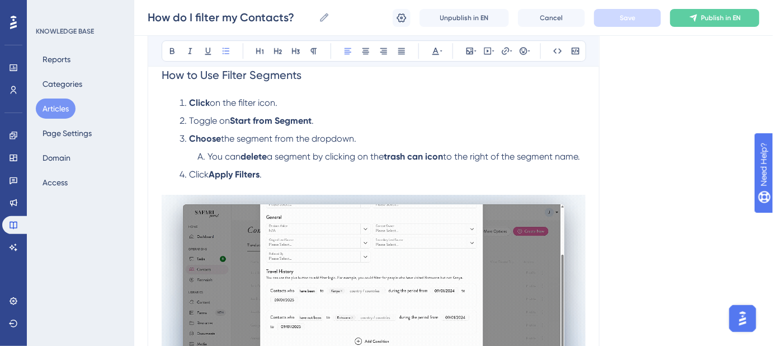
scroll to position [1153, 0]
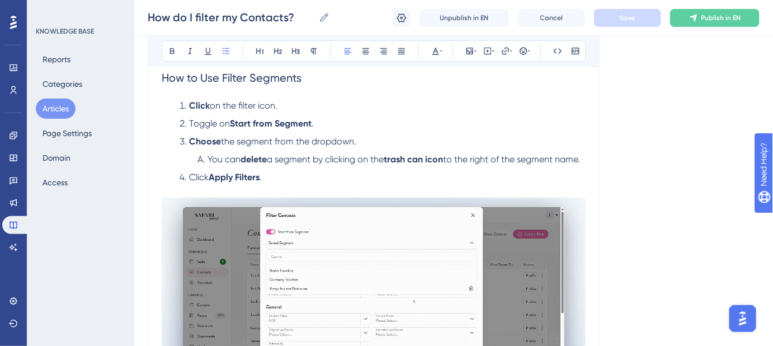
click at [210, 139] on strong "Choose" at bounding box center [205, 141] width 32 height 11
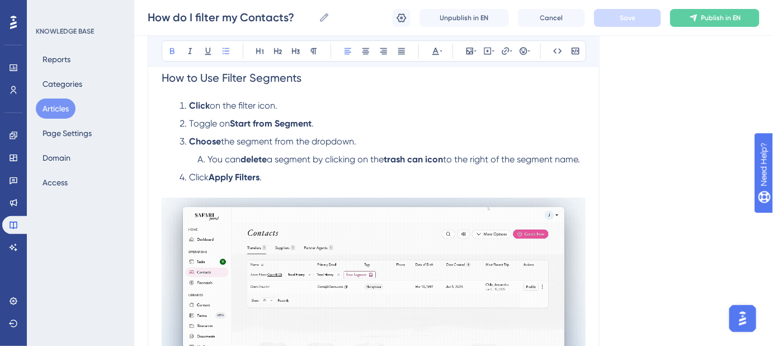
click at [210, 139] on strong "Choose" at bounding box center [205, 141] width 32 height 11
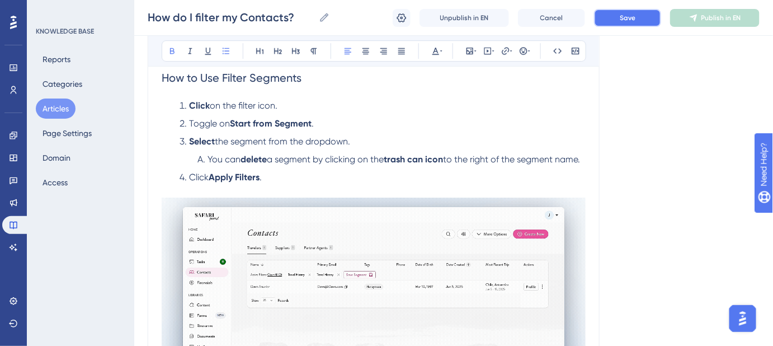
click at [644, 17] on button "Save" at bounding box center [627, 18] width 67 height 18
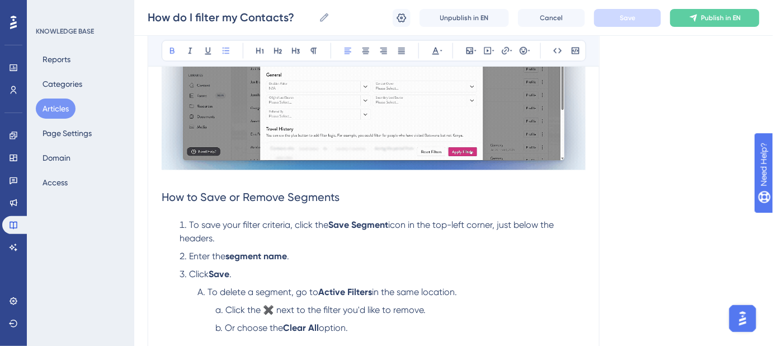
scroll to position [695, 0]
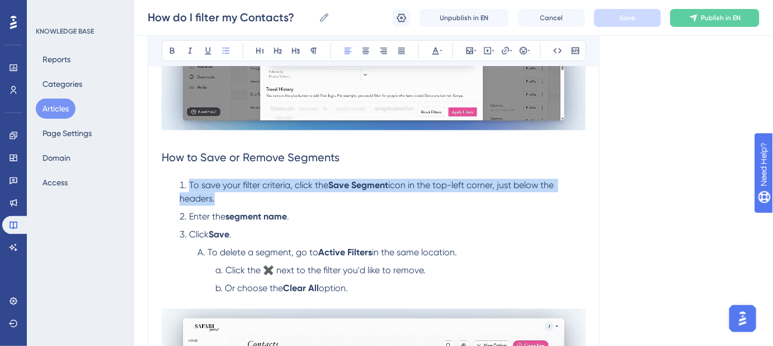
drag, startPoint x: 219, startPoint y: 199, endPoint x: 189, endPoint y: 185, distance: 33.3
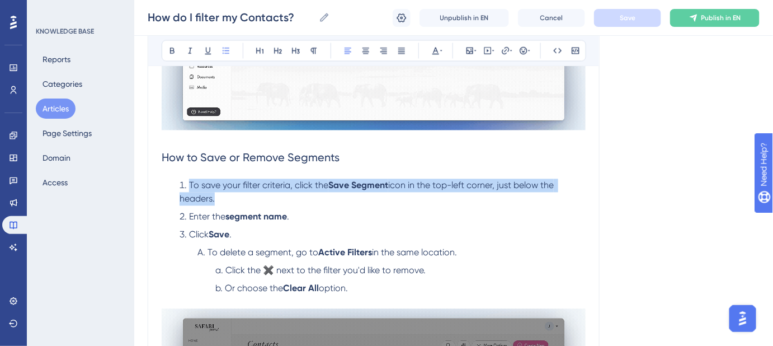
click at [189, 185] on li "To save your filter criteria, click the Save Segment icon in the top-left corne…" at bounding box center [380, 192] width 411 height 27
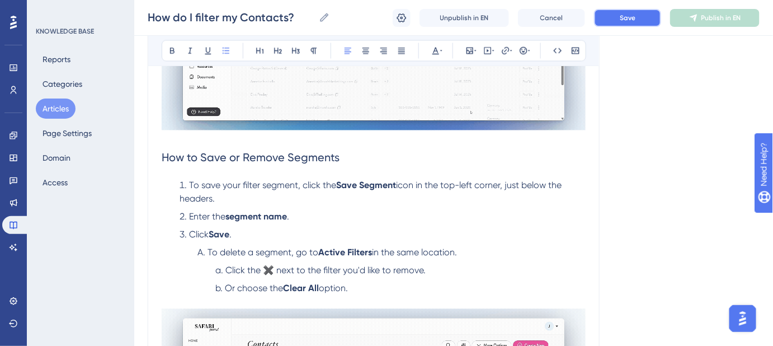
click at [616, 21] on button "Save" at bounding box center [627, 18] width 67 height 18
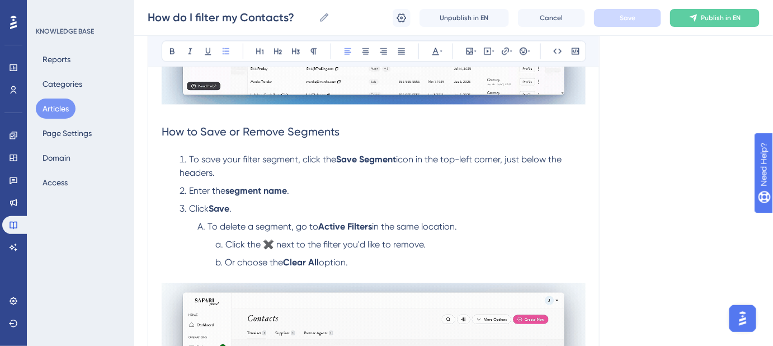
scroll to position [746, 0]
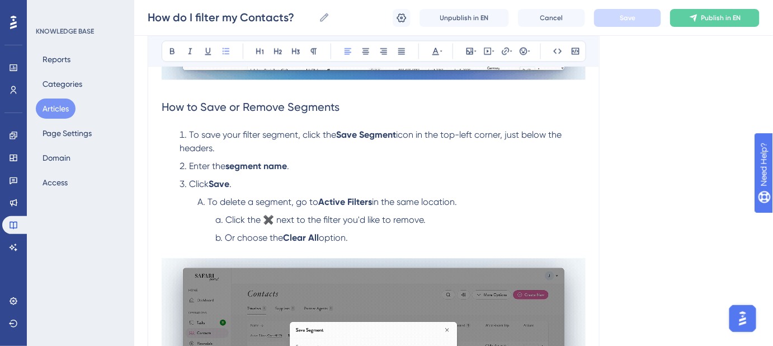
click at [218, 166] on span "Enter the" at bounding box center [207, 166] width 36 height 11
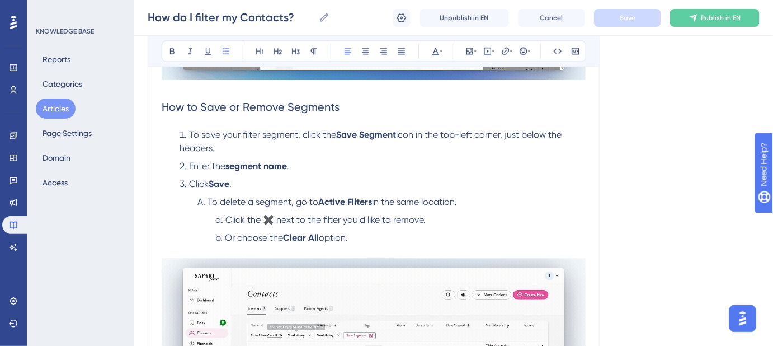
click at [218, 166] on span "Enter the" at bounding box center [207, 166] width 36 height 11
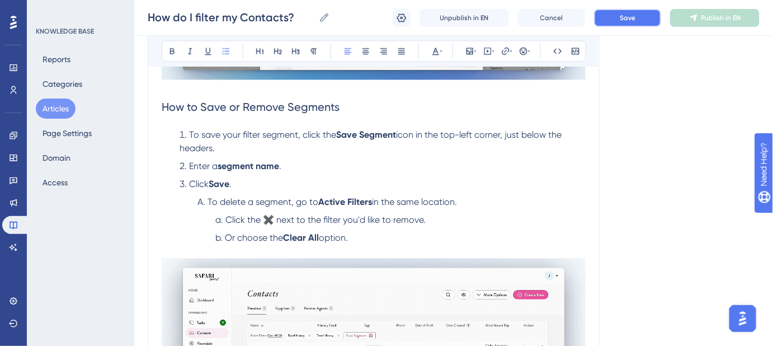
click at [618, 20] on button "Save" at bounding box center [627, 18] width 67 height 18
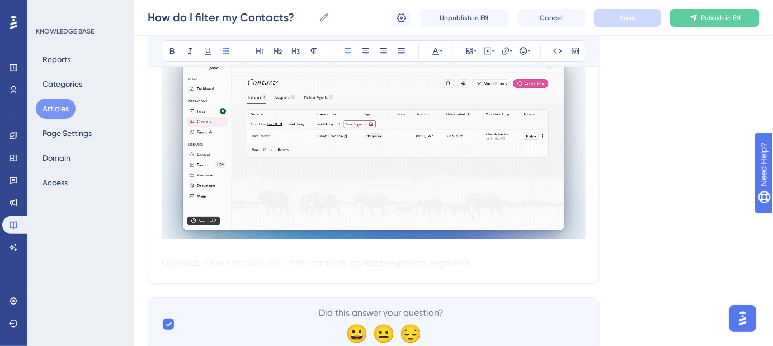
scroll to position [1306, 0]
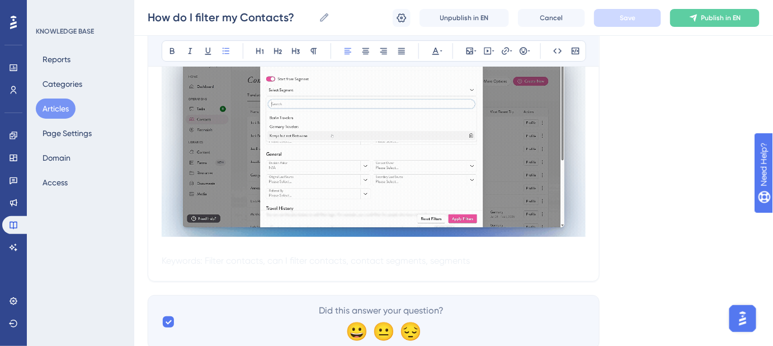
click at [191, 254] on p at bounding box center [374, 247] width 424 height 13
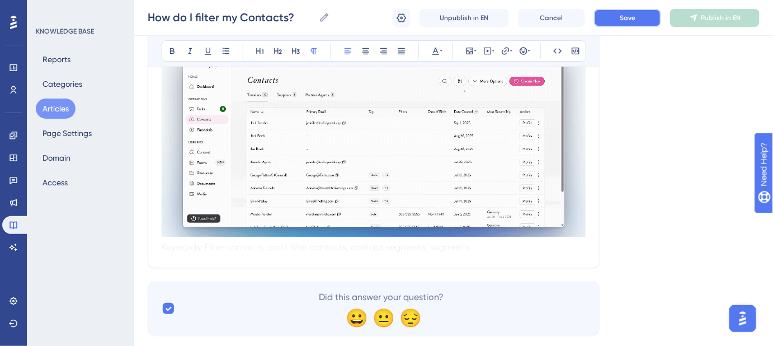
click at [606, 22] on button "Save" at bounding box center [627, 18] width 67 height 18
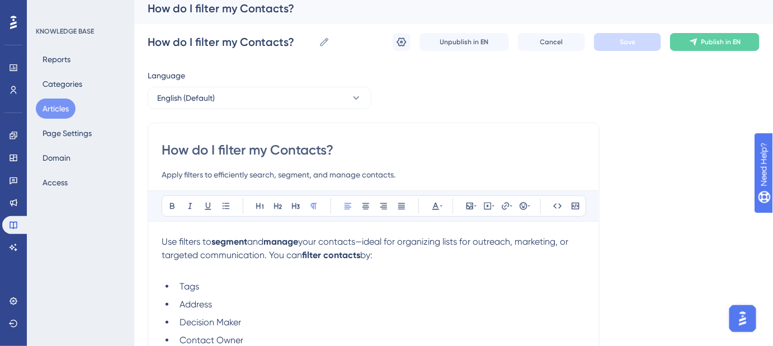
scroll to position [0, 0]
